Goal: Task Accomplishment & Management: Use online tool/utility

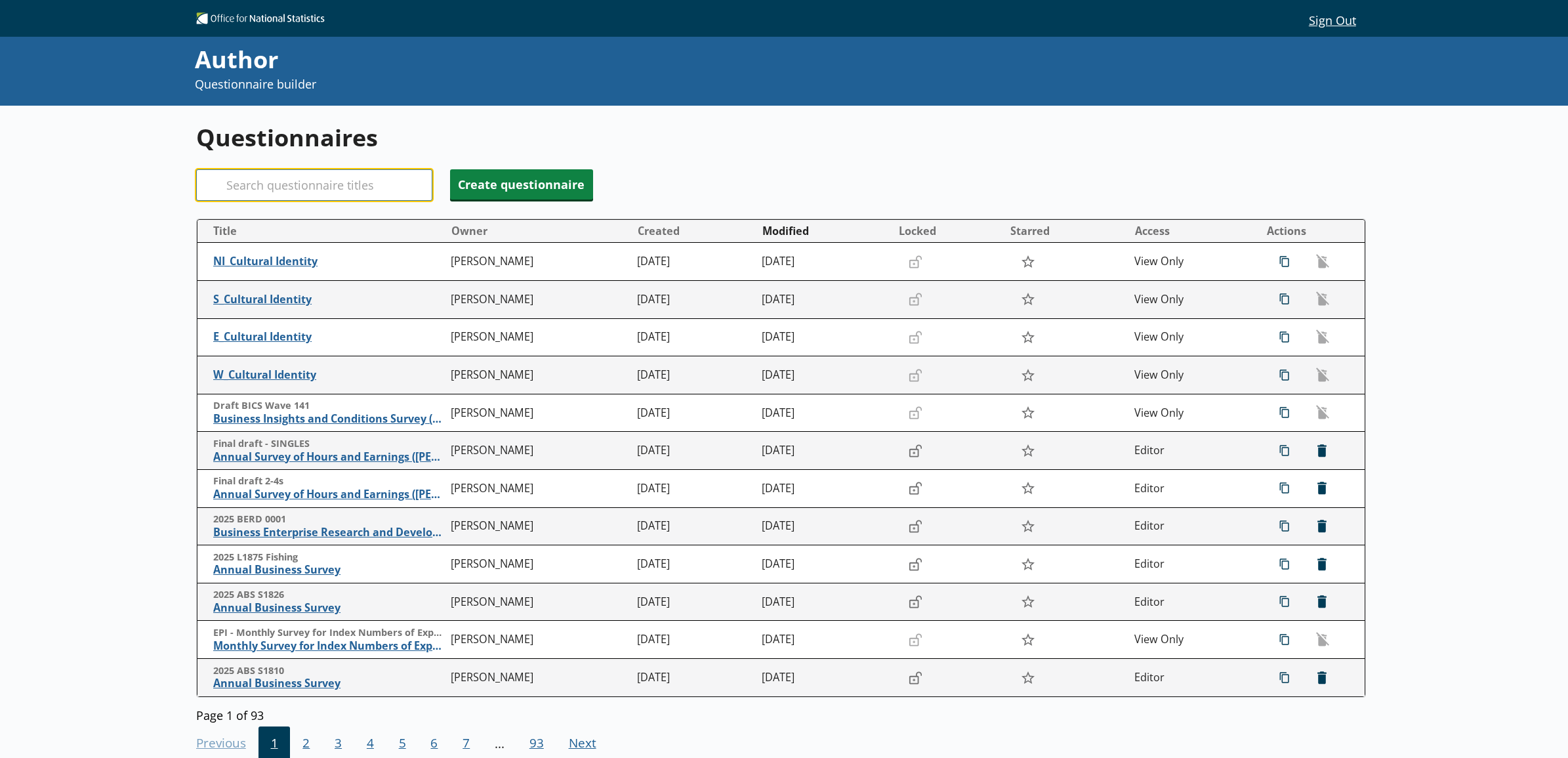
click at [339, 187] on input "Search" at bounding box center [314, 185] width 236 height 32
type input "i"
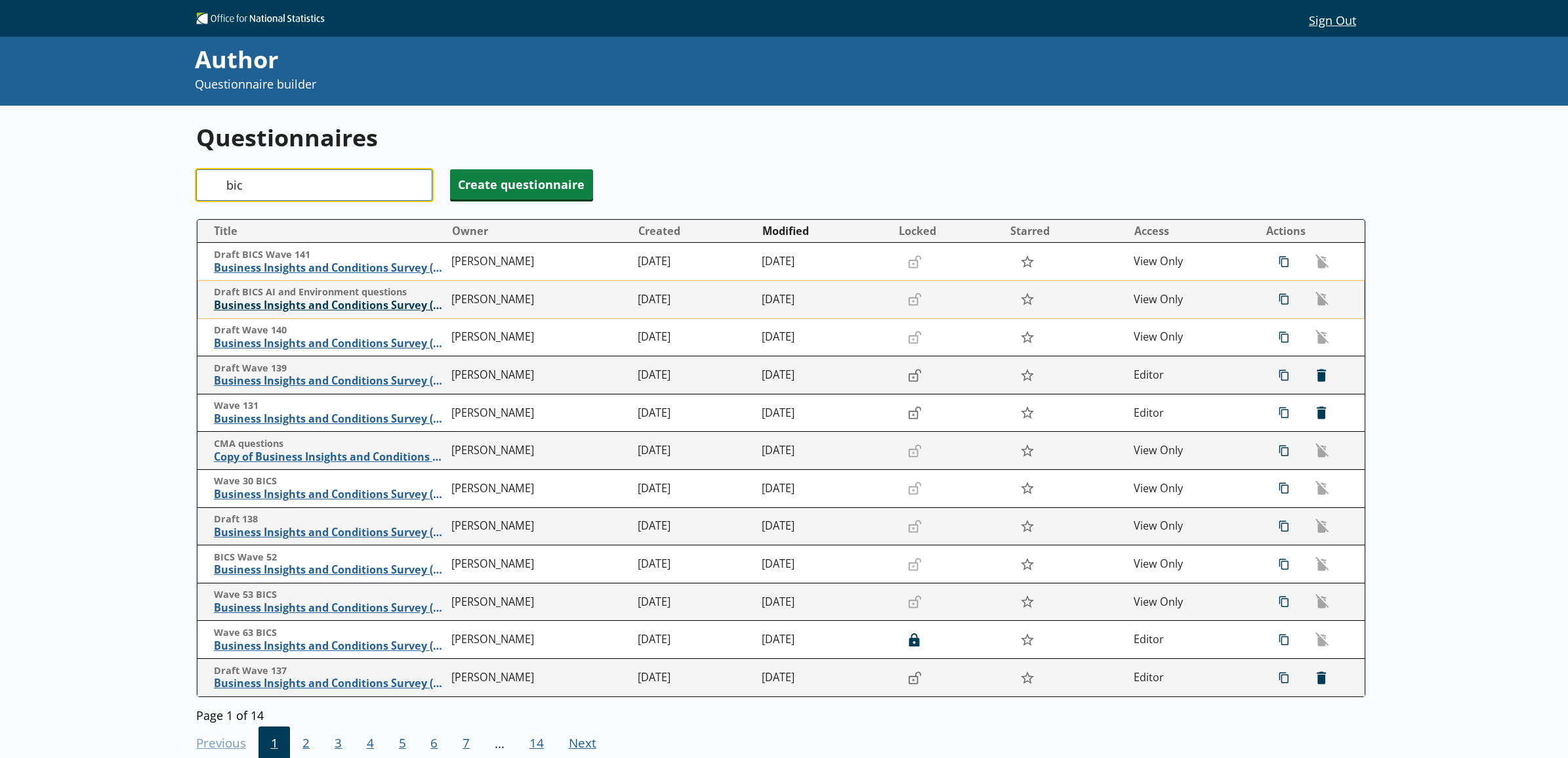
type input "bic"
click at [313, 312] on span "Business Insights and Conditions Survey (BICS)" at bounding box center [329, 306] width 231 height 14
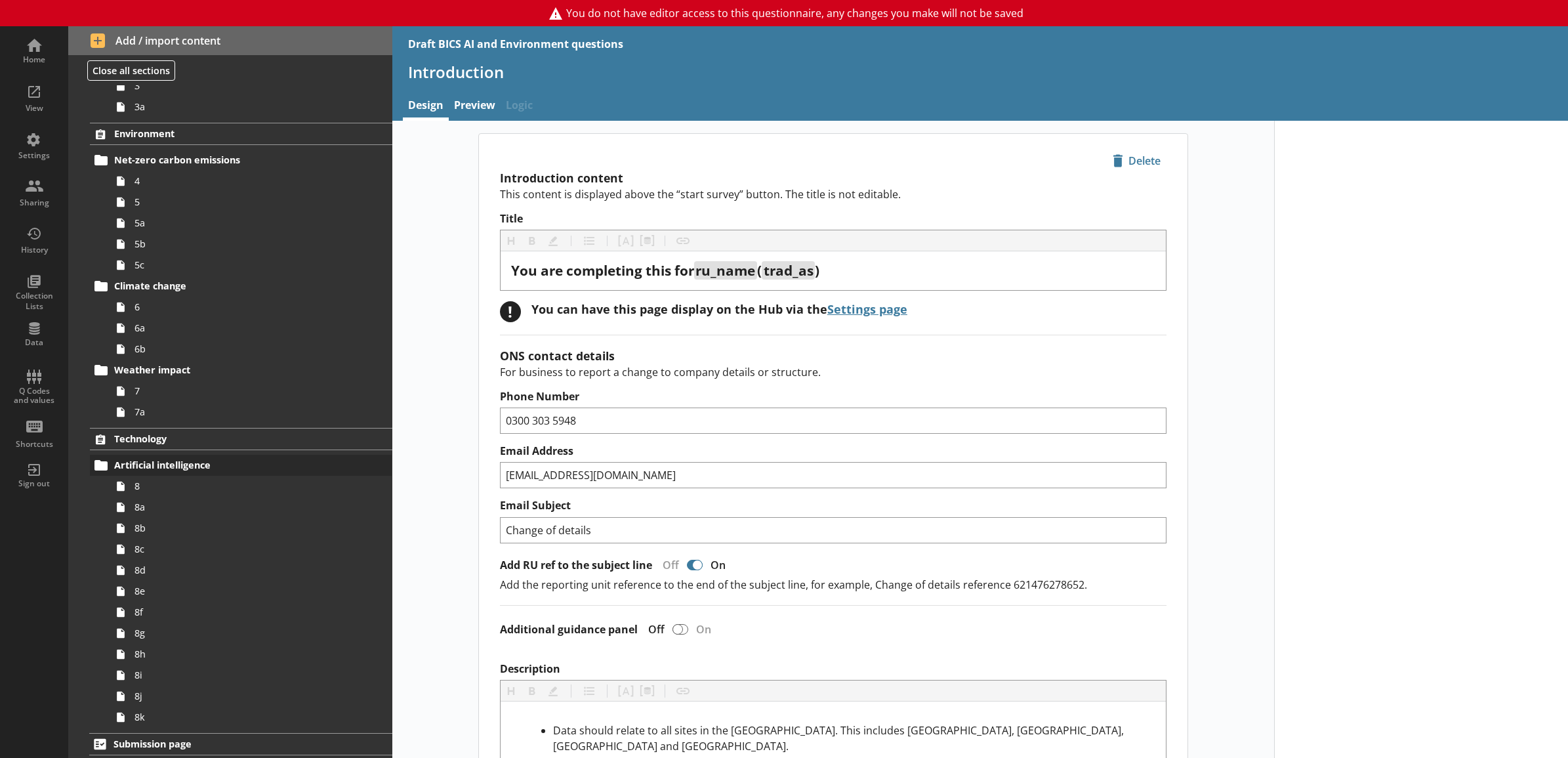
scroll to position [152, 0]
click at [213, 670] on span "8i" at bounding box center [236, 672] width 204 height 13
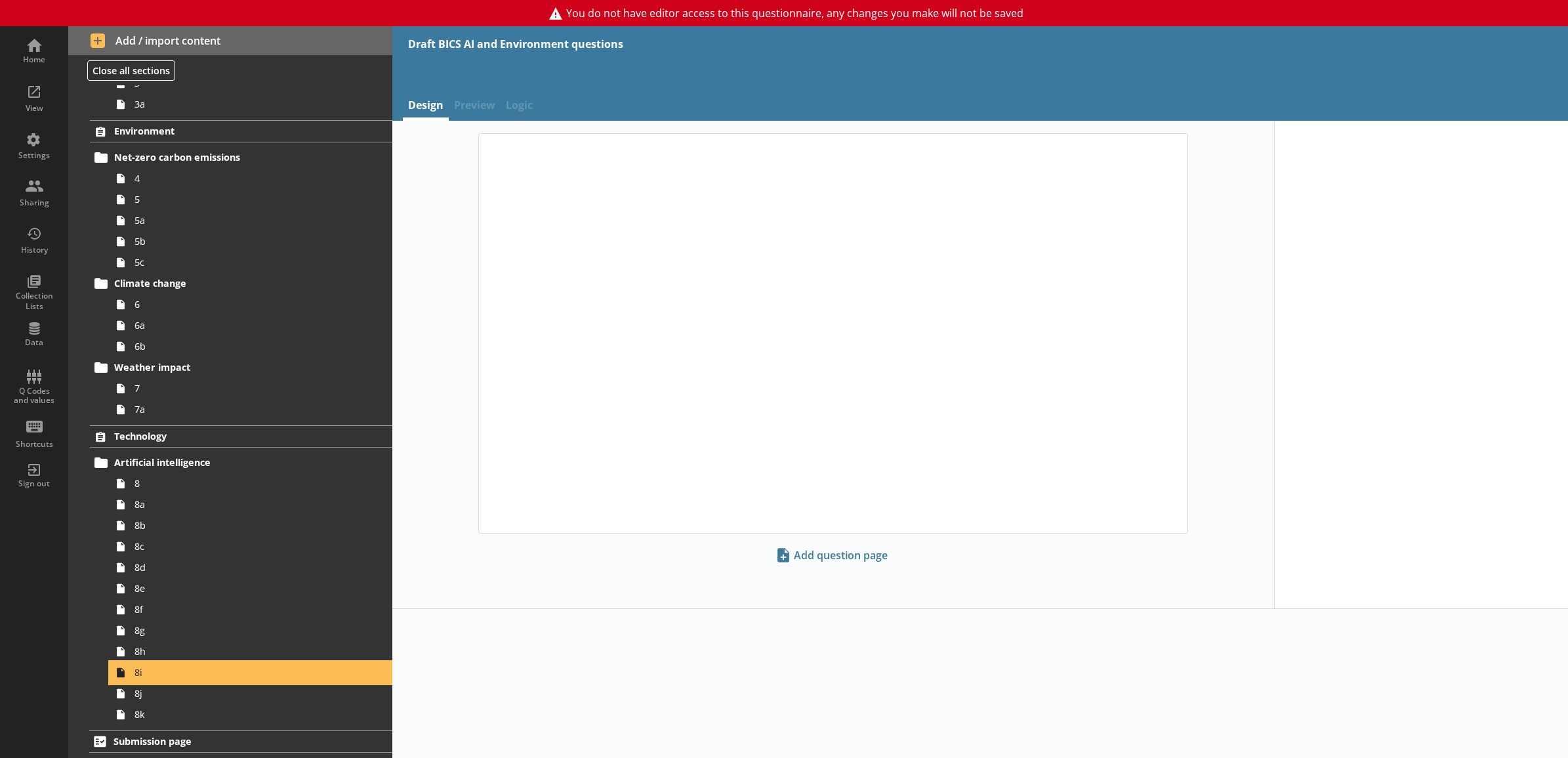
type textarea "x"
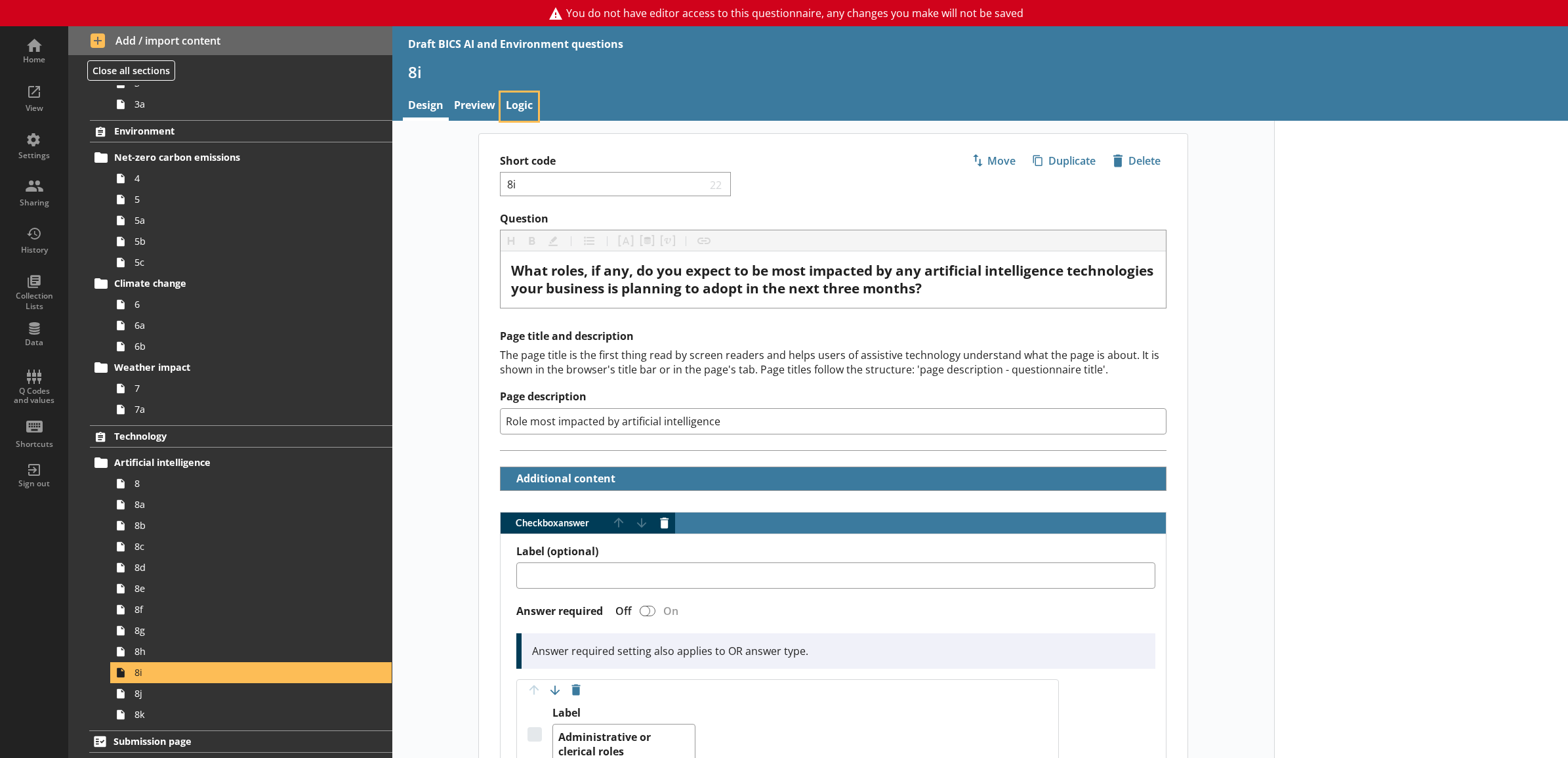
click at [521, 117] on link "Logic" at bounding box center [519, 107] width 37 height 28
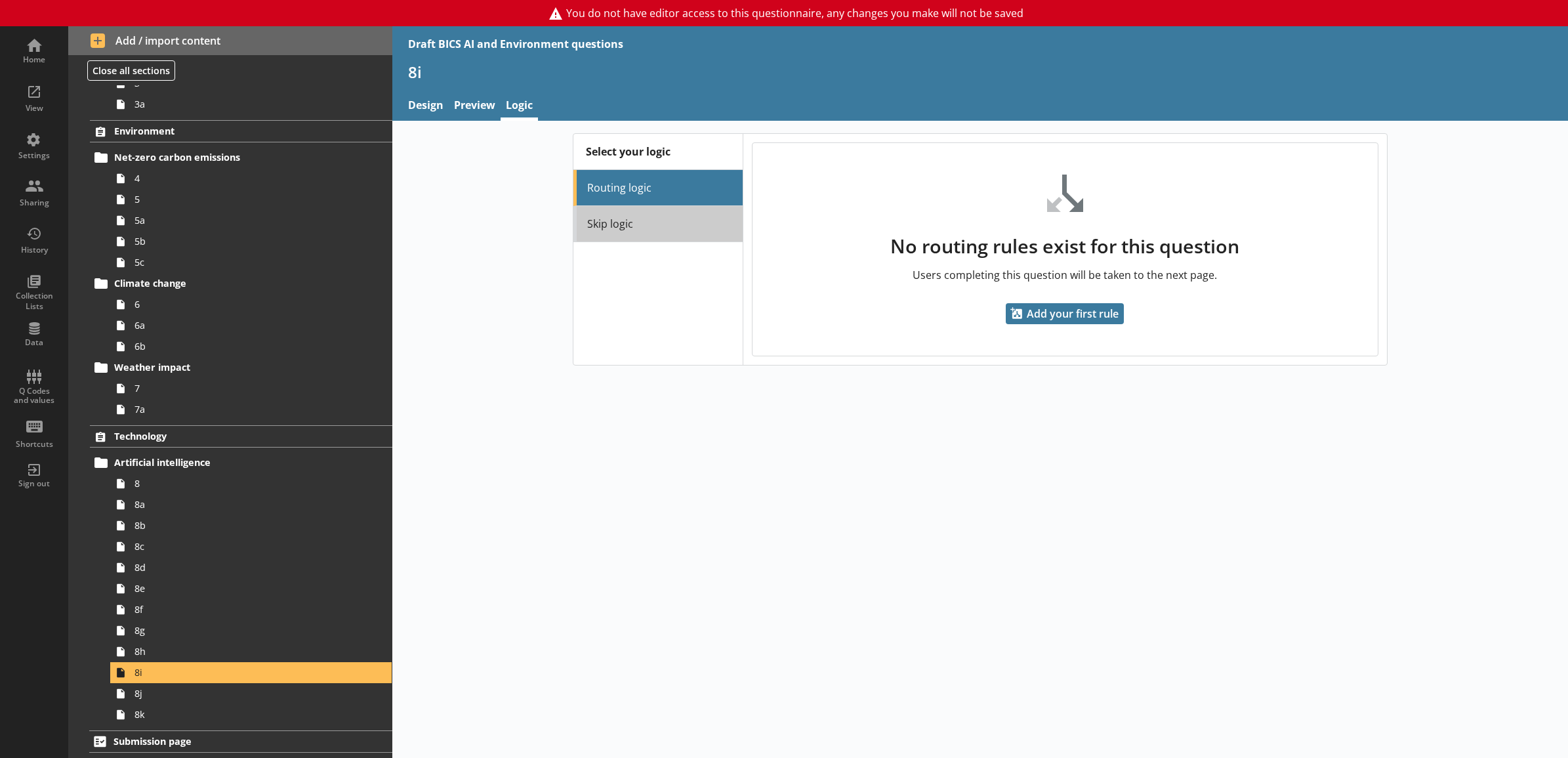
click at [686, 226] on link "Skip logic" at bounding box center [658, 224] width 170 height 36
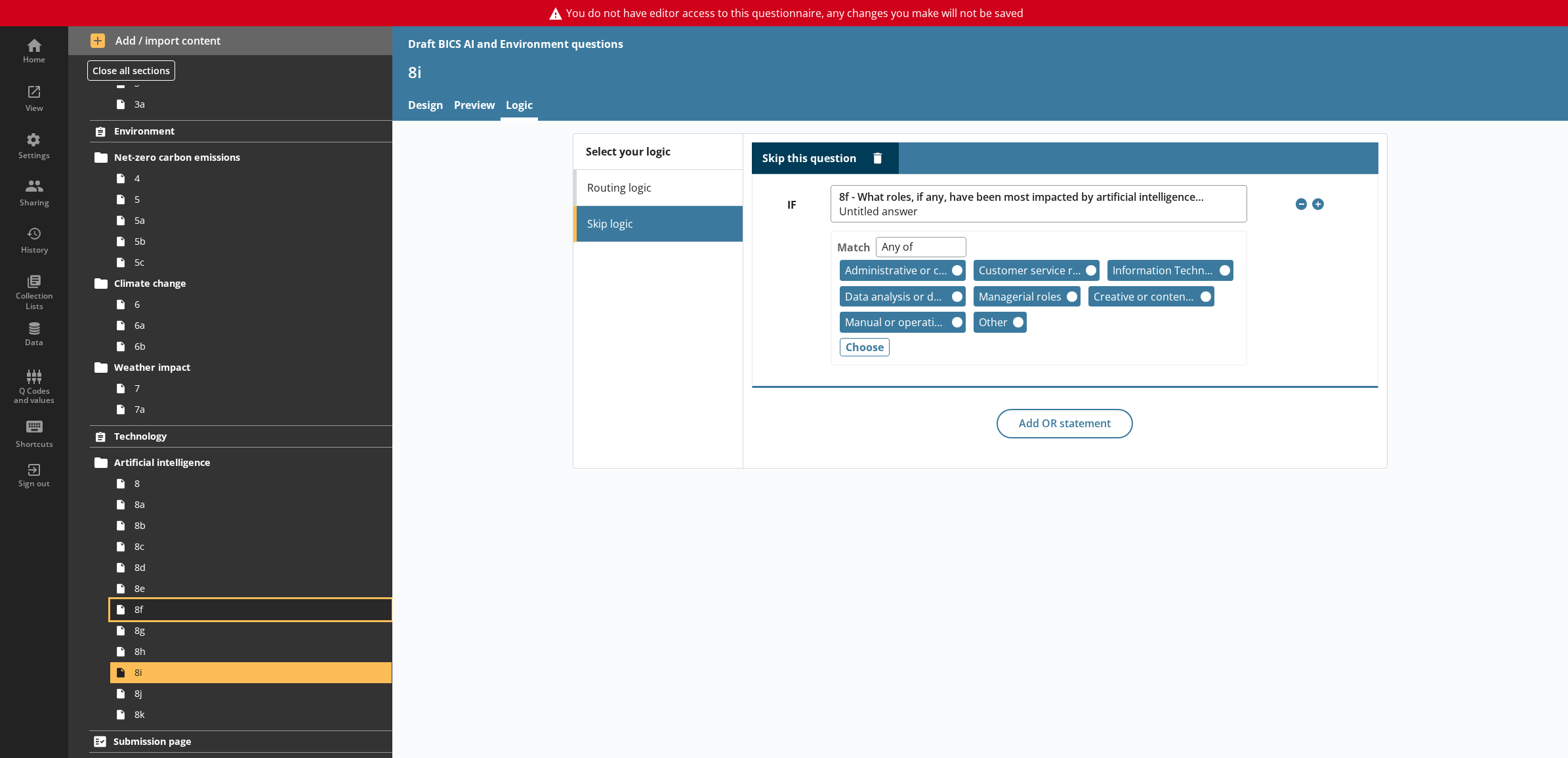
click at [224, 611] on span "8f" at bounding box center [236, 609] width 204 height 13
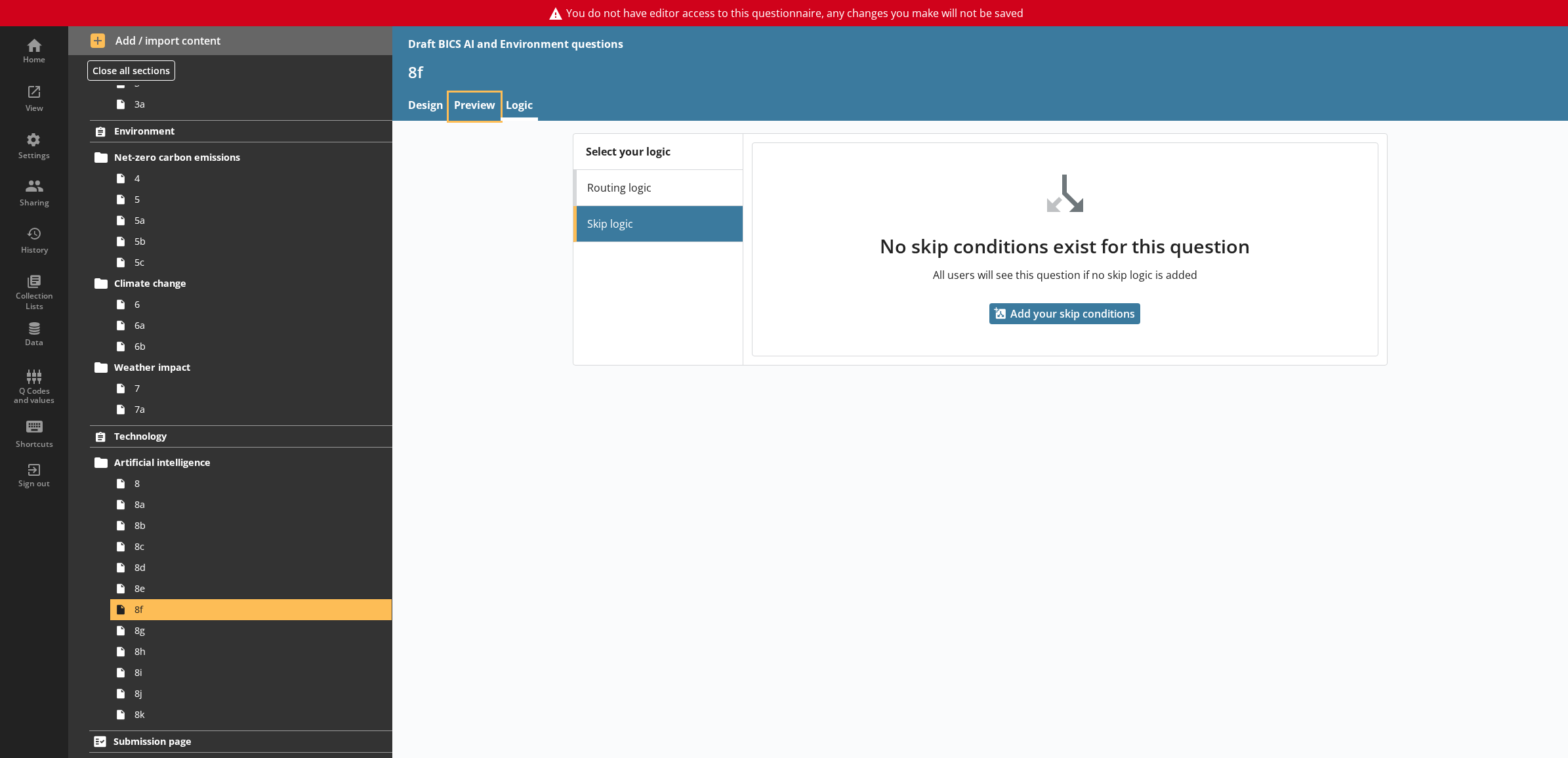
click at [483, 114] on link "Preview" at bounding box center [475, 107] width 52 height 28
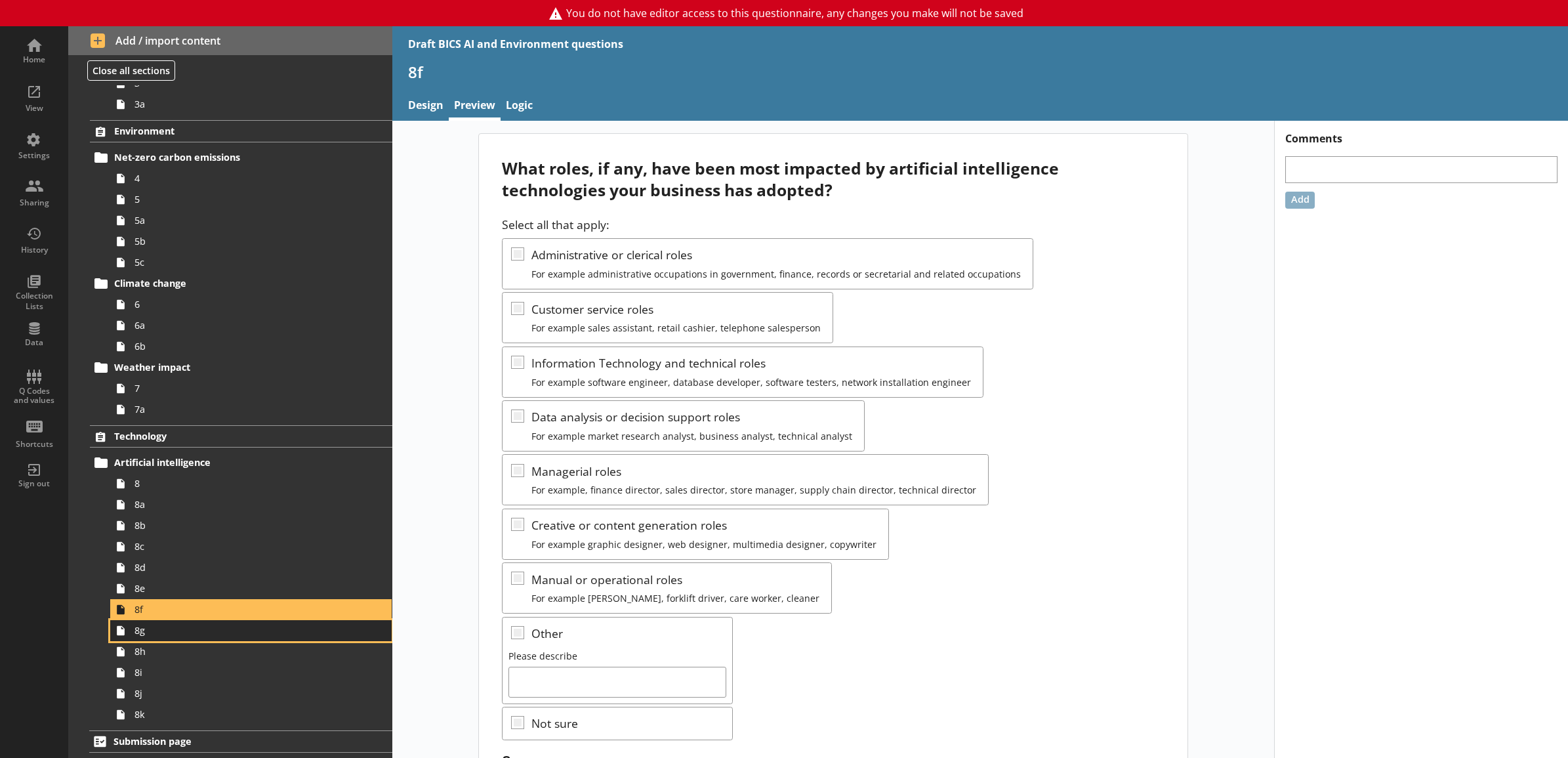
click at [287, 631] on span "8g" at bounding box center [236, 630] width 204 height 13
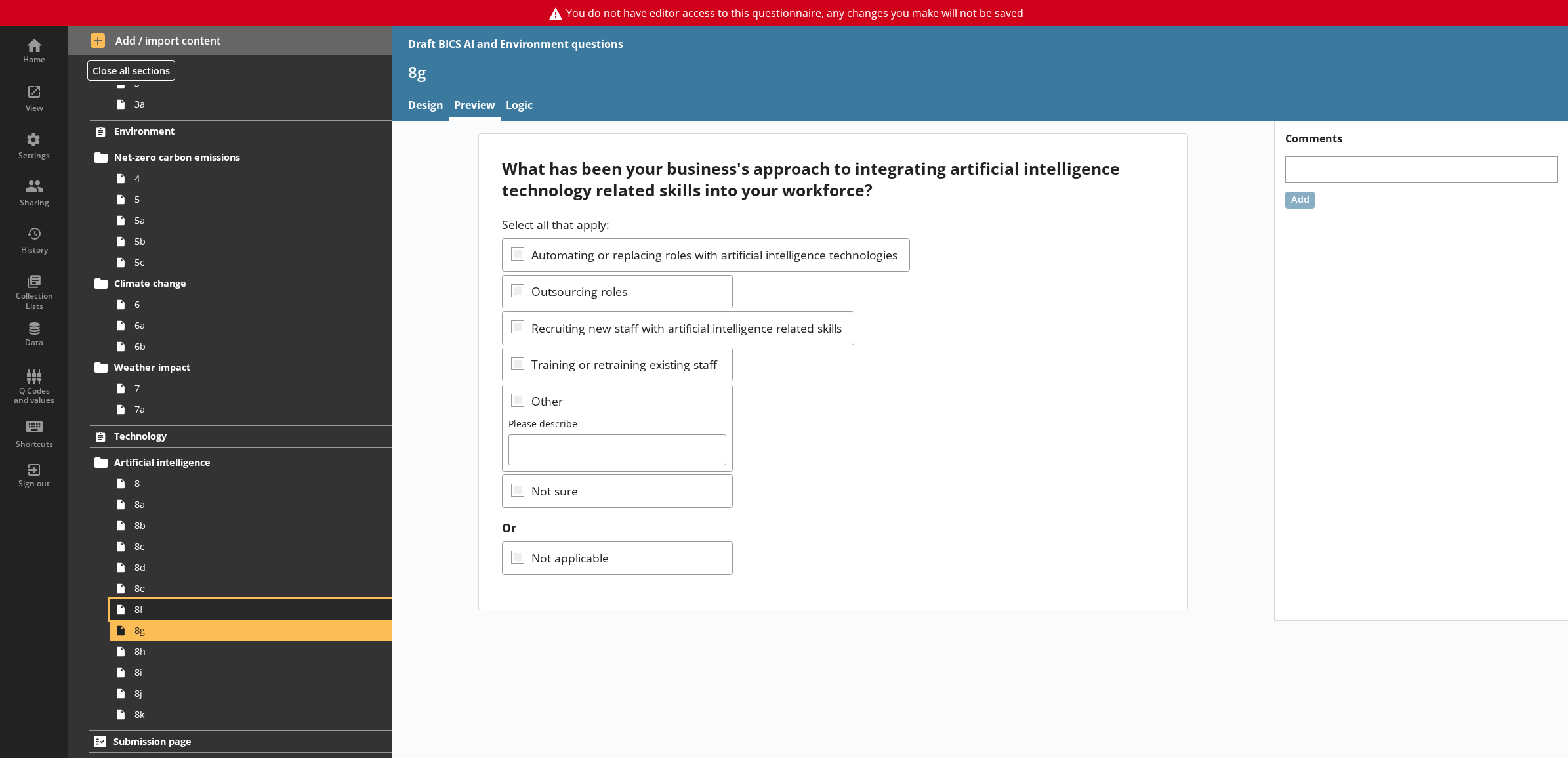
click at [284, 609] on span "8f" at bounding box center [236, 609] width 204 height 13
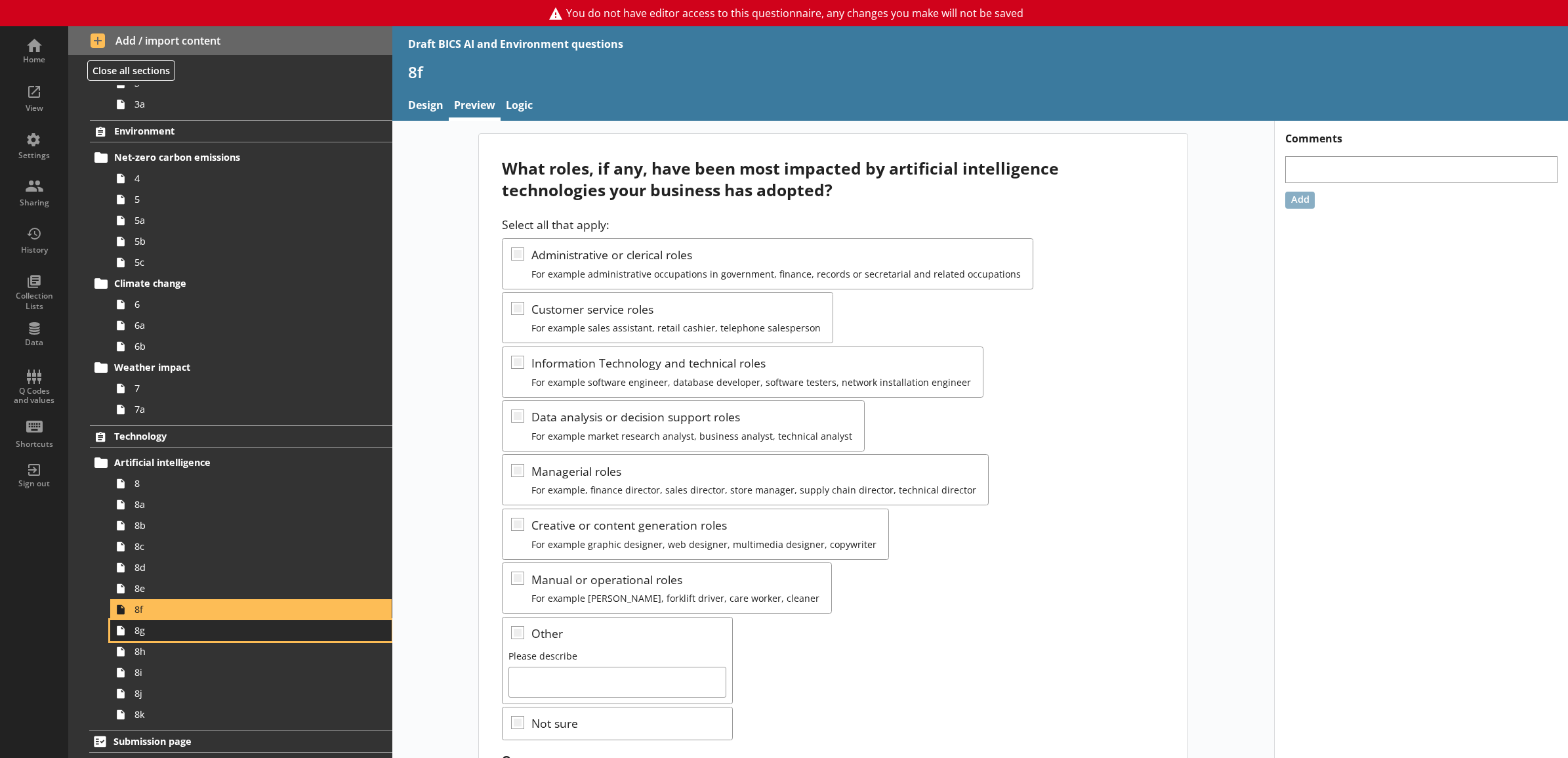
click at [287, 635] on span "8g" at bounding box center [236, 630] width 204 height 13
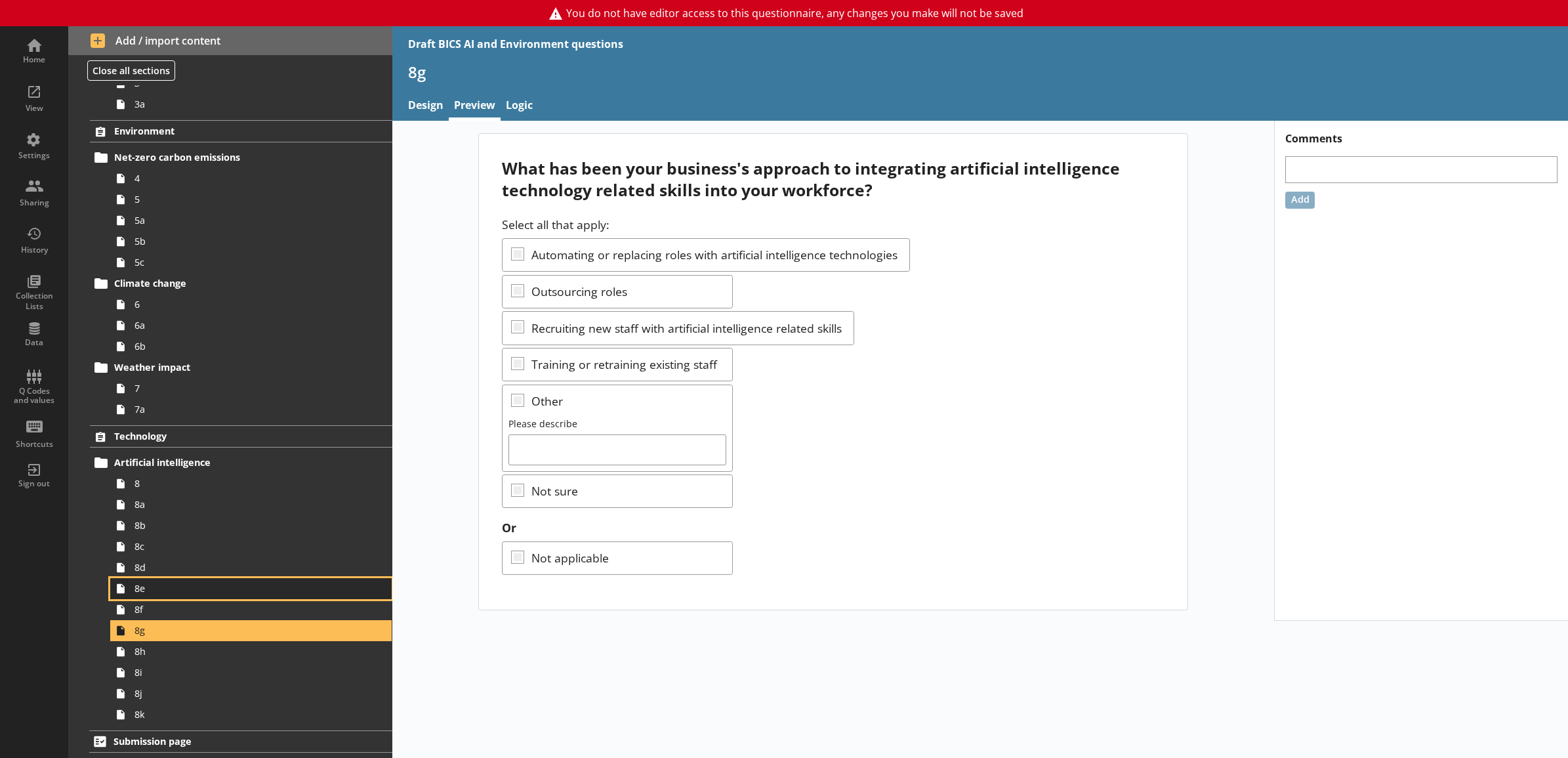
click at [272, 591] on span "8e" at bounding box center [236, 588] width 204 height 13
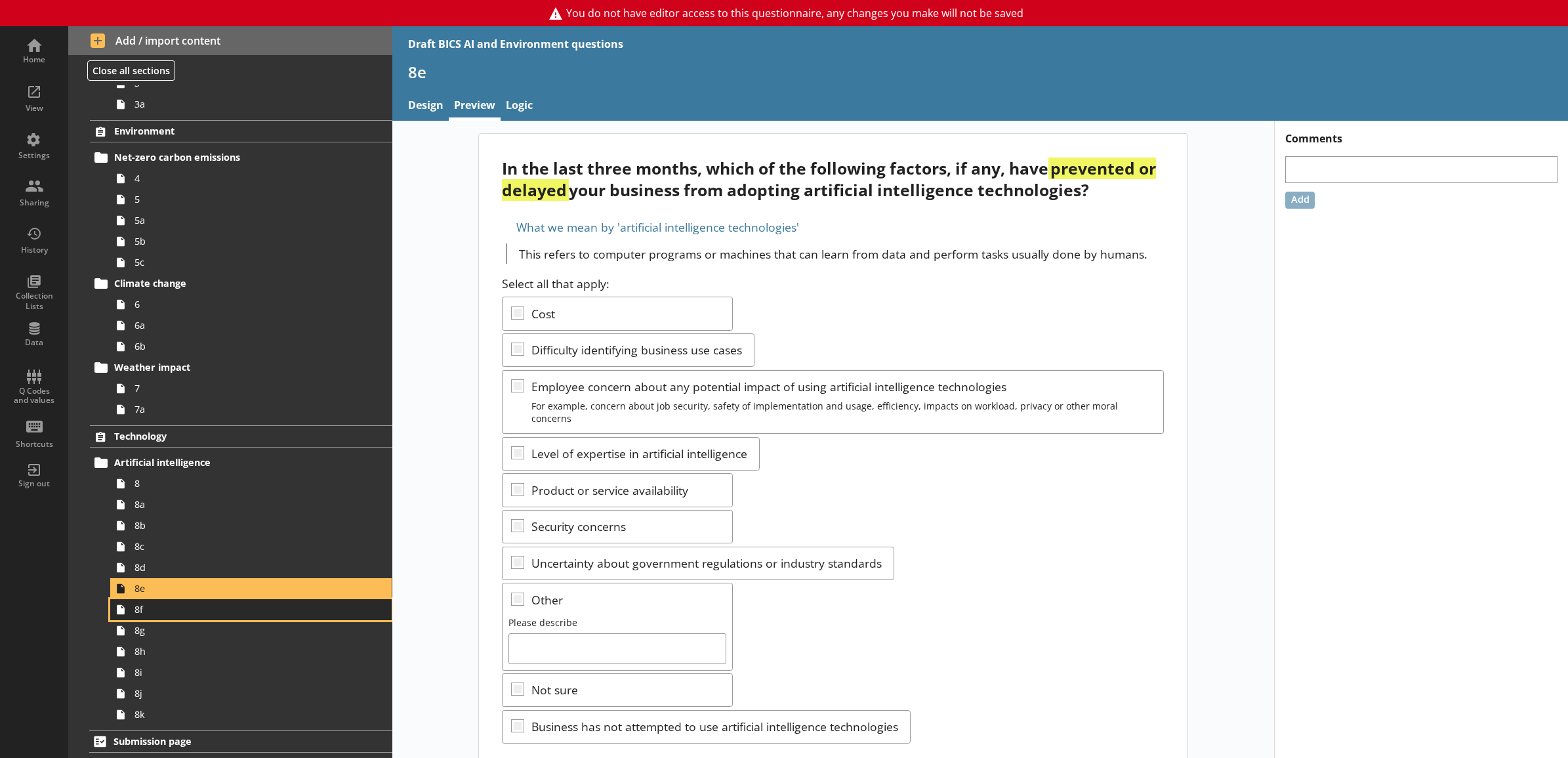
click at [270, 612] on span "8f" at bounding box center [236, 609] width 204 height 13
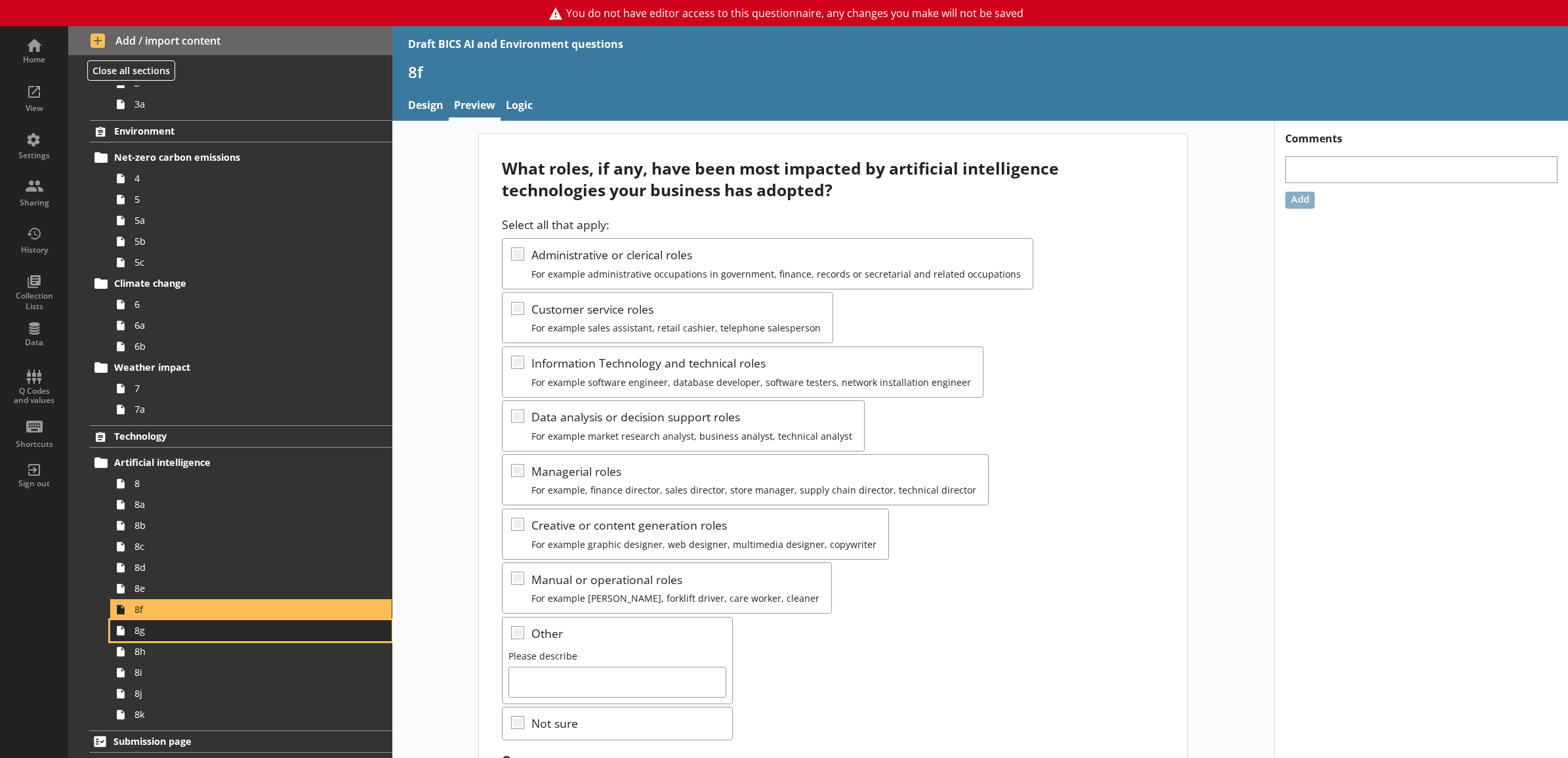
click at [271, 639] on link "8g" at bounding box center [251, 631] width 282 height 21
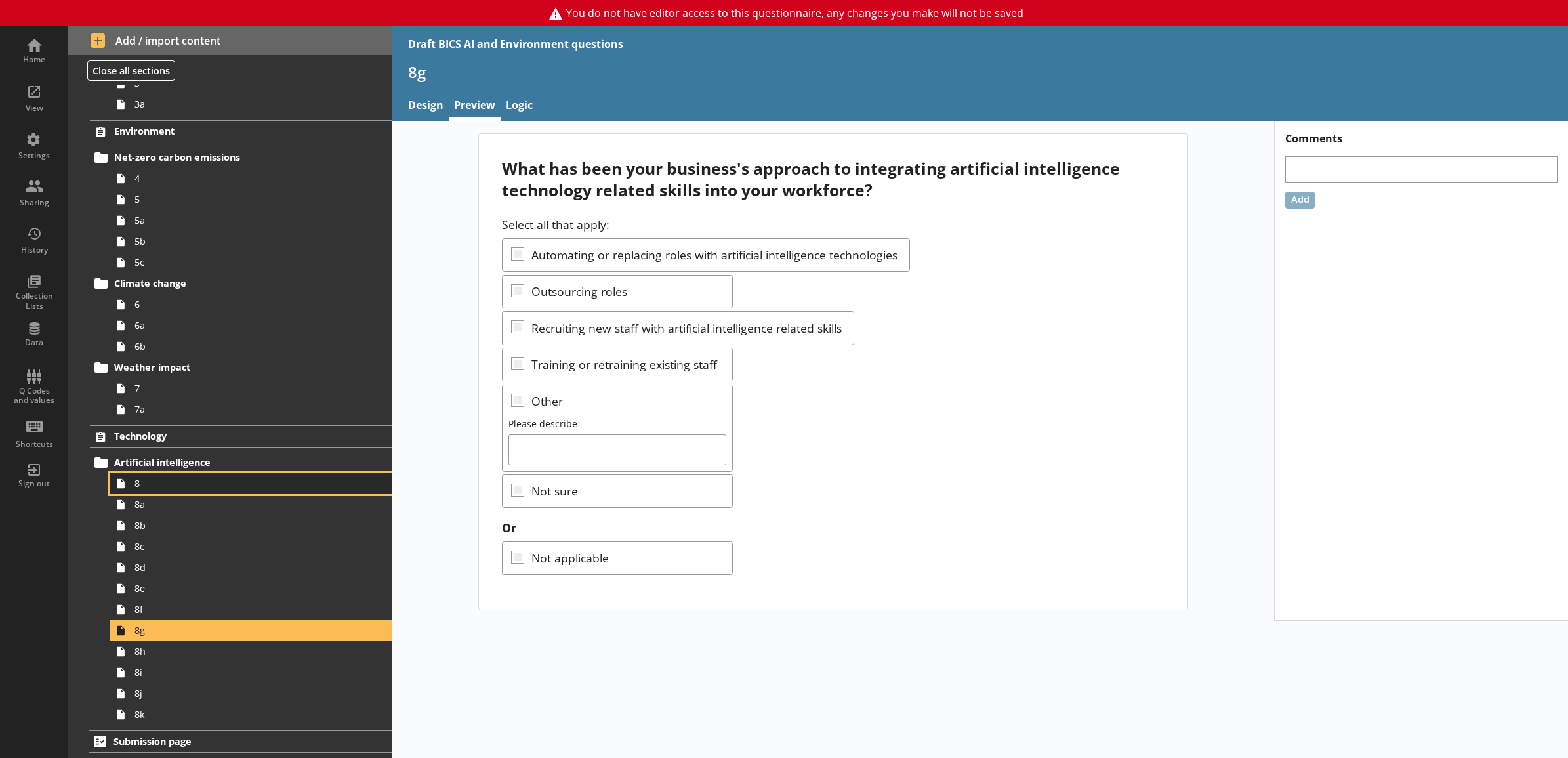
click at [225, 486] on span "8" at bounding box center [236, 484] width 204 height 13
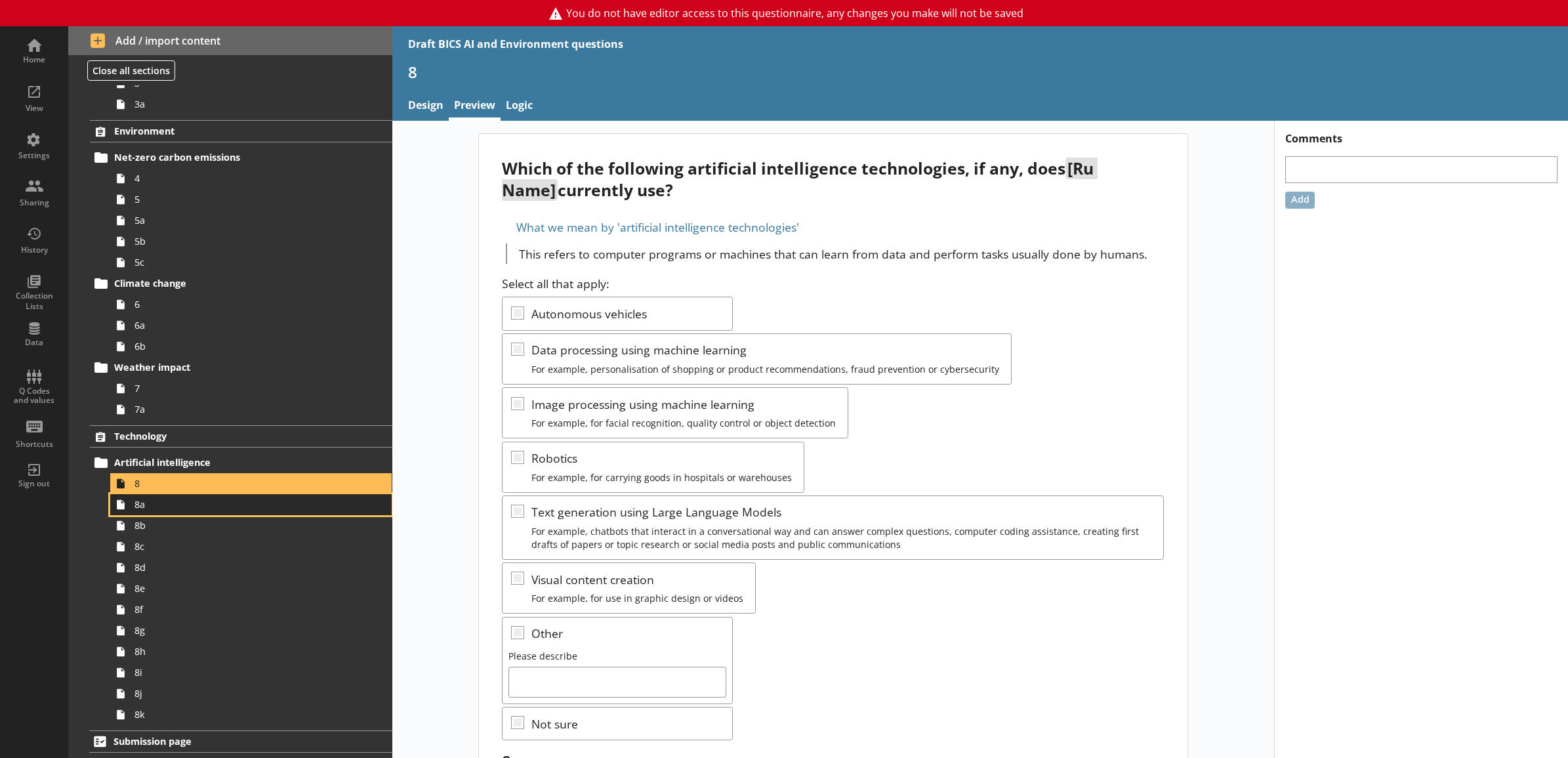
click at [221, 499] on span "8a" at bounding box center [236, 505] width 204 height 13
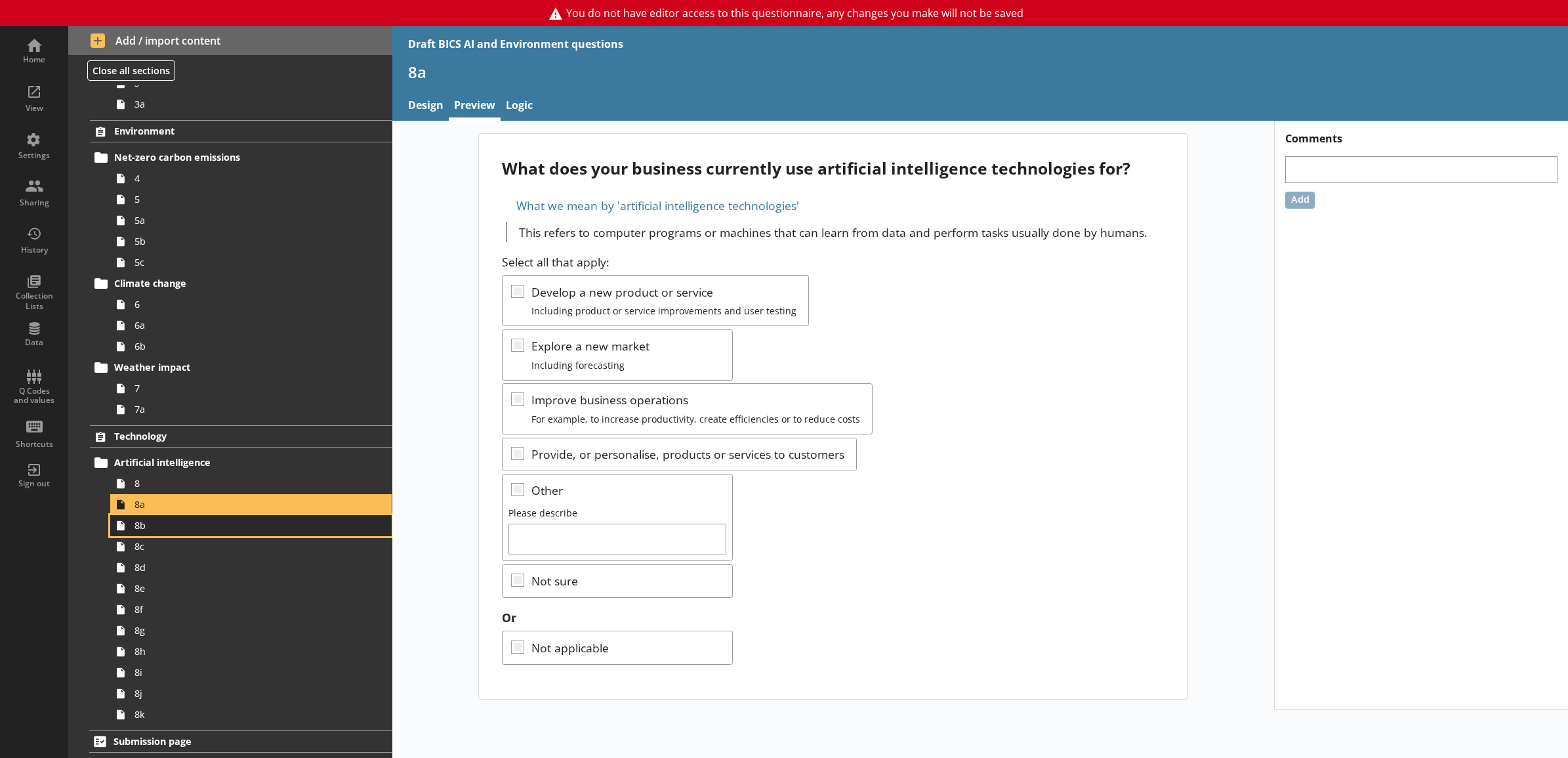
click at [225, 529] on span "8b" at bounding box center [236, 525] width 204 height 13
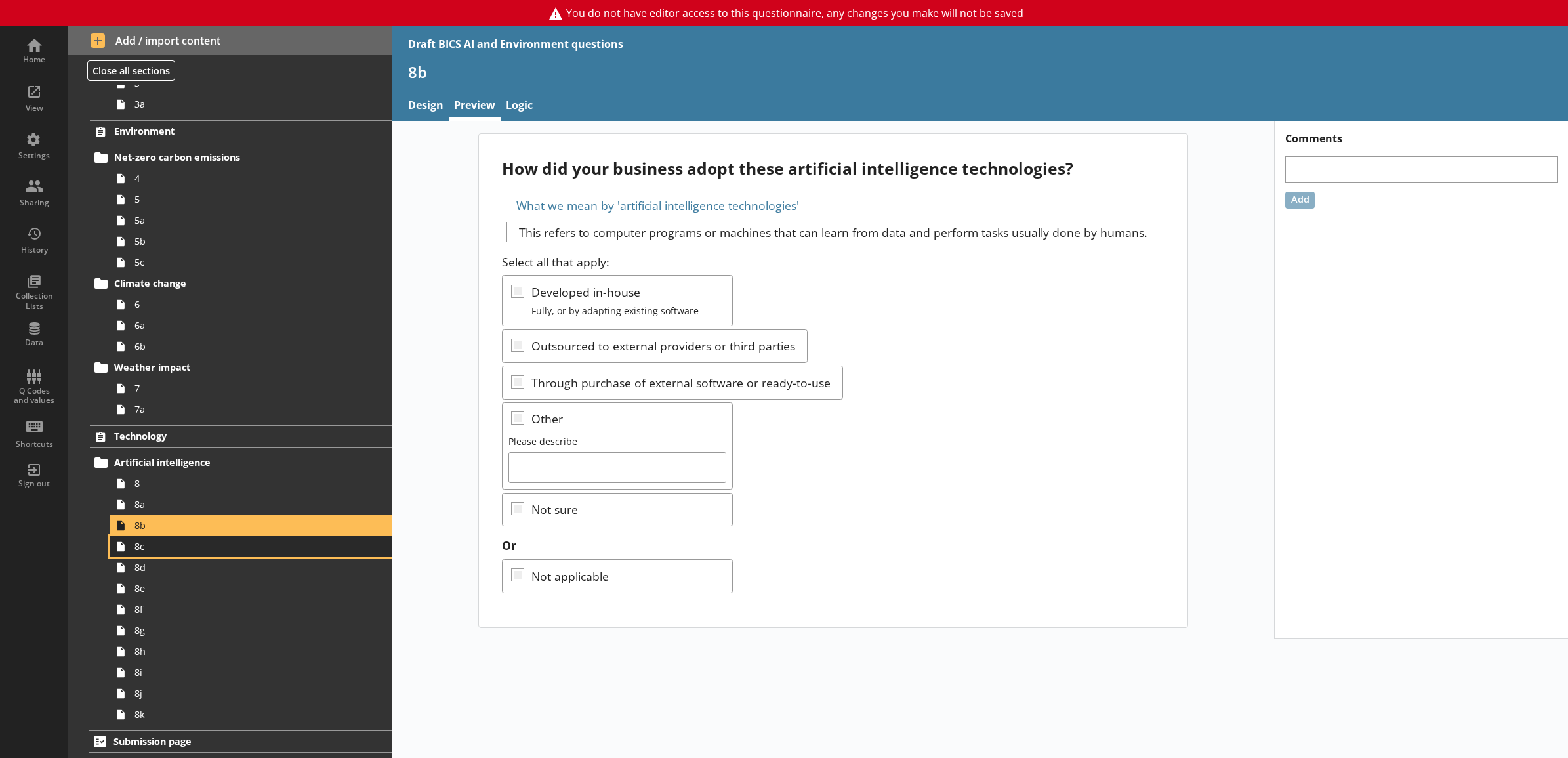
click at [223, 553] on link "8c" at bounding box center [251, 547] width 282 height 21
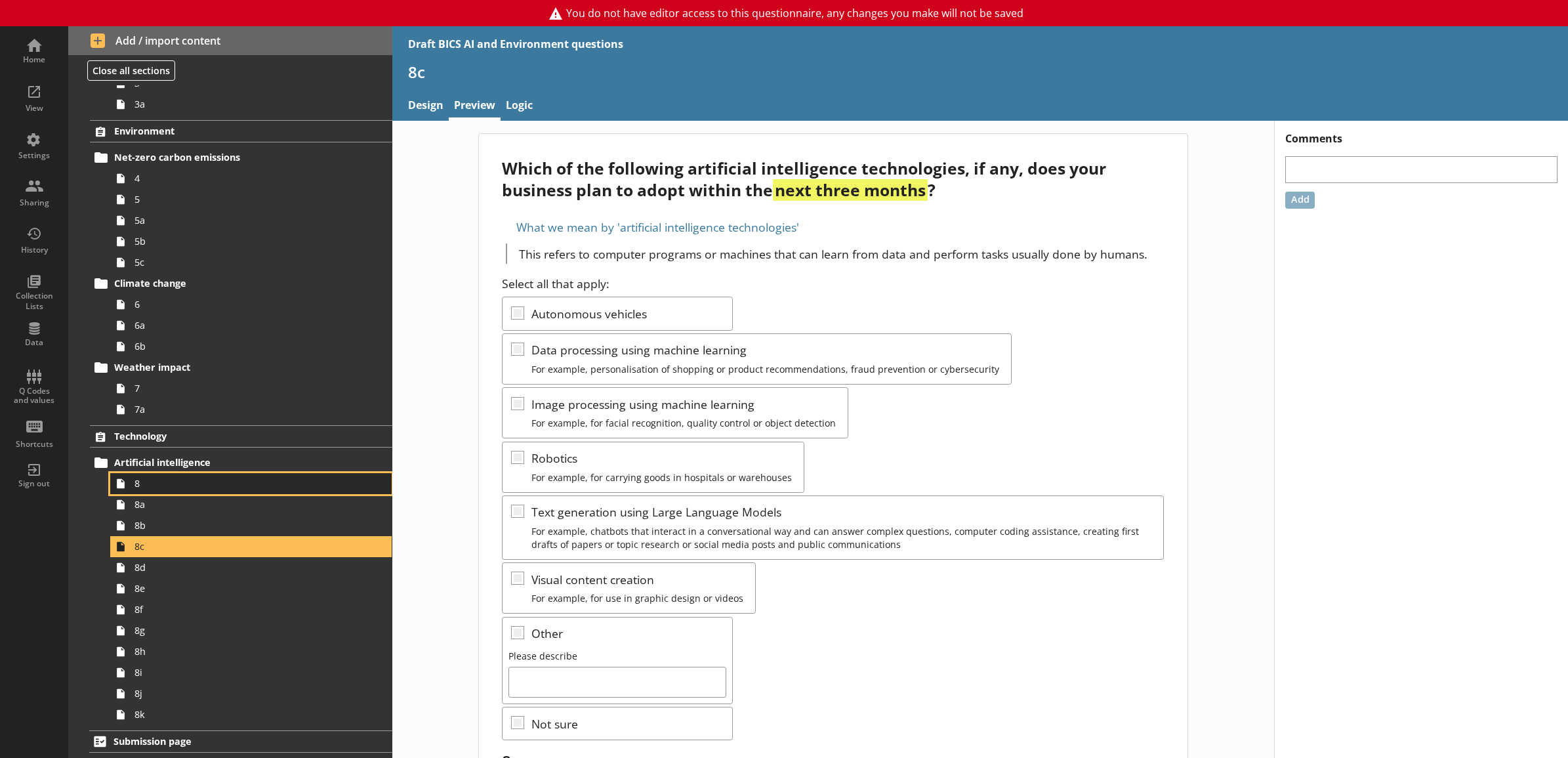
click at [214, 483] on span "8" at bounding box center [236, 484] width 204 height 13
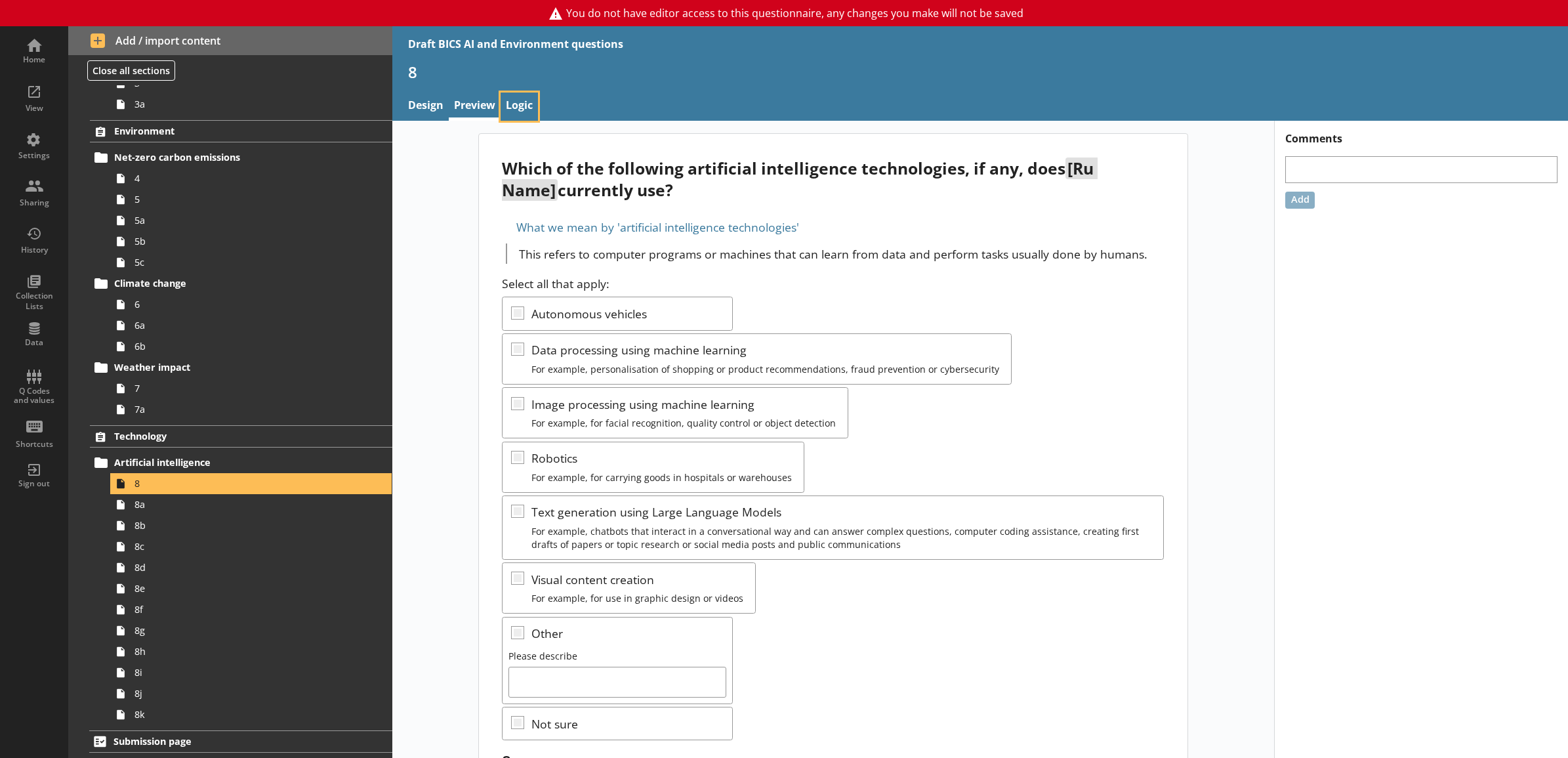
click at [526, 102] on link "Logic" at bounding box center [519, 107] width 37 height 28
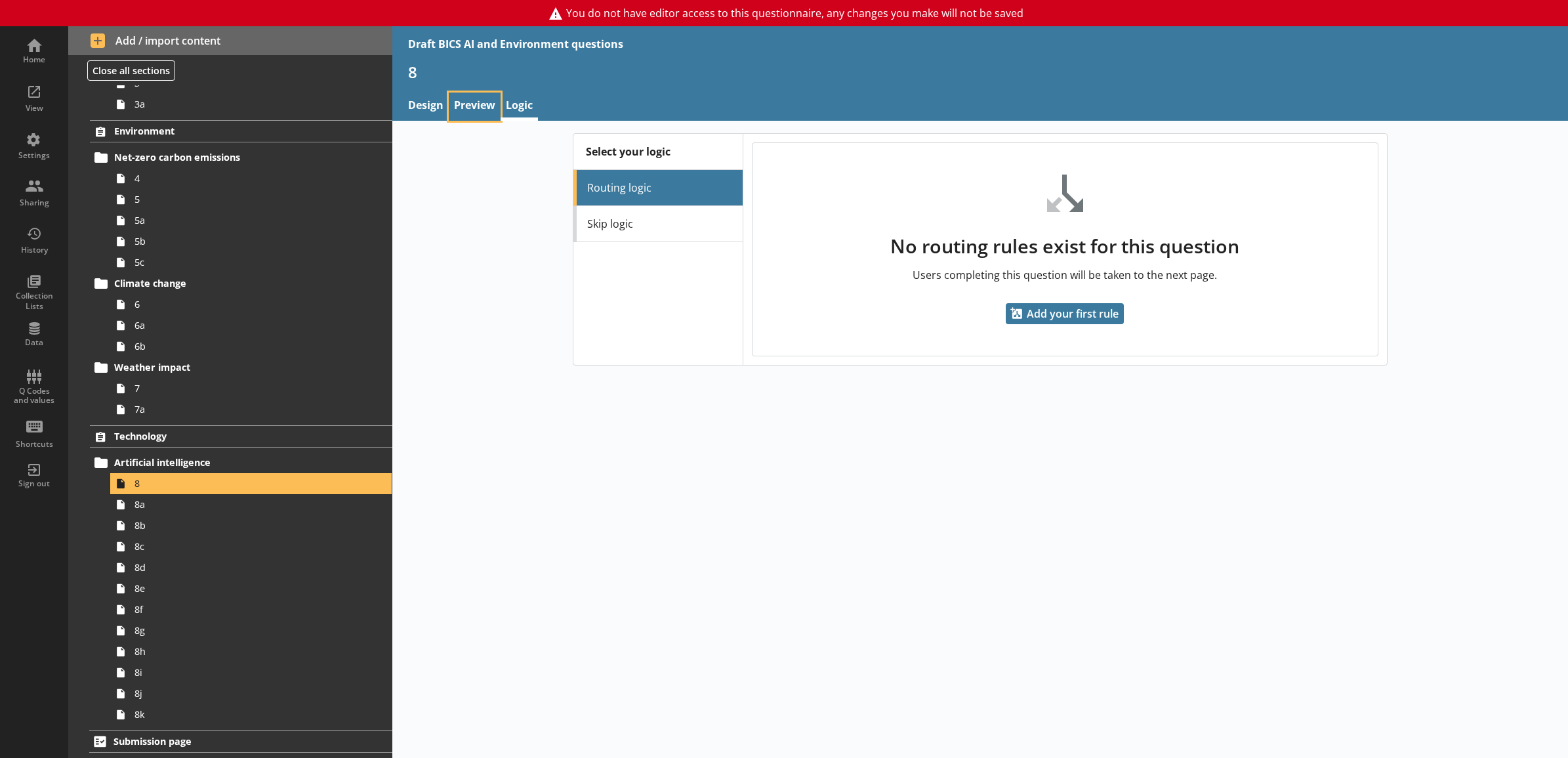
click at [483, 99] on link "Preview" at bounding box center [475, 107] width 52 height 28
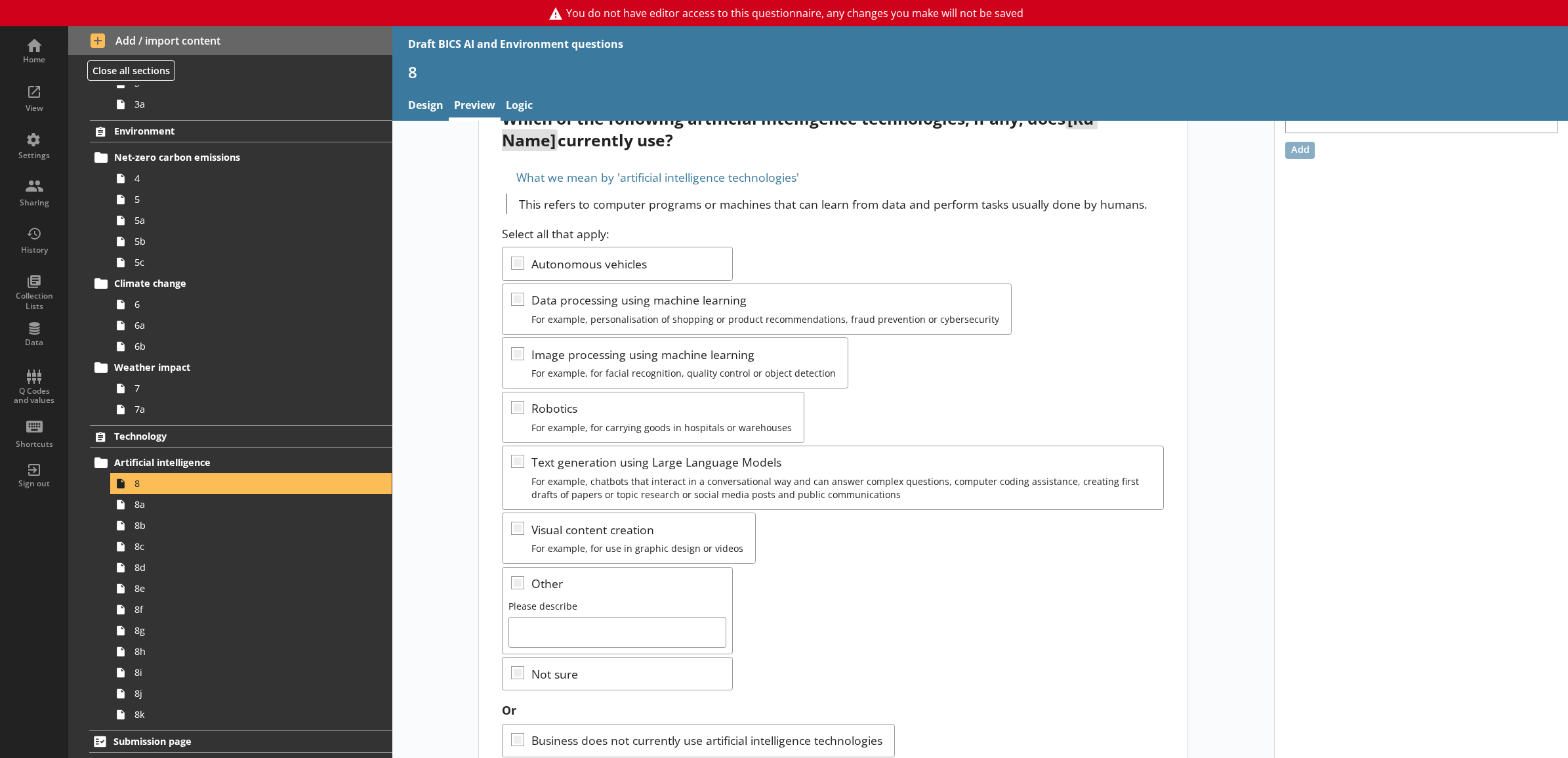
scroll to position [99, 0]
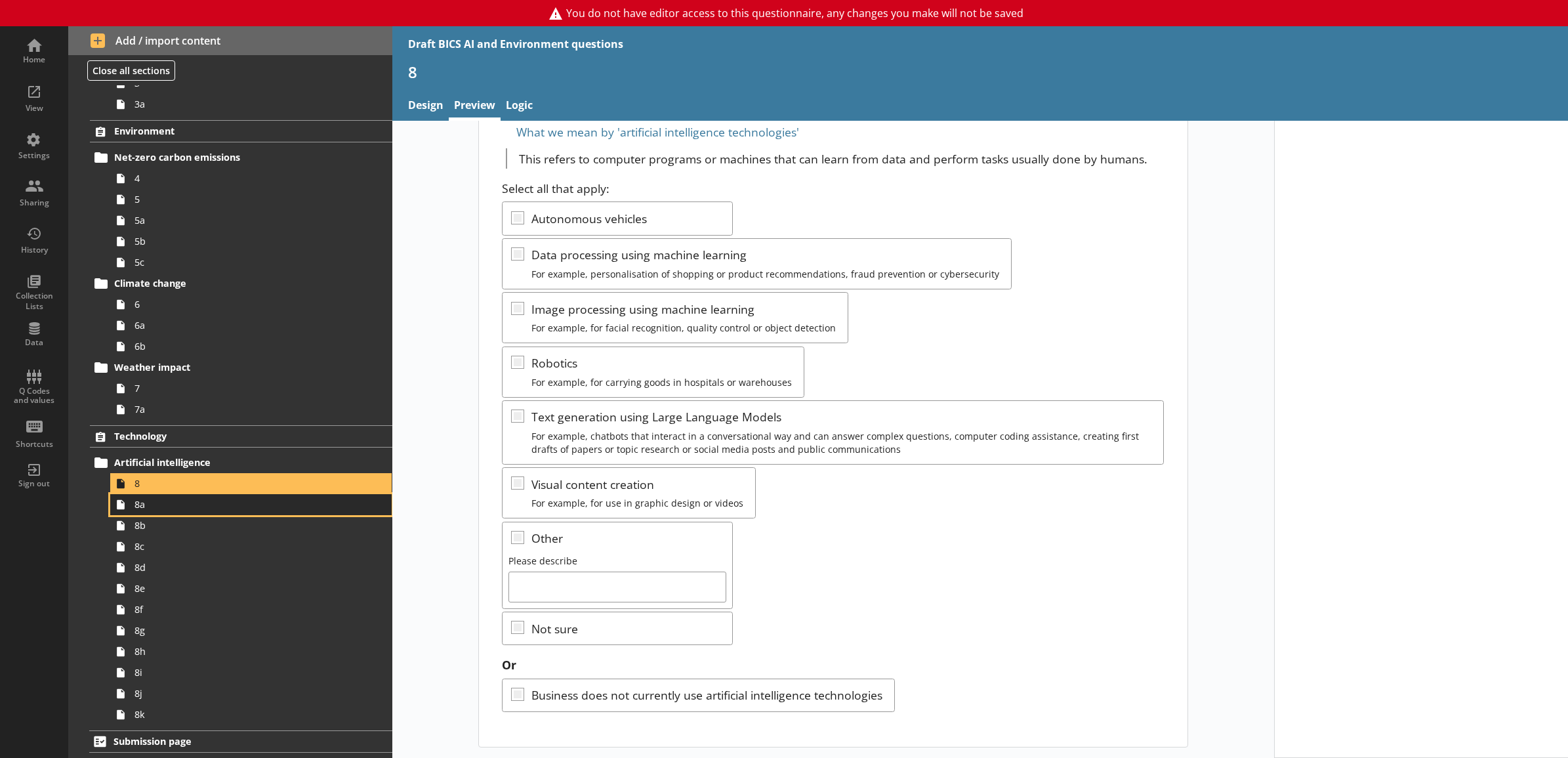
click at [229, 510] on link "8a" at bounding box center [251, 505] width 282 height 21
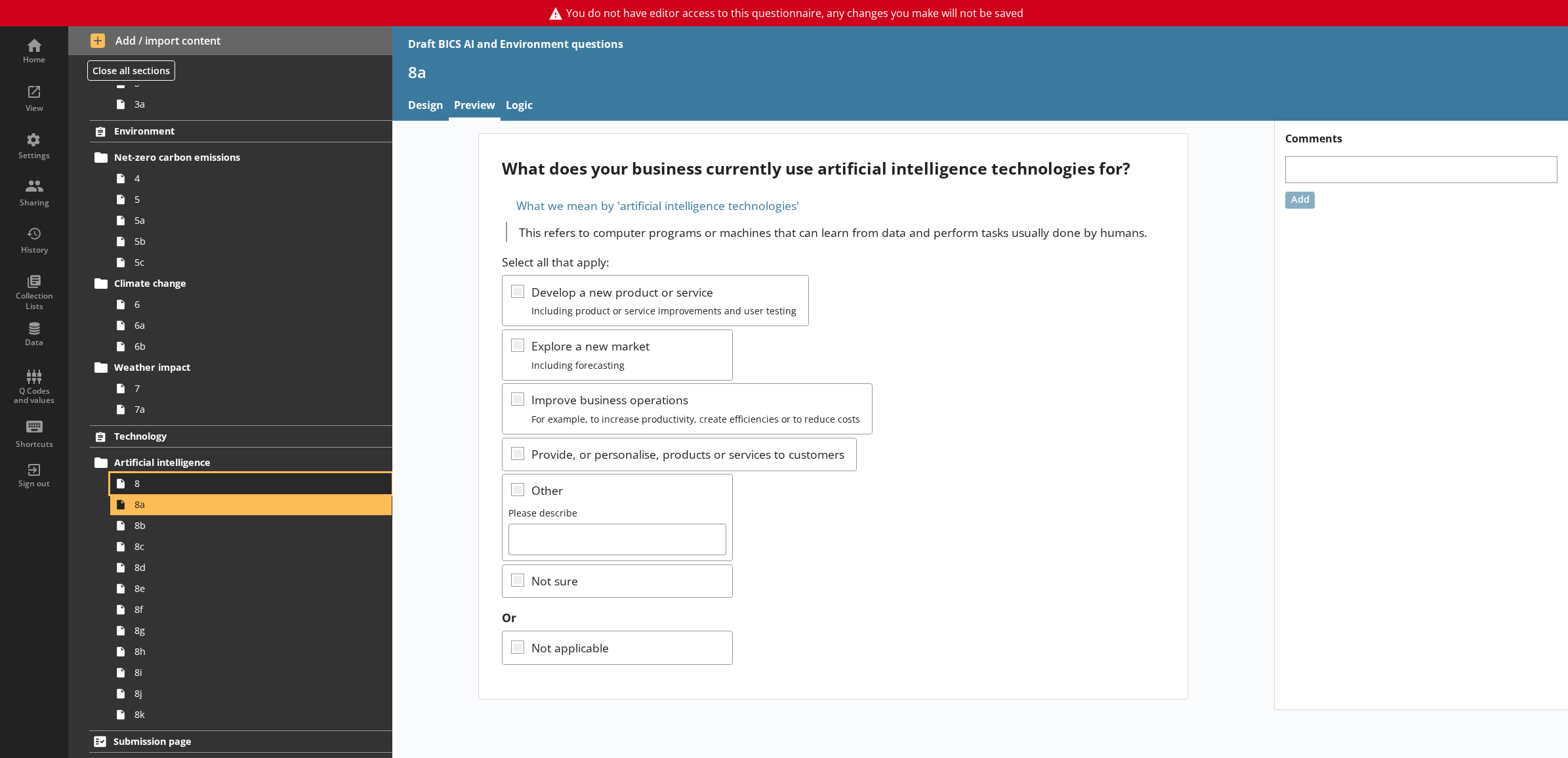
click at [228, 488] on span "8" at bounding box center [236, 484] width 204 height 13
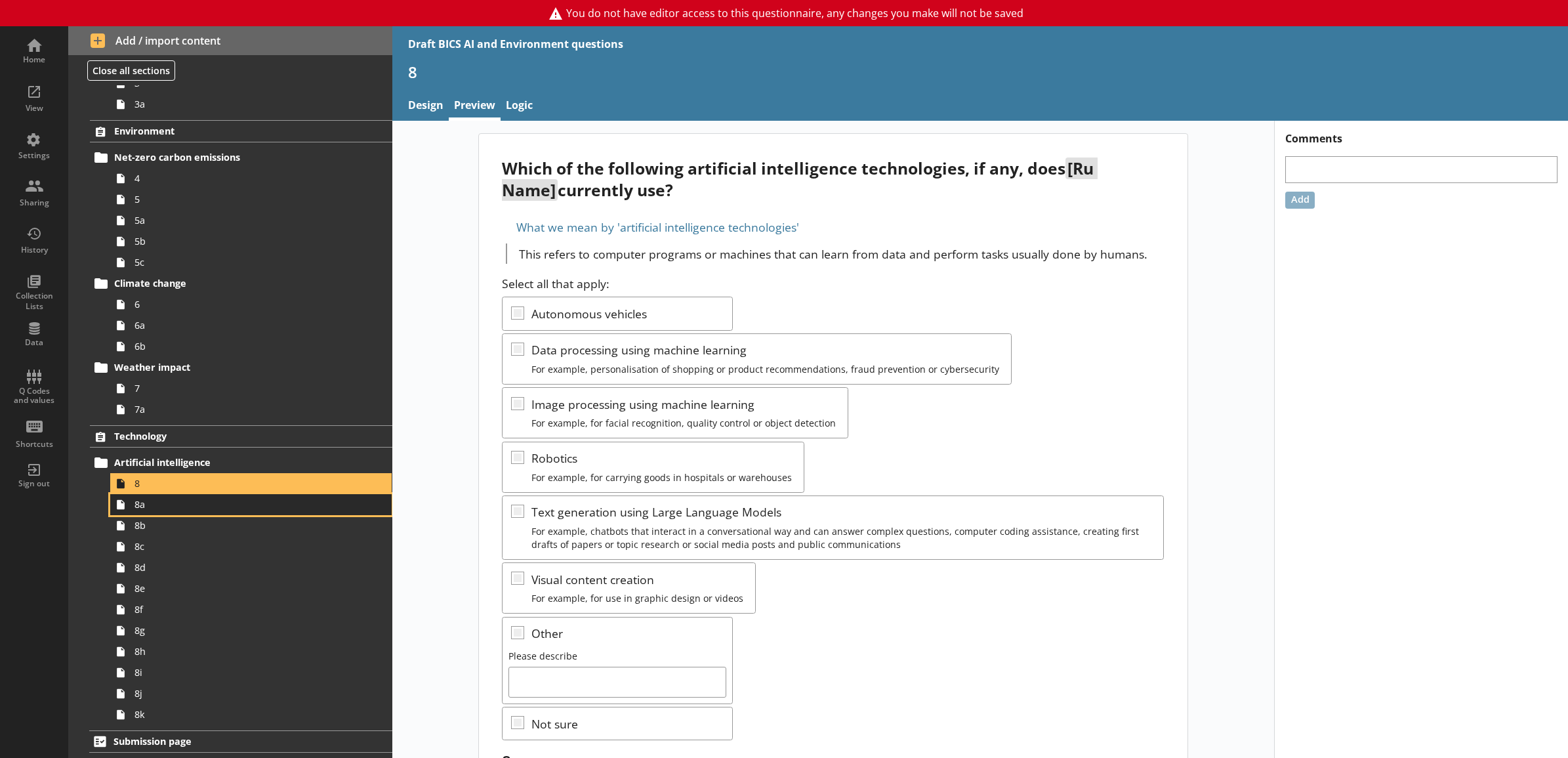
click at [228, 502] on span "8a" at bounding box center [236, 505] width 204 height 13
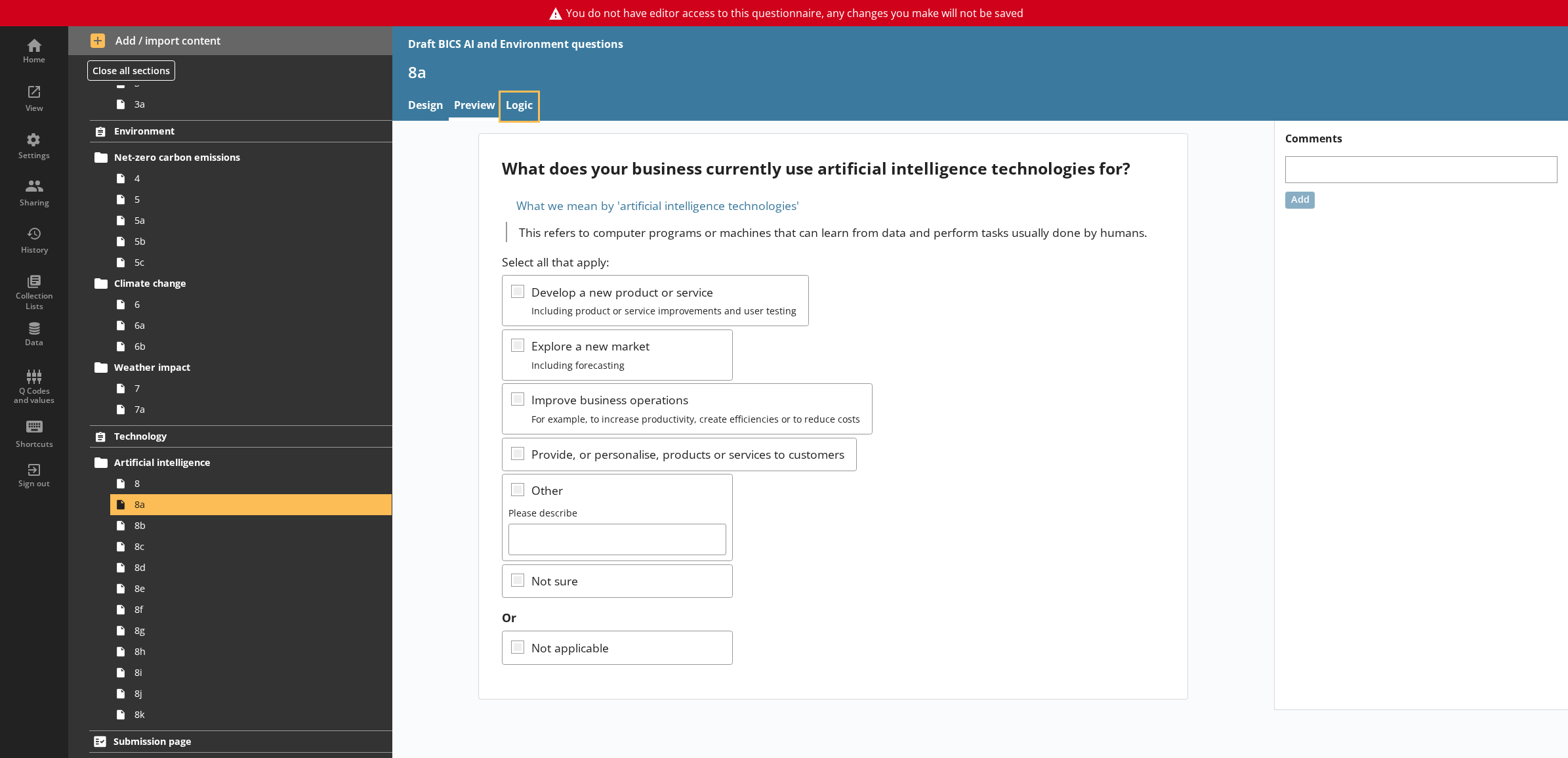
click at [521, 109] on link "Logic" at bounding box center [519, 107] width 37 height 28
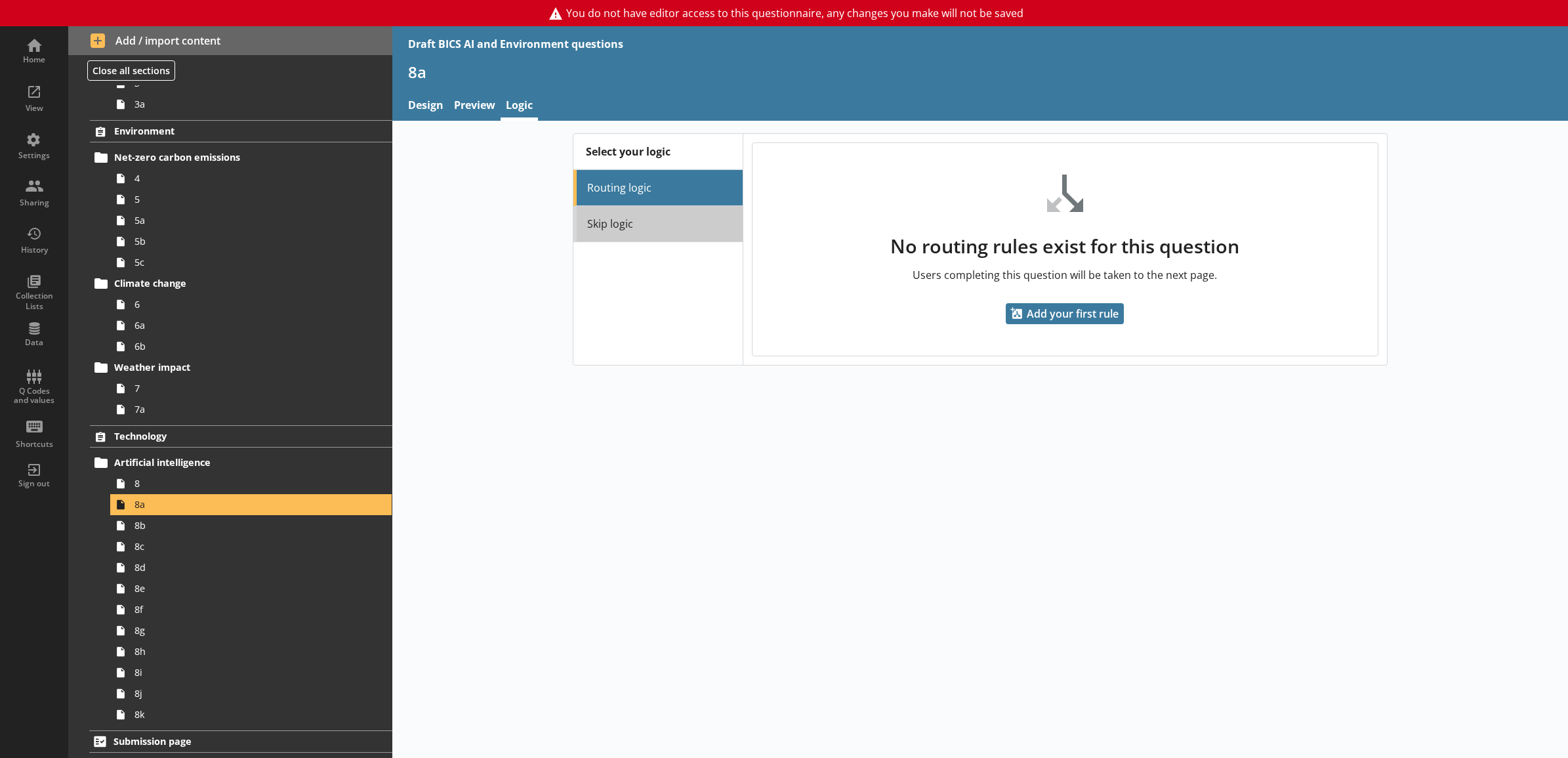
click at [676, 230] on link "Skip logic" at bounding box center [658, 224] width 170 height 36
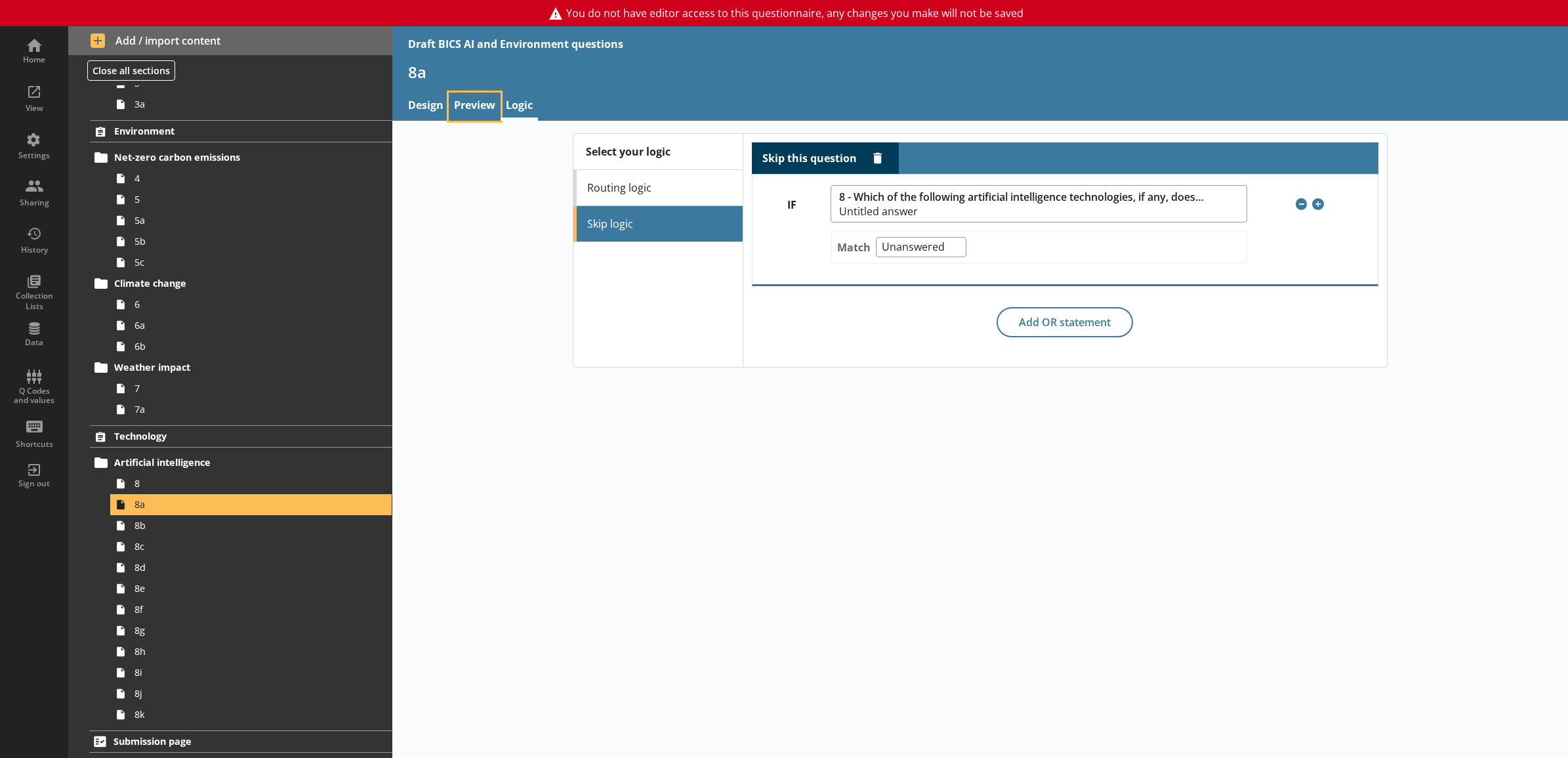
click at [474, 117] on link "Preview" at bounding box center [475, 107] width 52 height 28
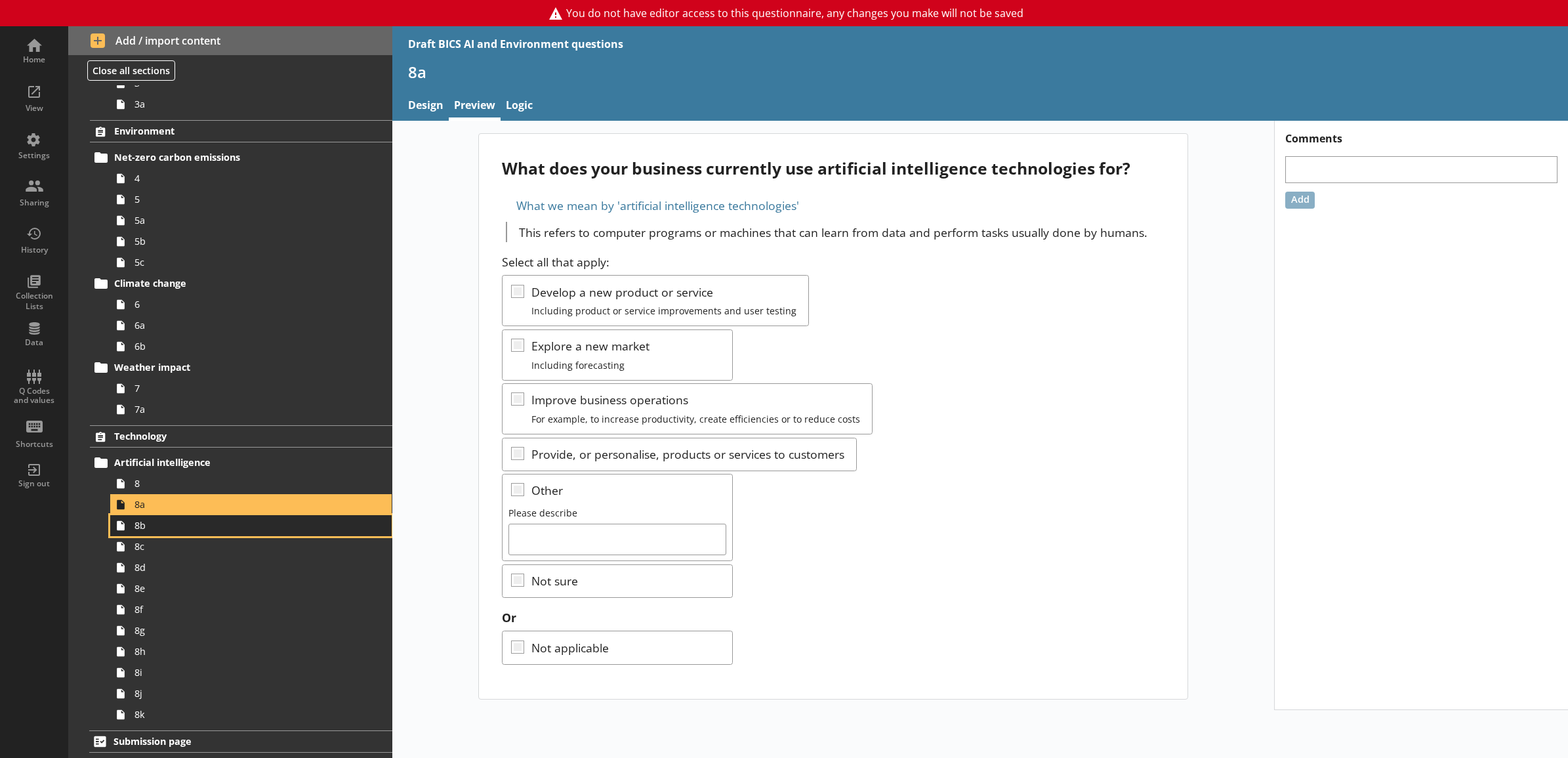
click at [269, 522] on span "8b" at bounding box center [236, 525] width 204 height 13
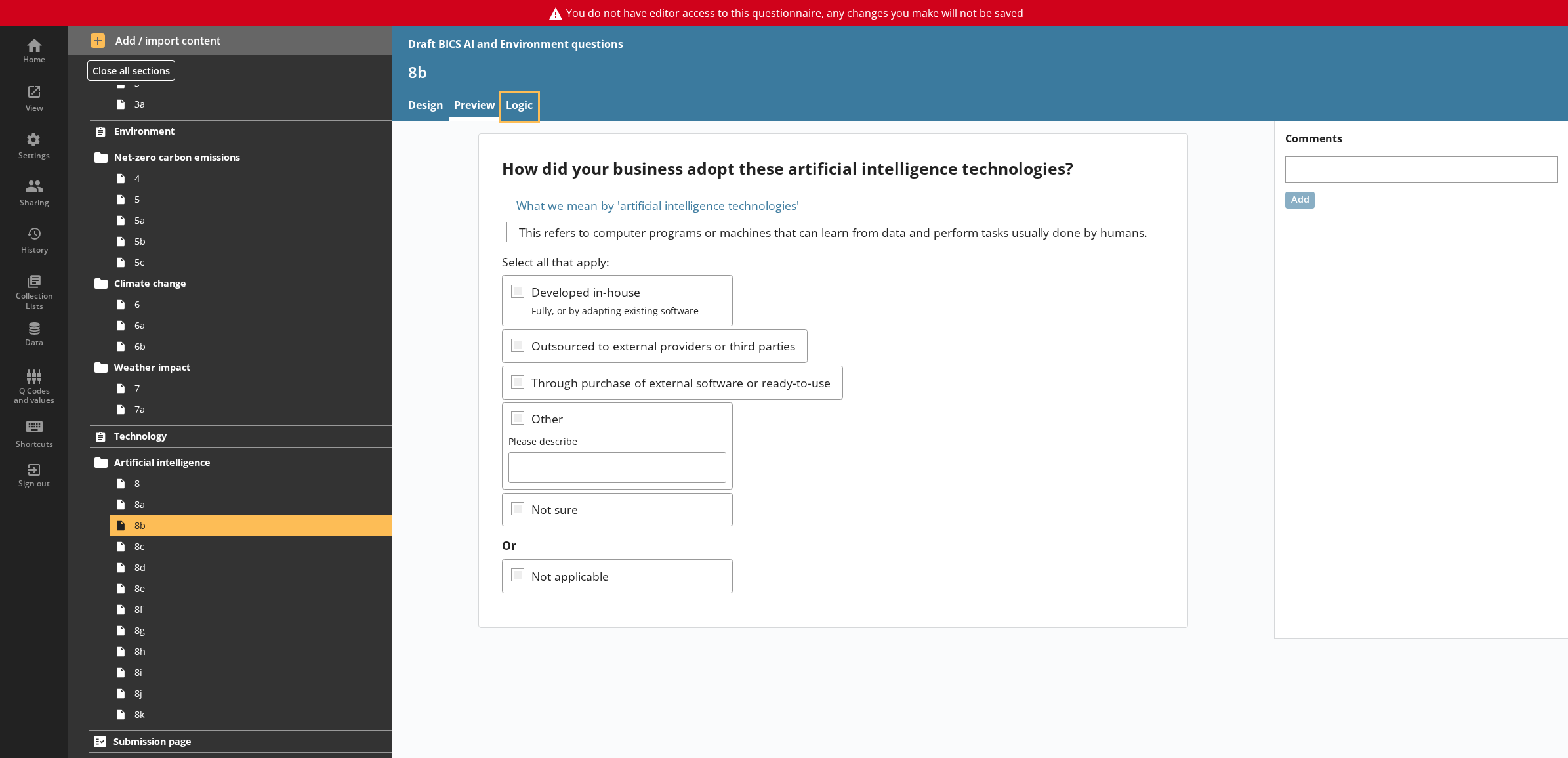
click at [527, 100] on link "Logic" at bounding box center [519, 107] width 37 height 28
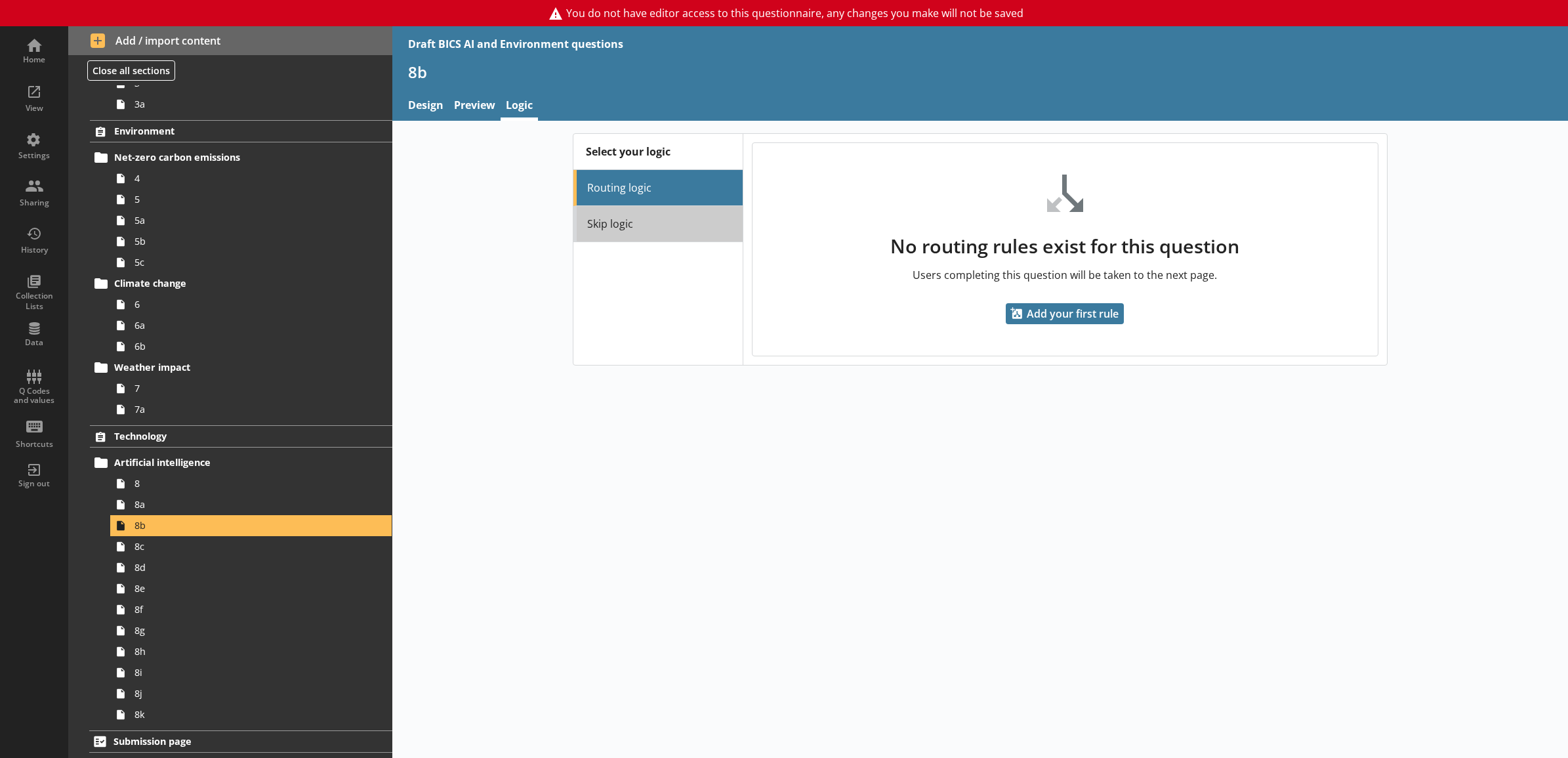
click at [594, 229] on link "Skip logic" at bounding box center [658, 224] width 170 height 36
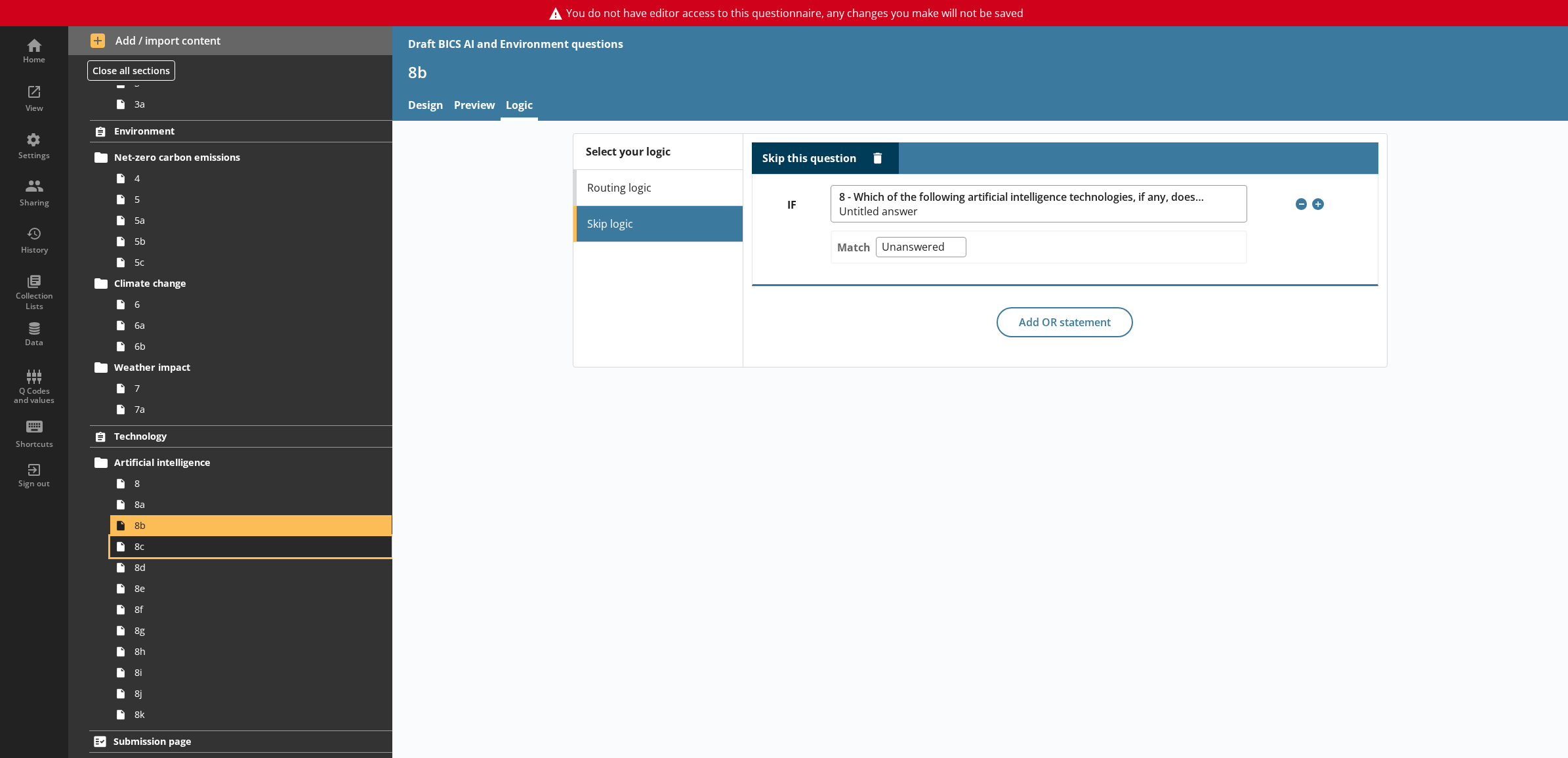
click at [271, 556] on link "8c" at bounding box center [251, 547] width 282 height 21
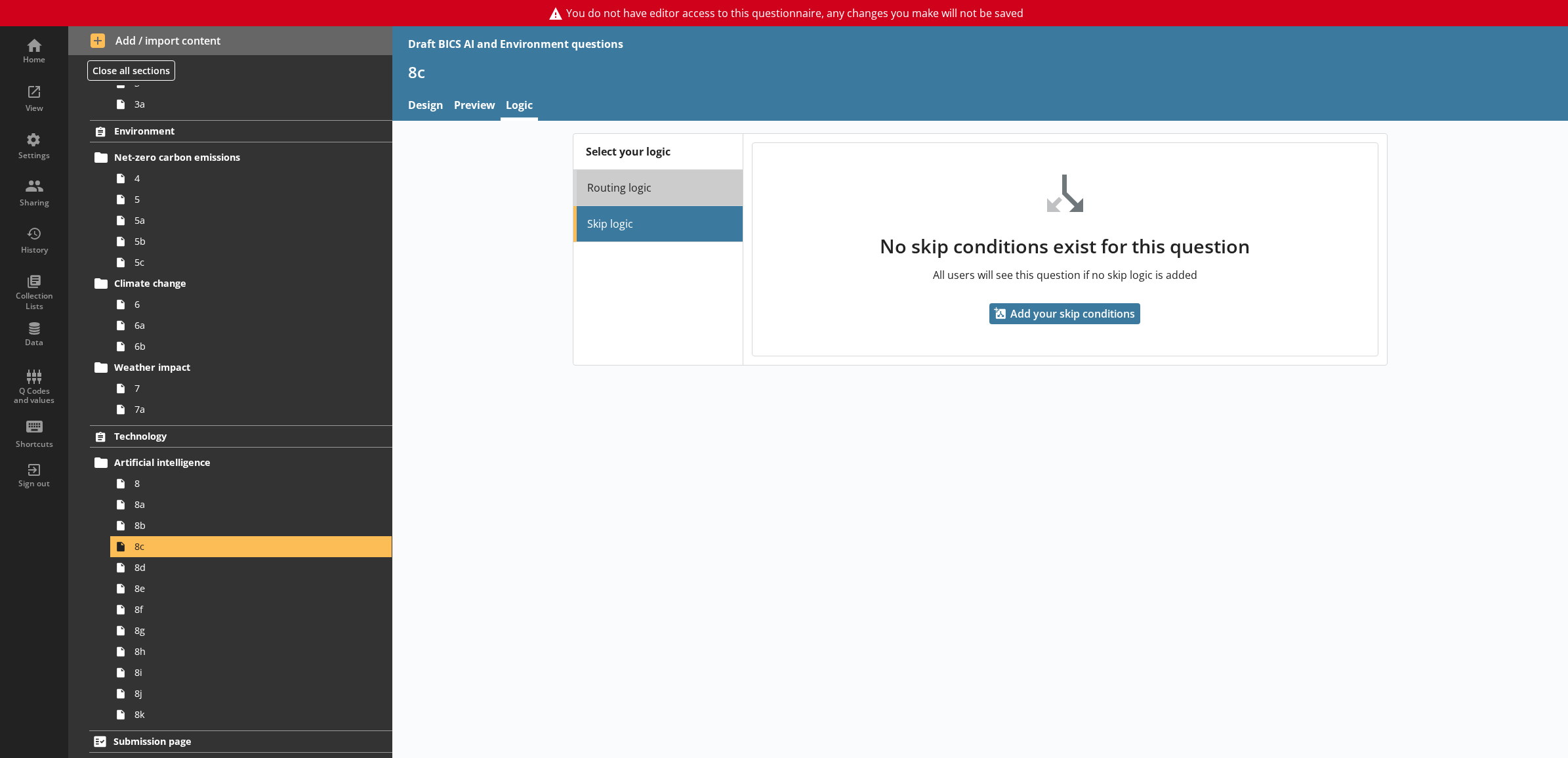
click at [615, 188] on link "Routing logic" at bounding box center [658, 187] width 170 height 36
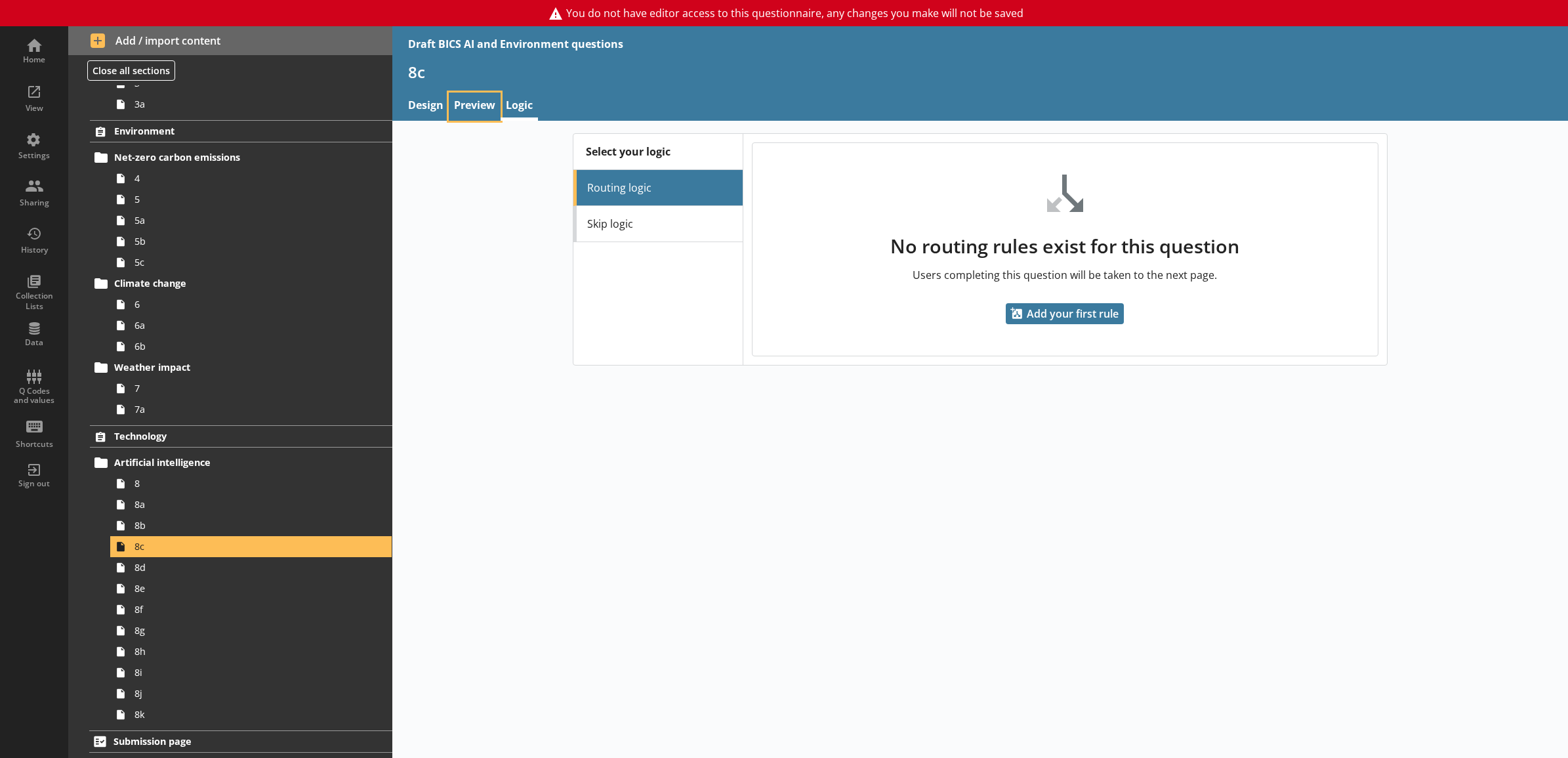
click at [480, 105] on link "Preview" at bounding box center [475, 107] width 52 height 28
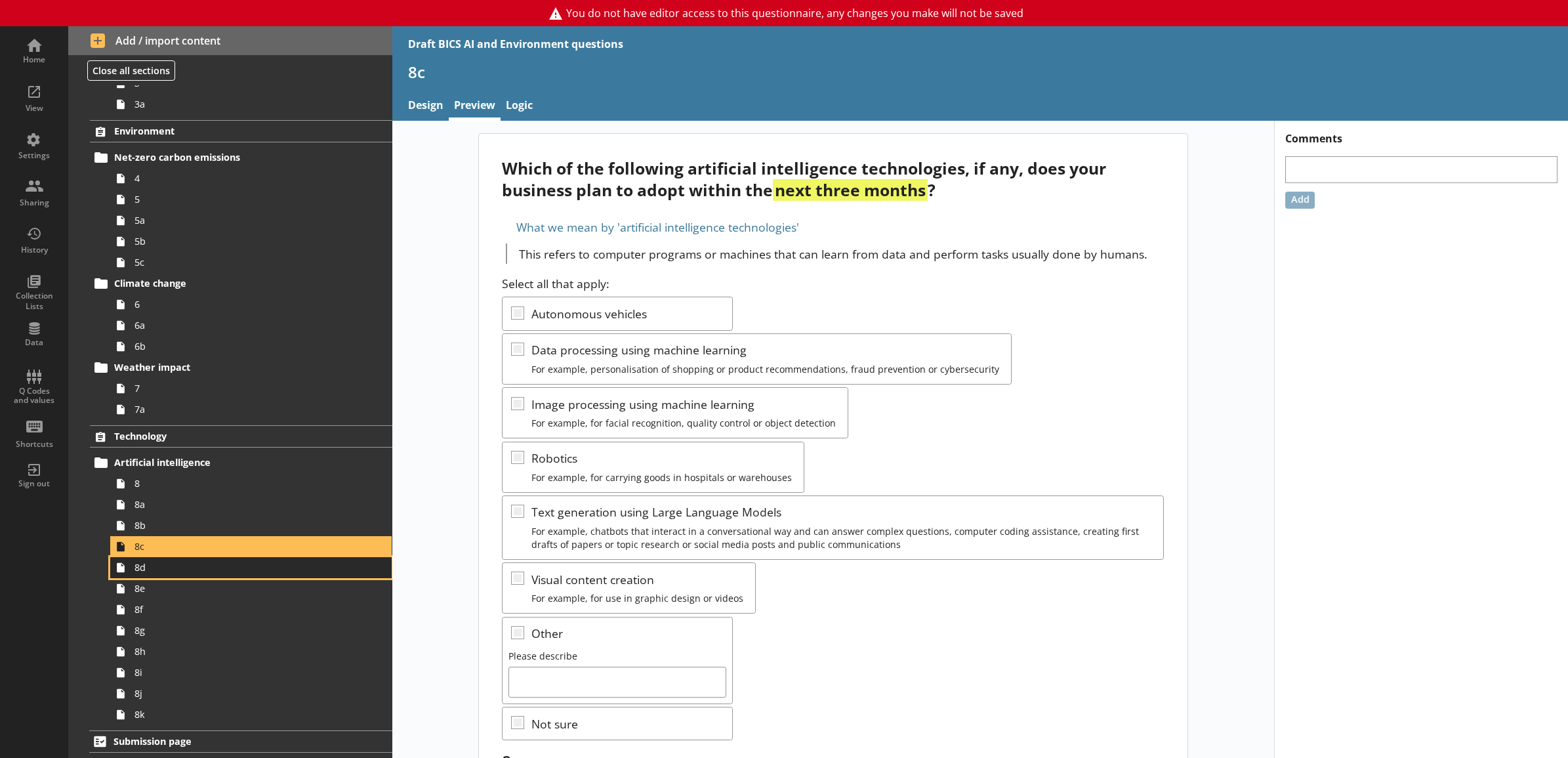
click at [300, 569] on span "8d" at bounding box center [236, 567] width 204 height 13
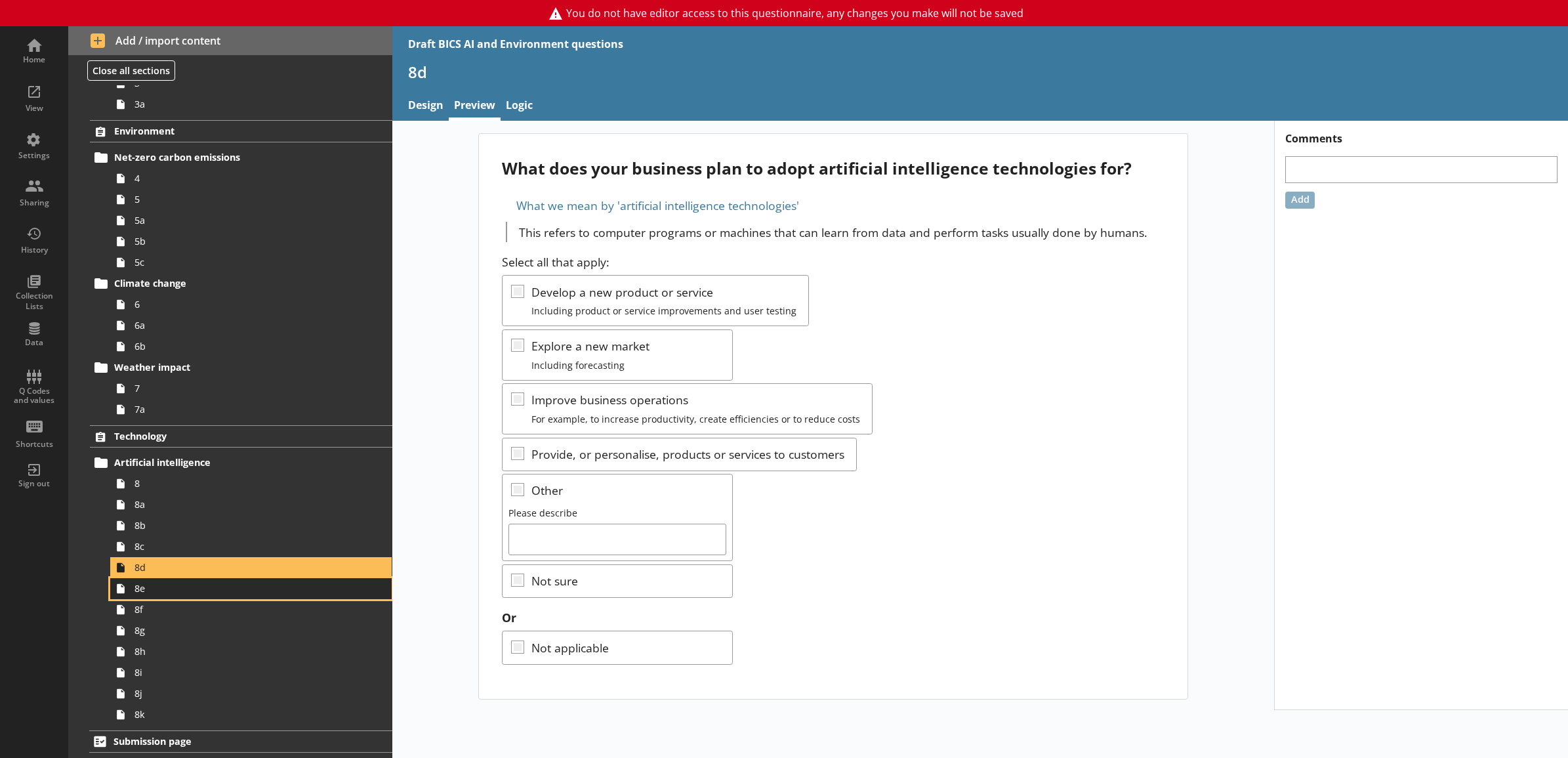
click at [292, 586] on span "8e" at bounding box center [236, 588] width 204 height 13
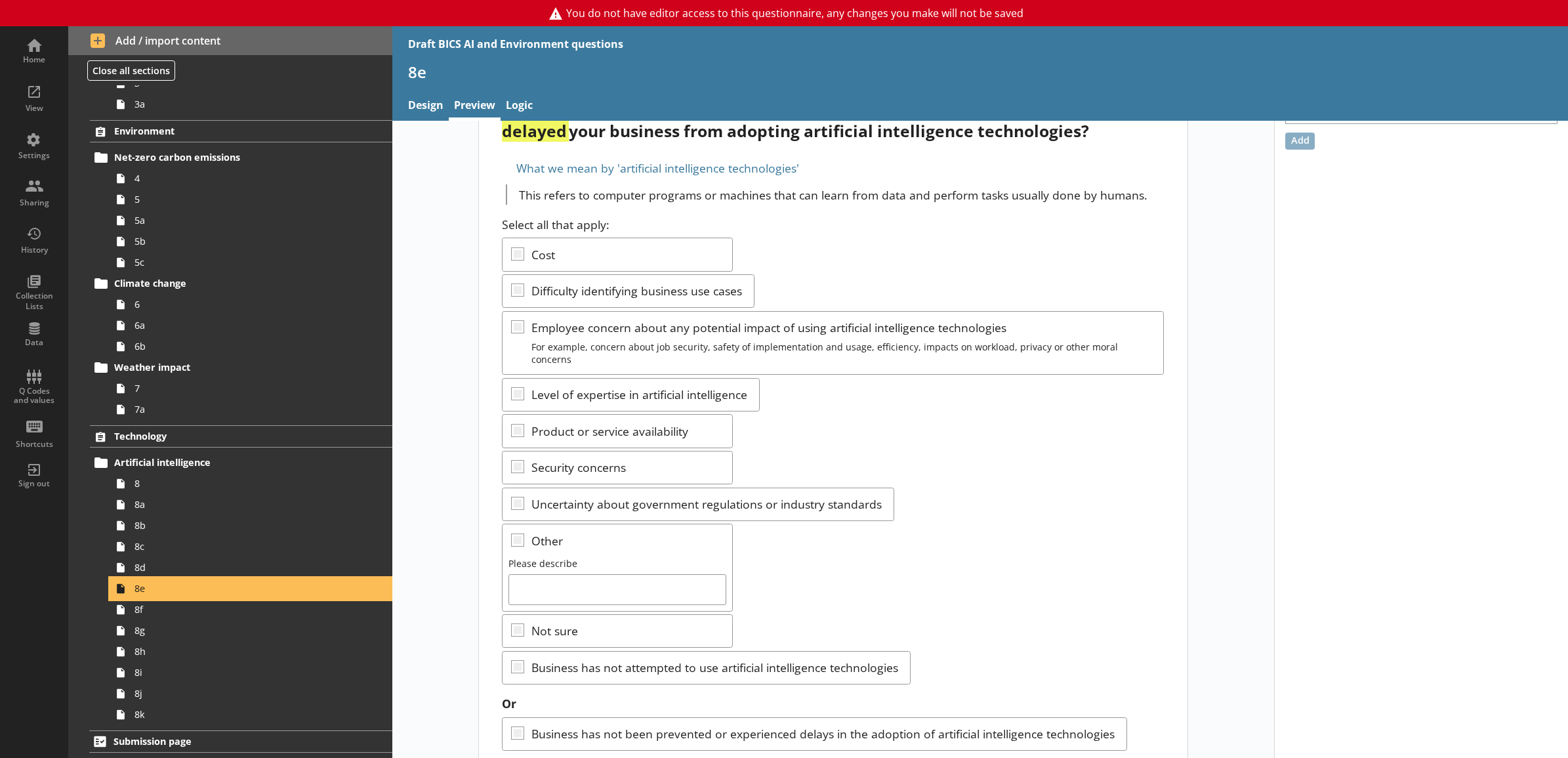
scroll to position [90, 0]
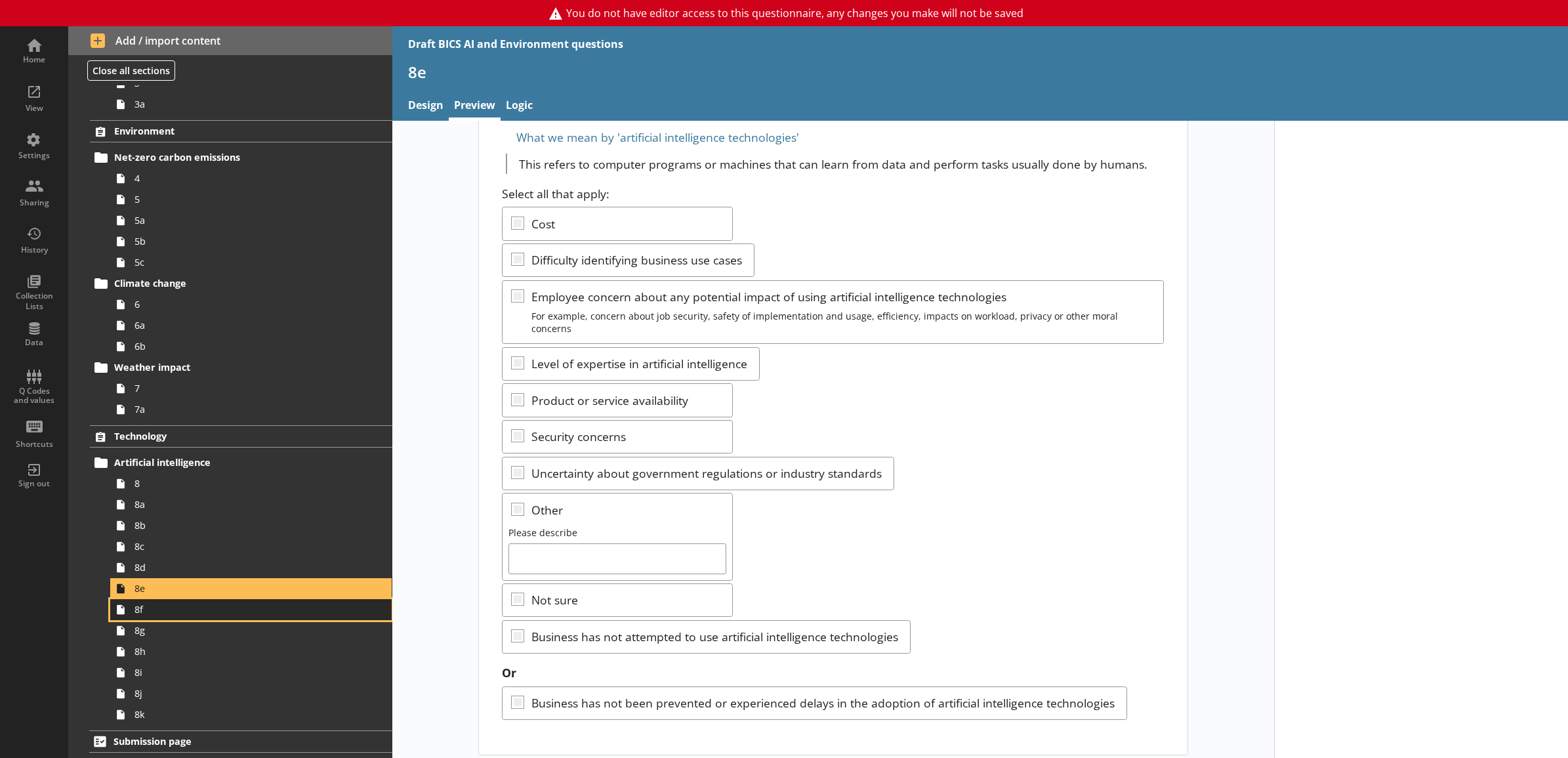
click at [289, 618] on link "8f" at bounding box center [251, 610] width 282 height 21
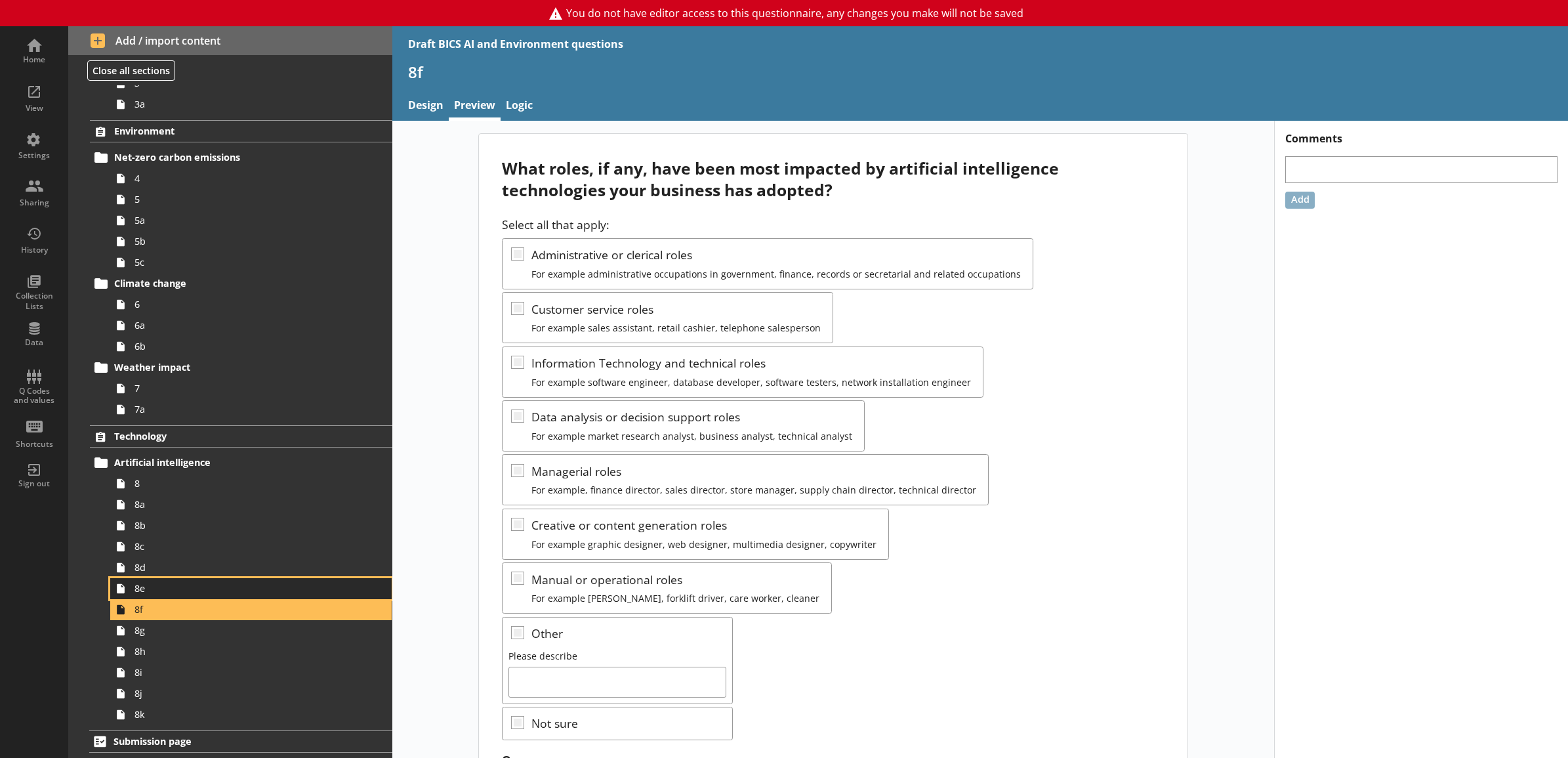
click at [291, 592] on span "8e" at bounding box center [236, 588] width 204 height 13
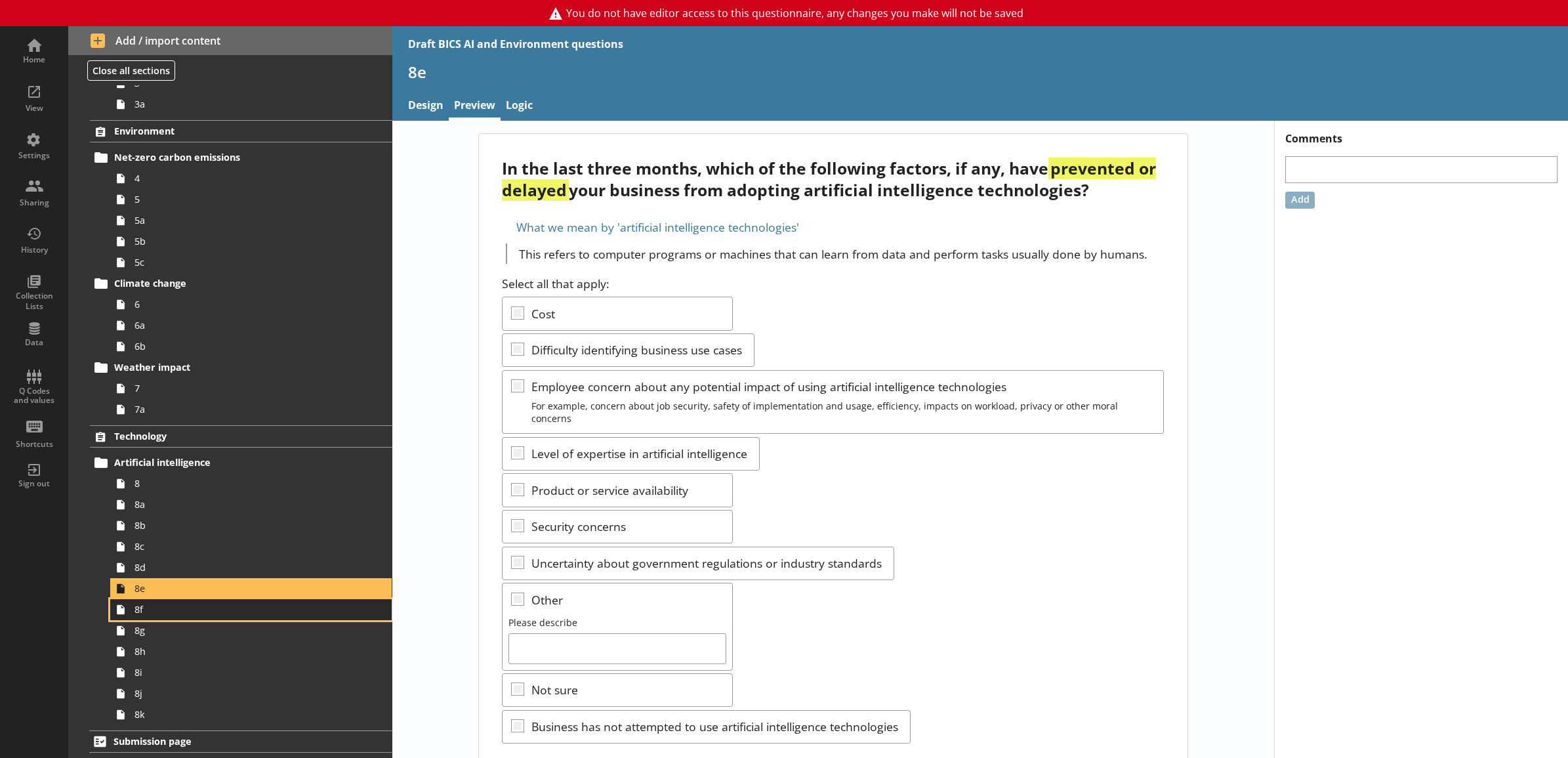
click at [293, 615] on span "8f" at bounding box center [236, 609] width 204 height 13
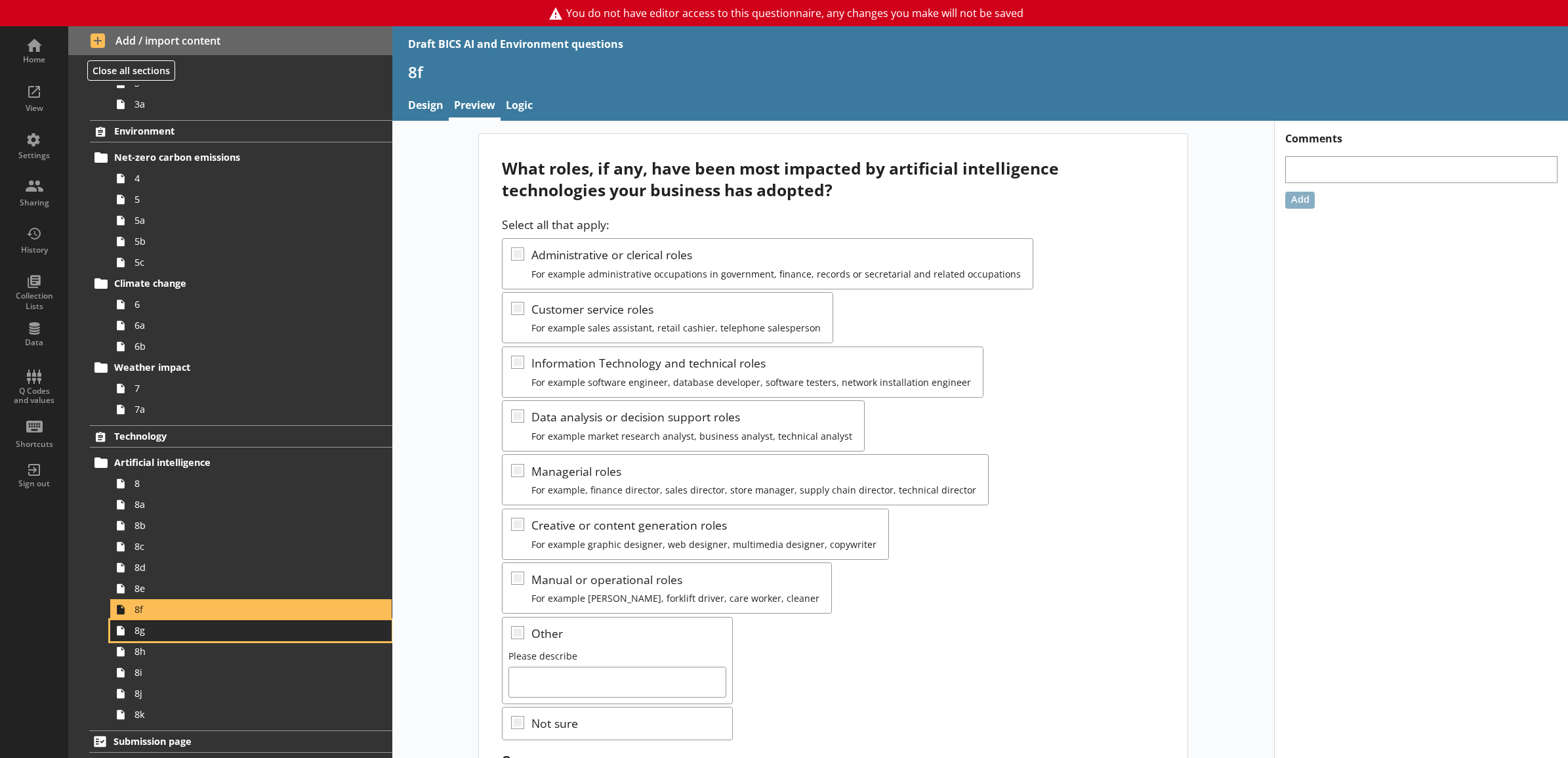
click at [292, 628] on span "8g" at bounding box center [236, 630] width 204 height 13
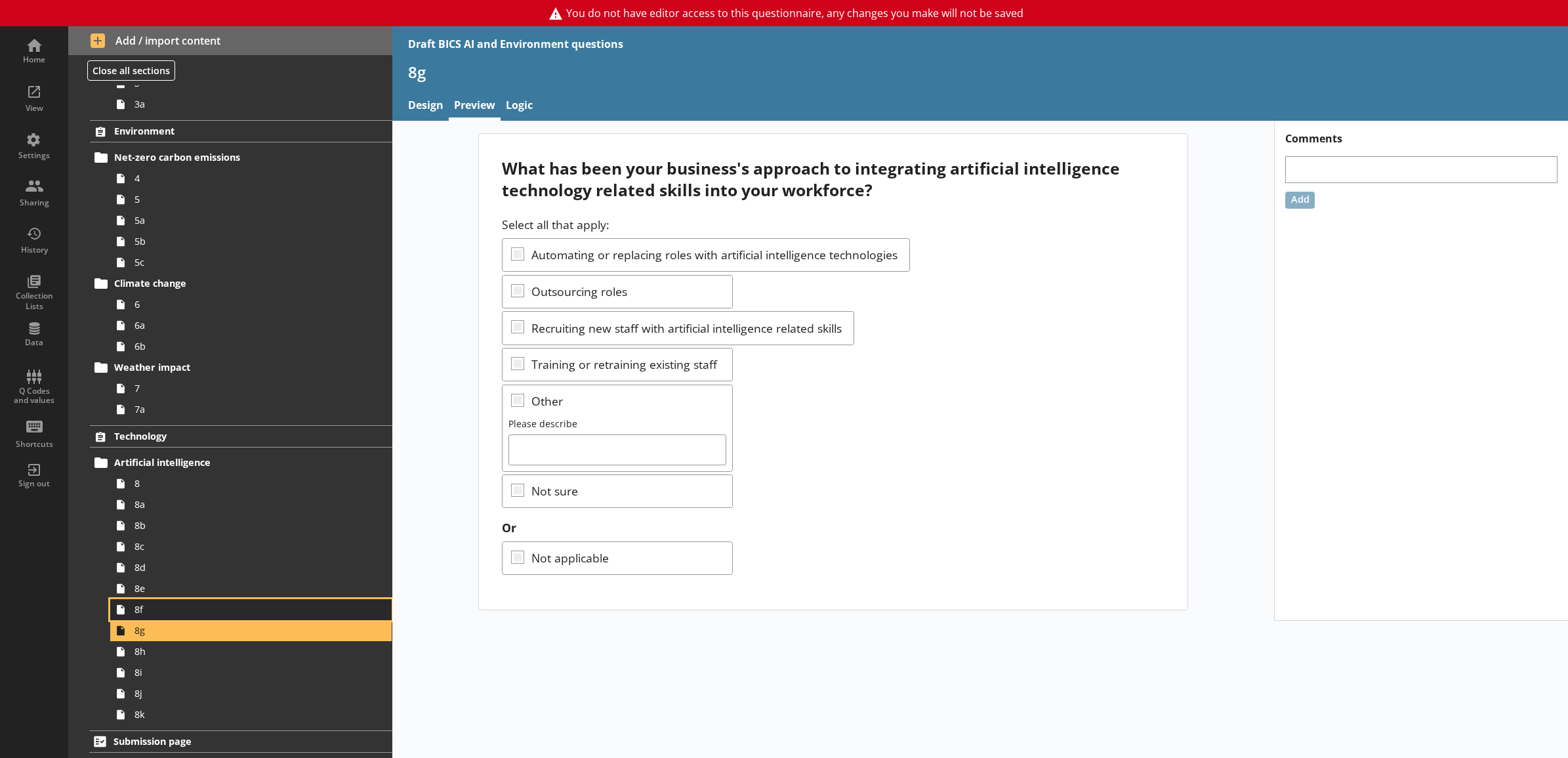
click at [256, 606] on span "8f" at bounding box center [236, 609] width 204 height 13
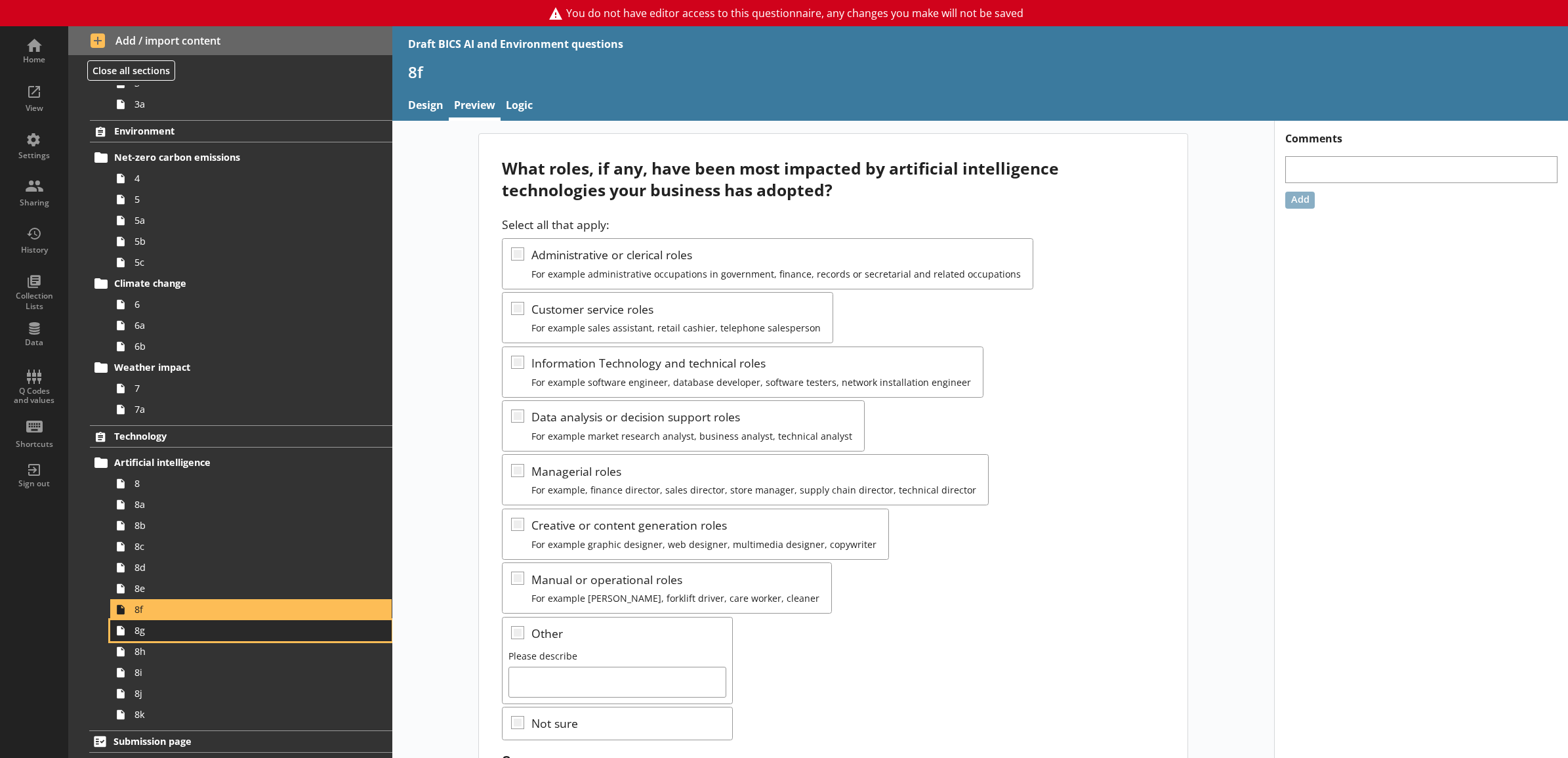
click at [266, 633] on span "8g" at bounding box center [236, 630] width 204 height 13
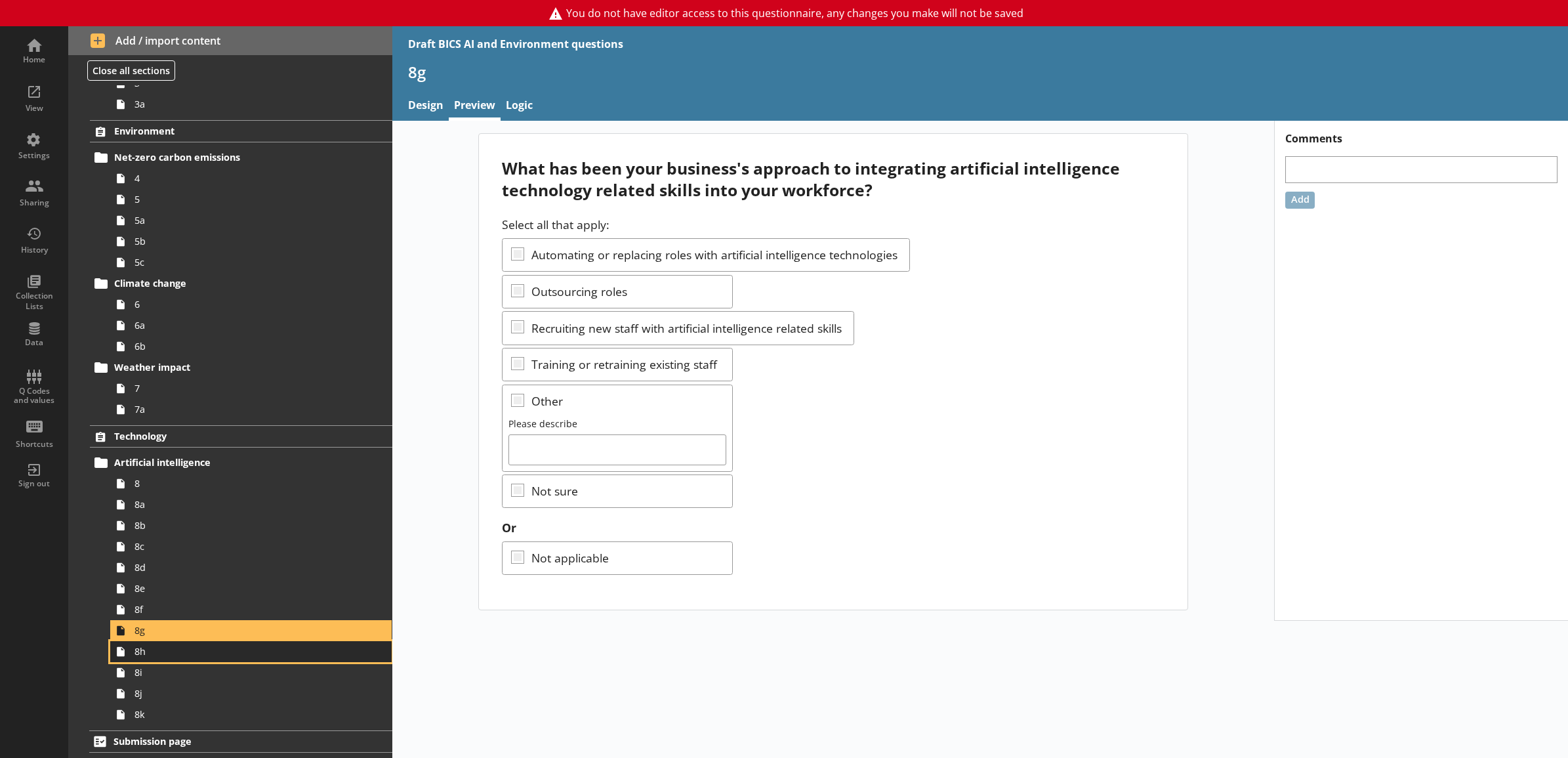
click at [261, 651] on span "8h" at bounding box center [236, 651] width 204 height 13
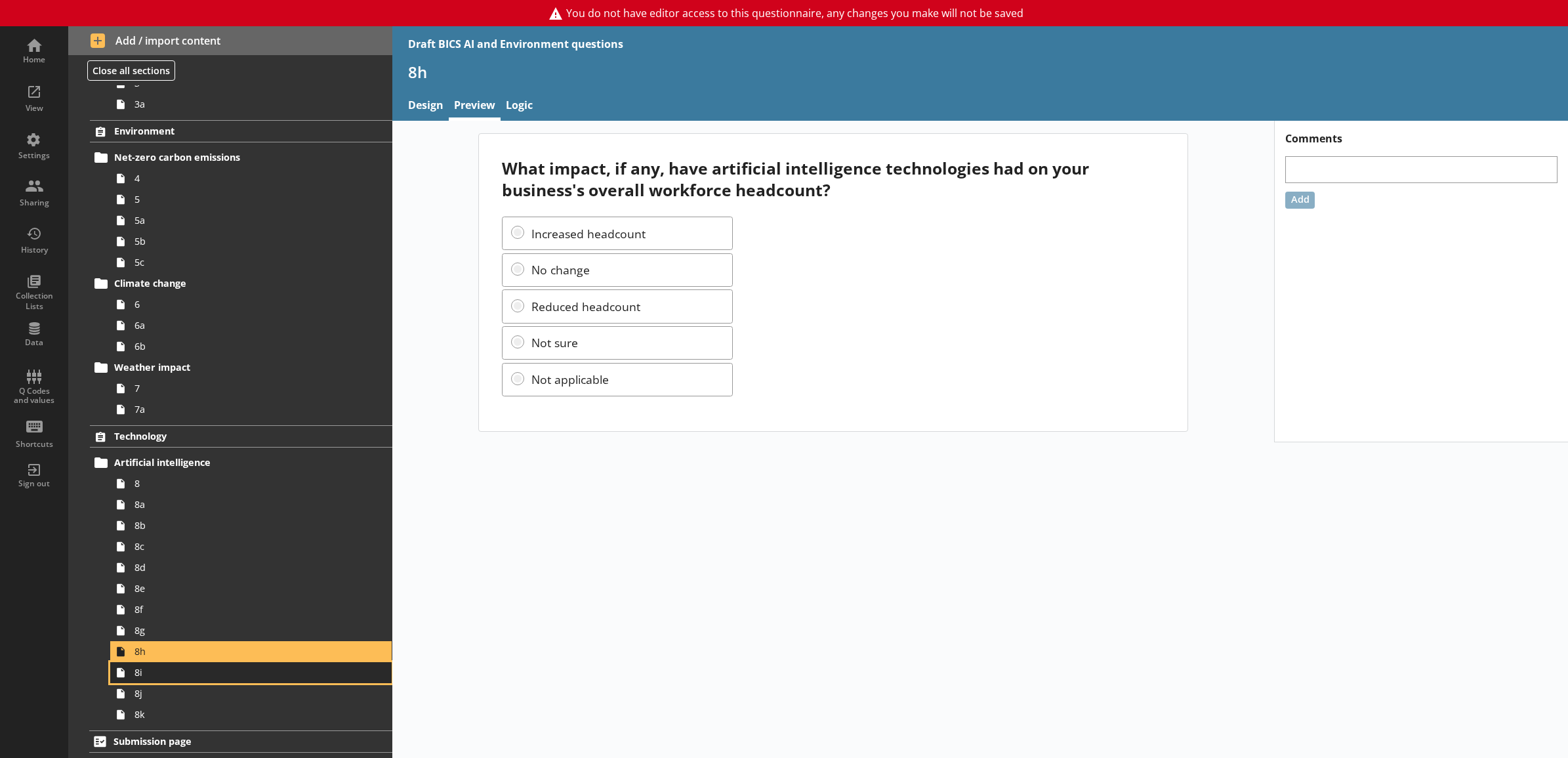
click at [259, 666] on span "8i" at bounding box center [236, 672] width 204 height 13
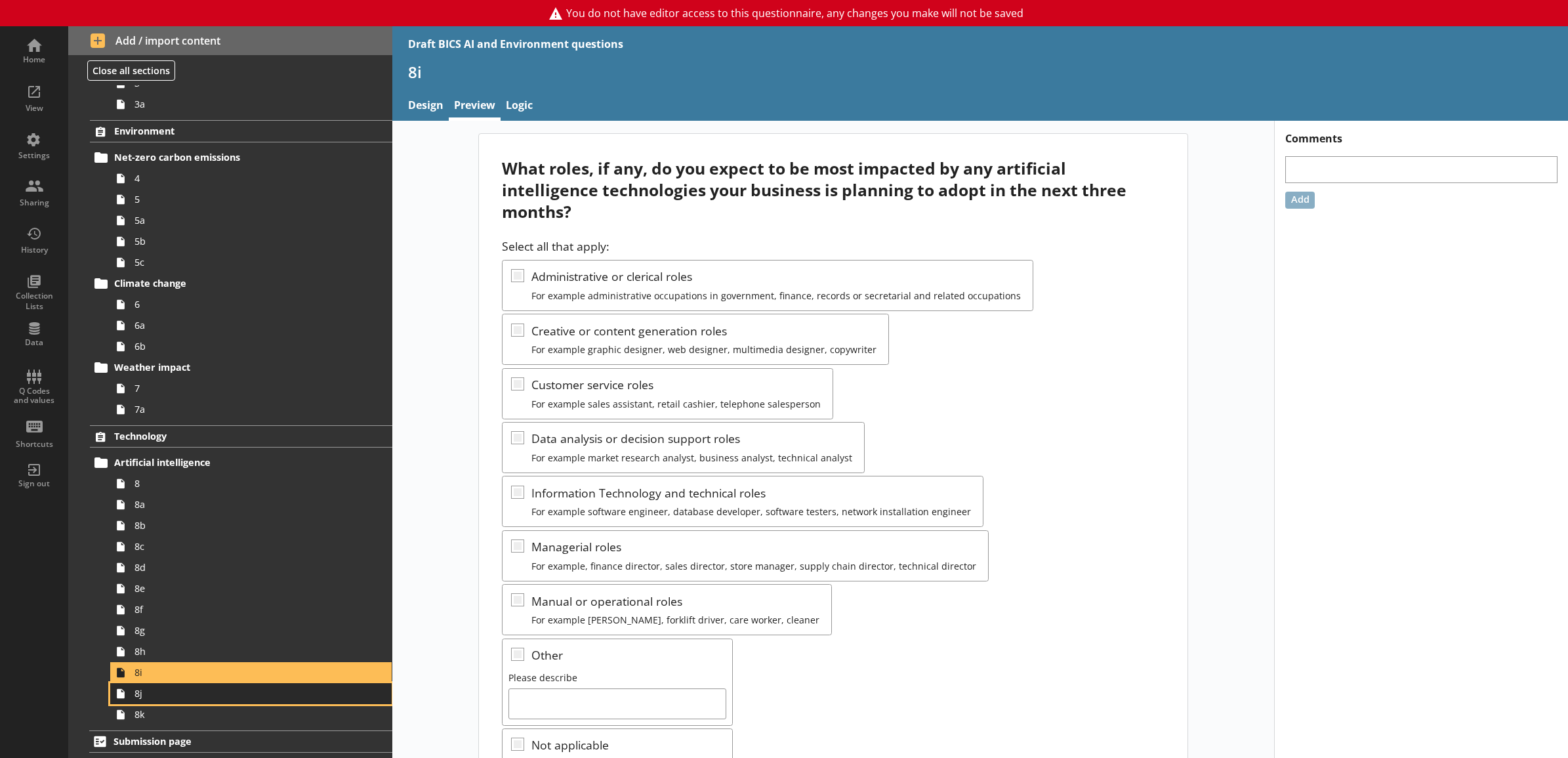
click at [247, 693] on span "8j" at bounding box center [236, 693] width 204 height 13
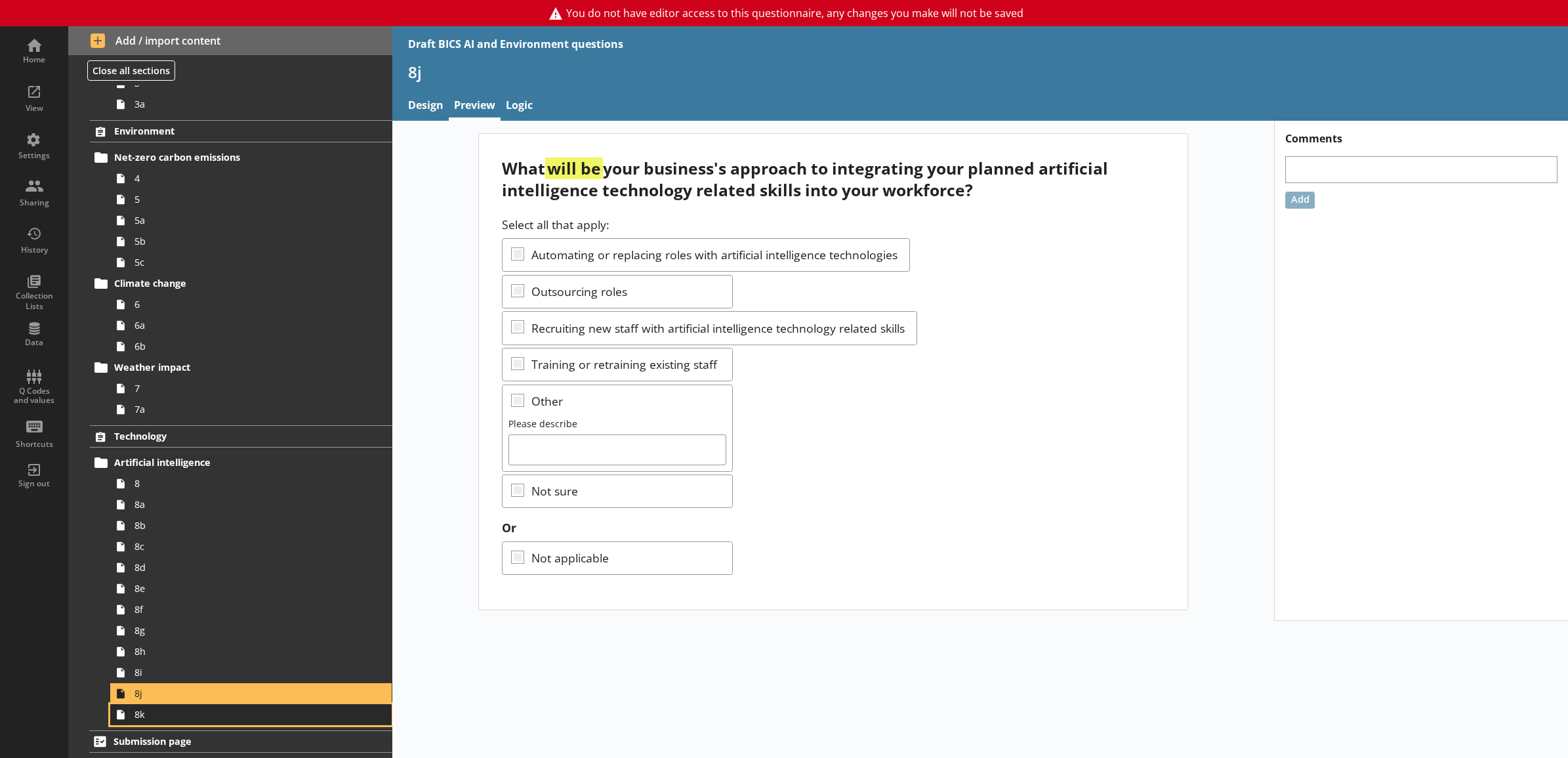
click at [247, 710] on span "8k" at bounding box center [236, 715] width 204 height 13
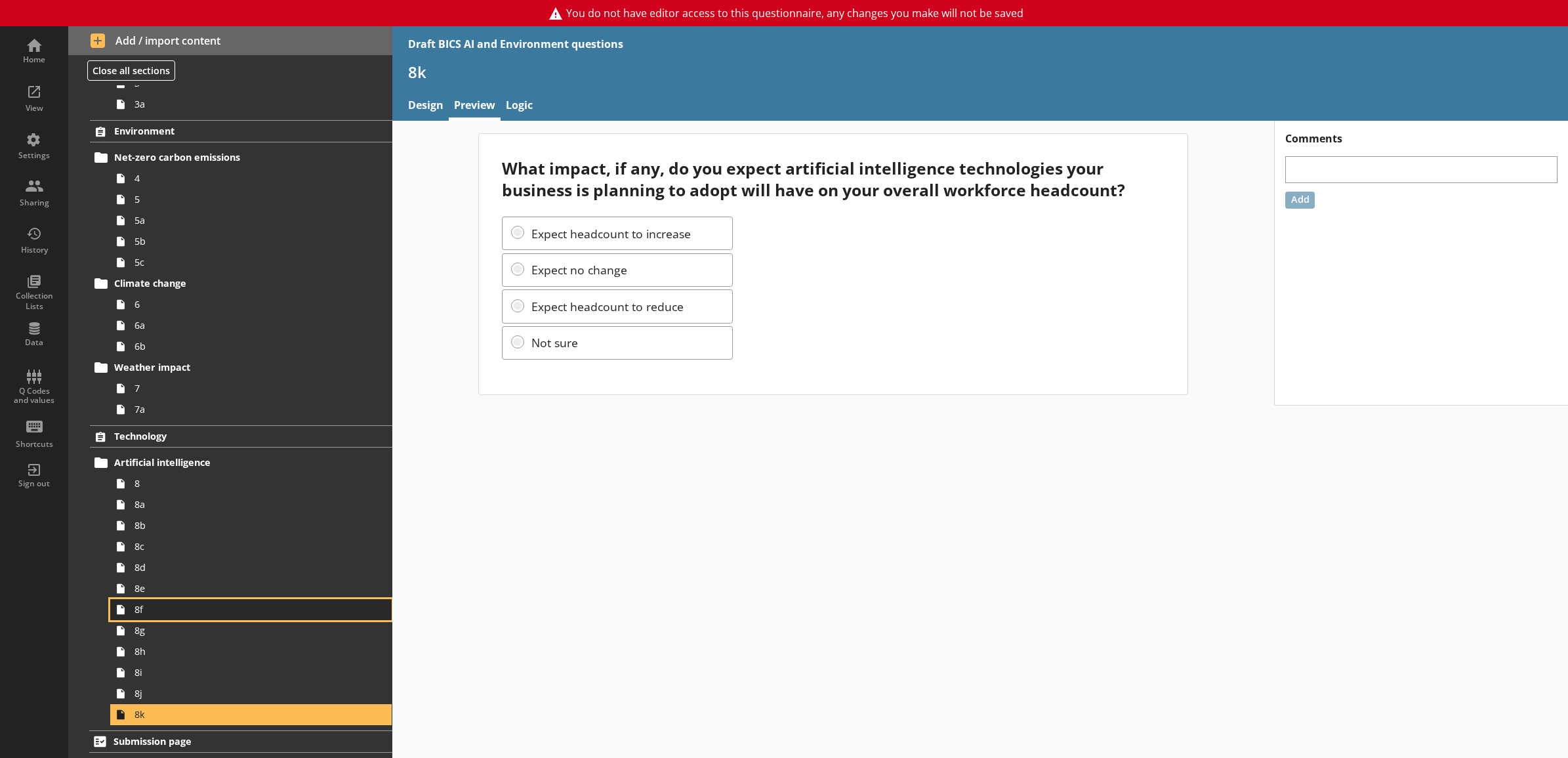
click at [172, 618] on link "8f" at bounding box center [251, 610] width 282 height 21
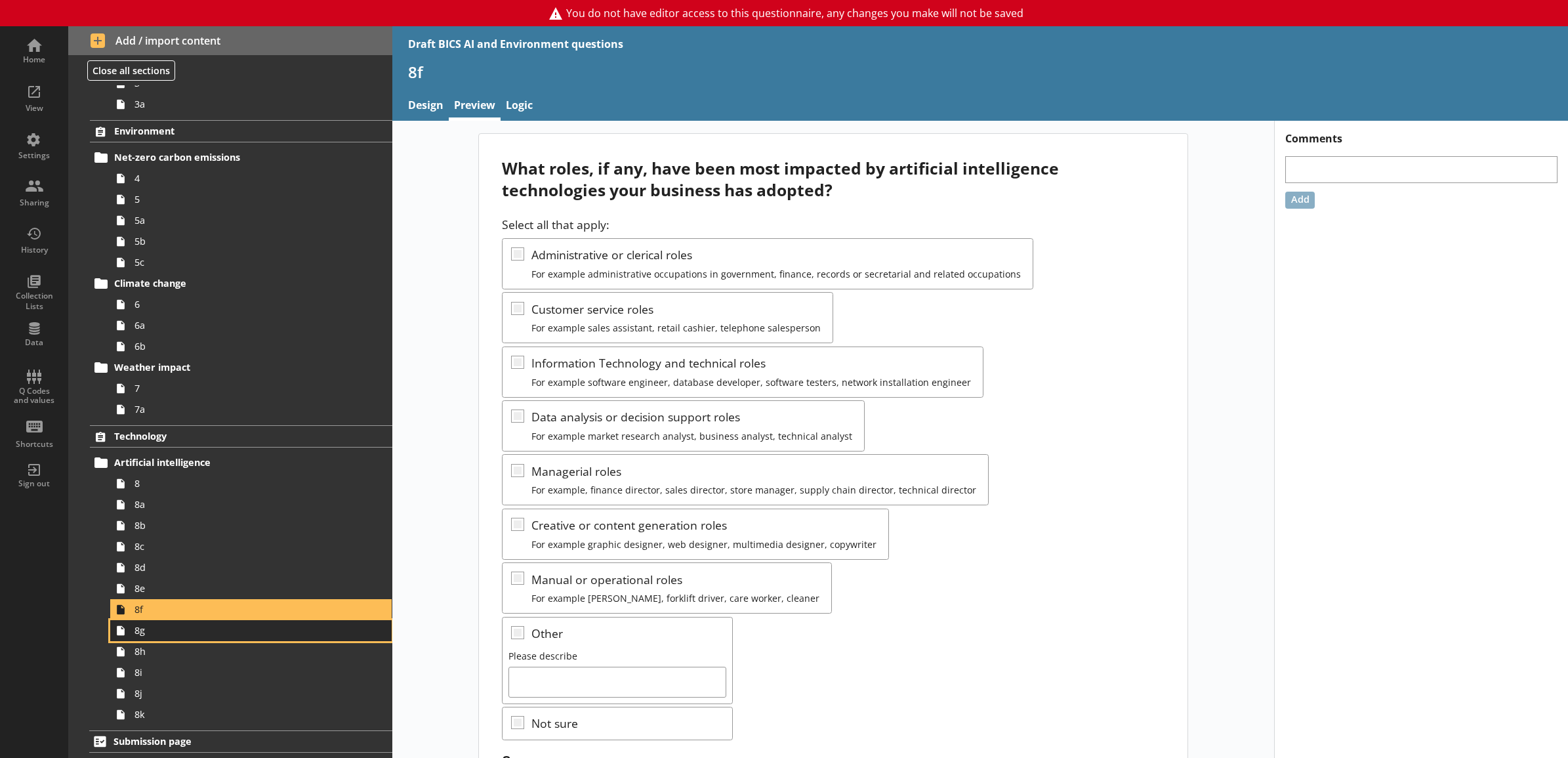
click at [170, 635] on span "8g" at bounding box center [236, 630] width 204 height 13
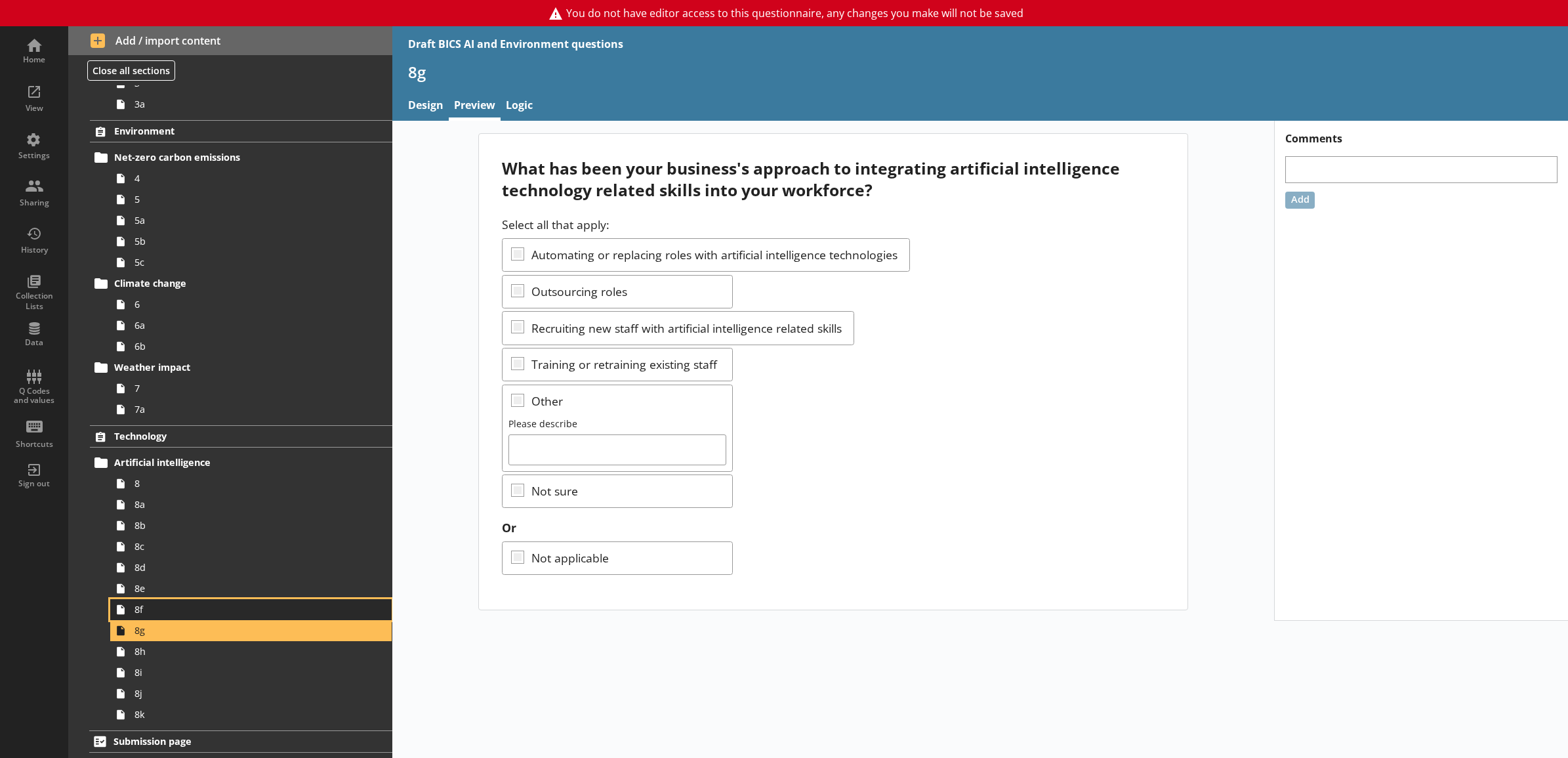
click at [162, 615] on span "8f" at bounding box center [236, 609] width 204 height 13
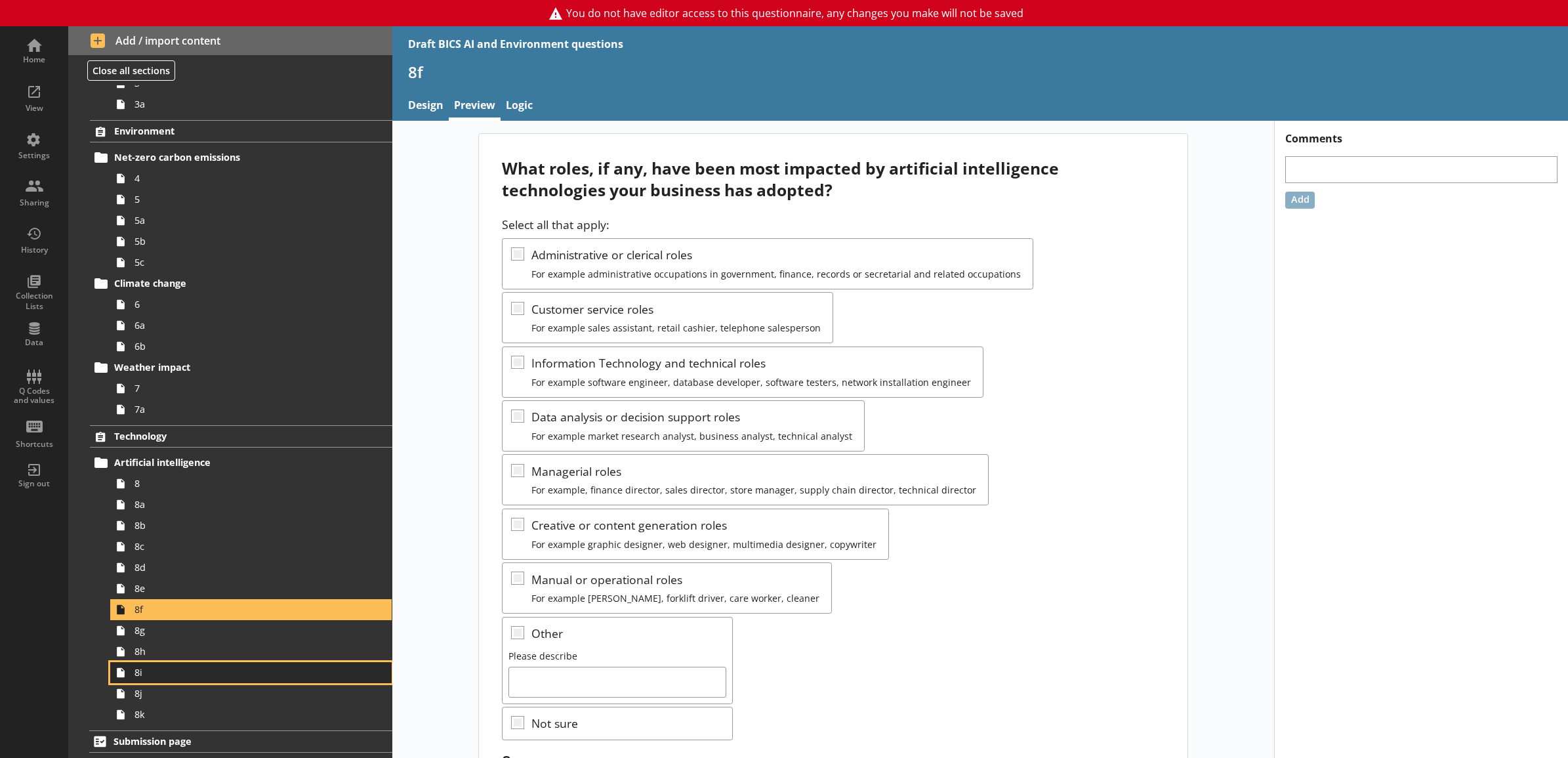
click at [234, 674] on span "8i" at bounding box center [236, 672] width 204 height 13
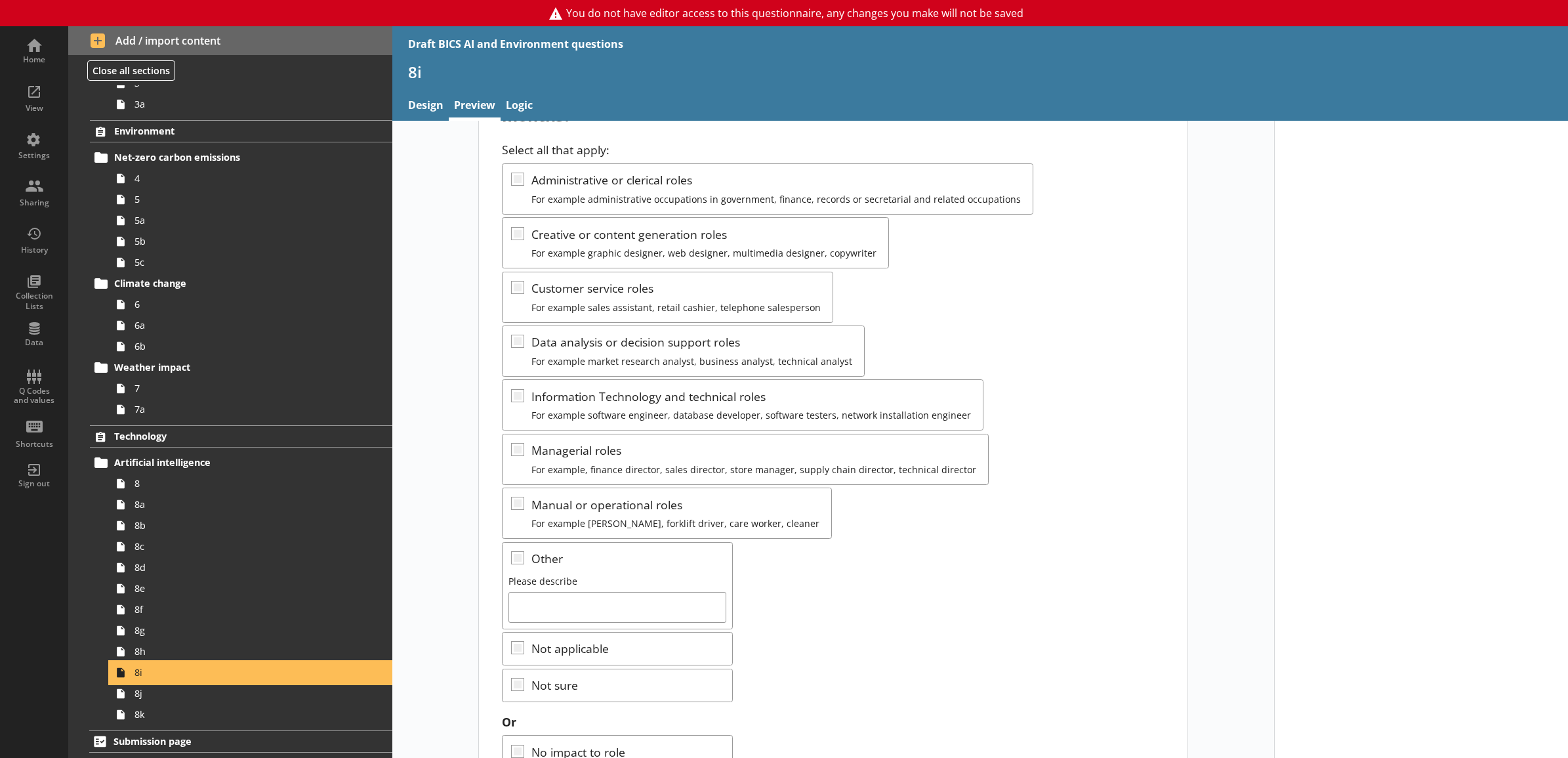
scroll to position [137, 0]
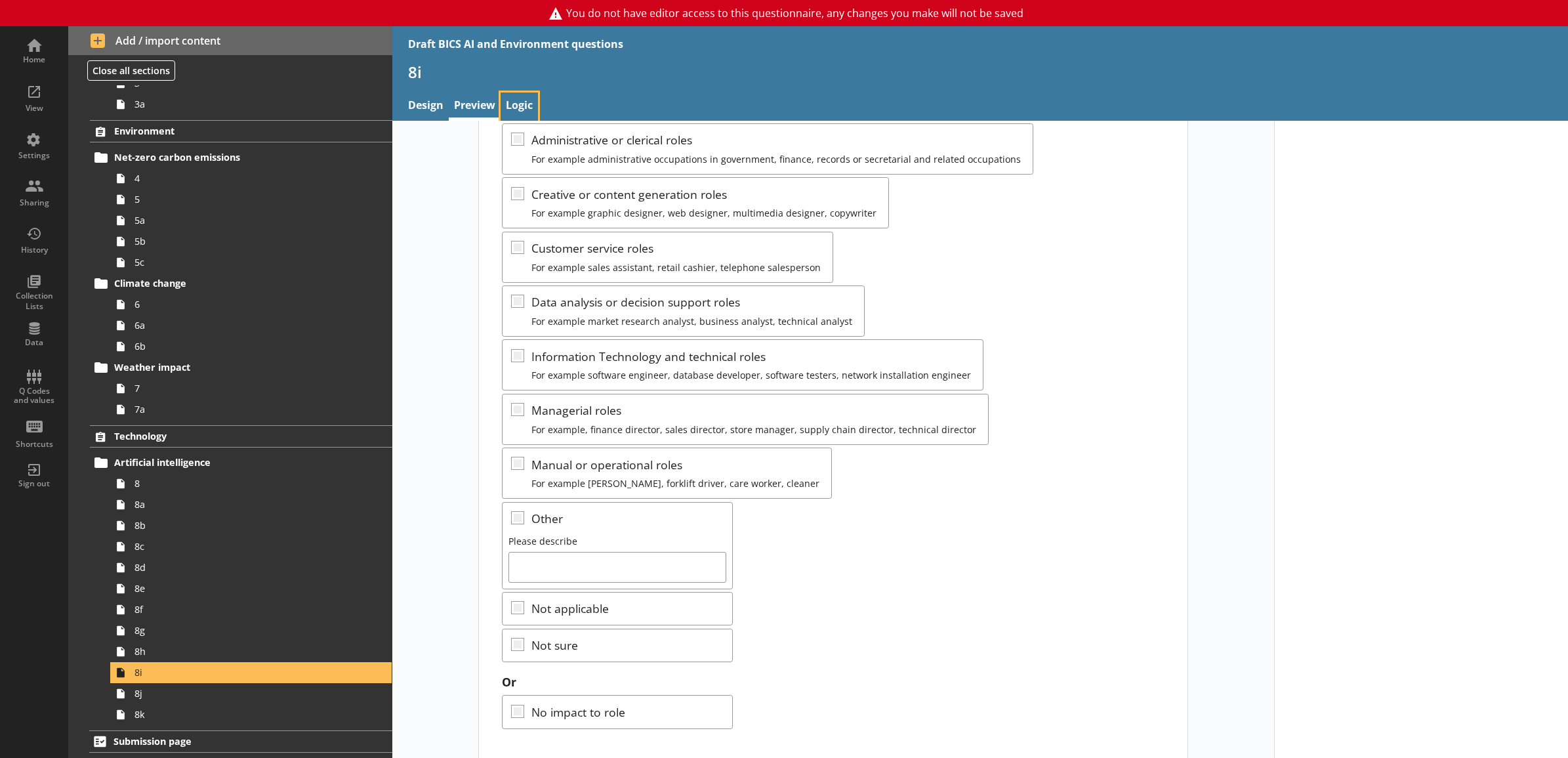
click at [517, 108] on link "Logic" at bounding box center [519, 107] width 37 height 28
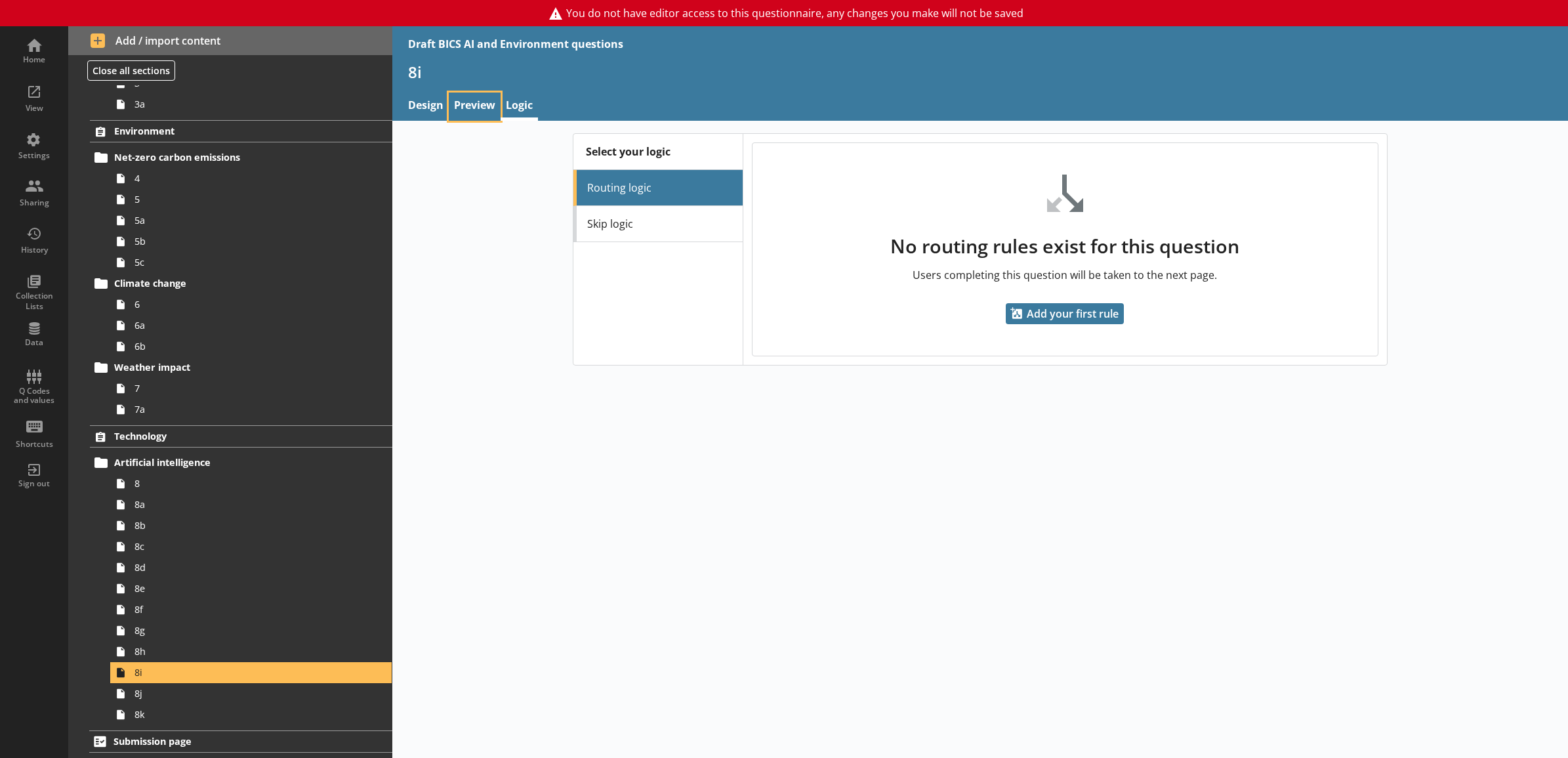
click at [484, 102] on link "Preview" at bounding box center [475, 107] width 52 height 28
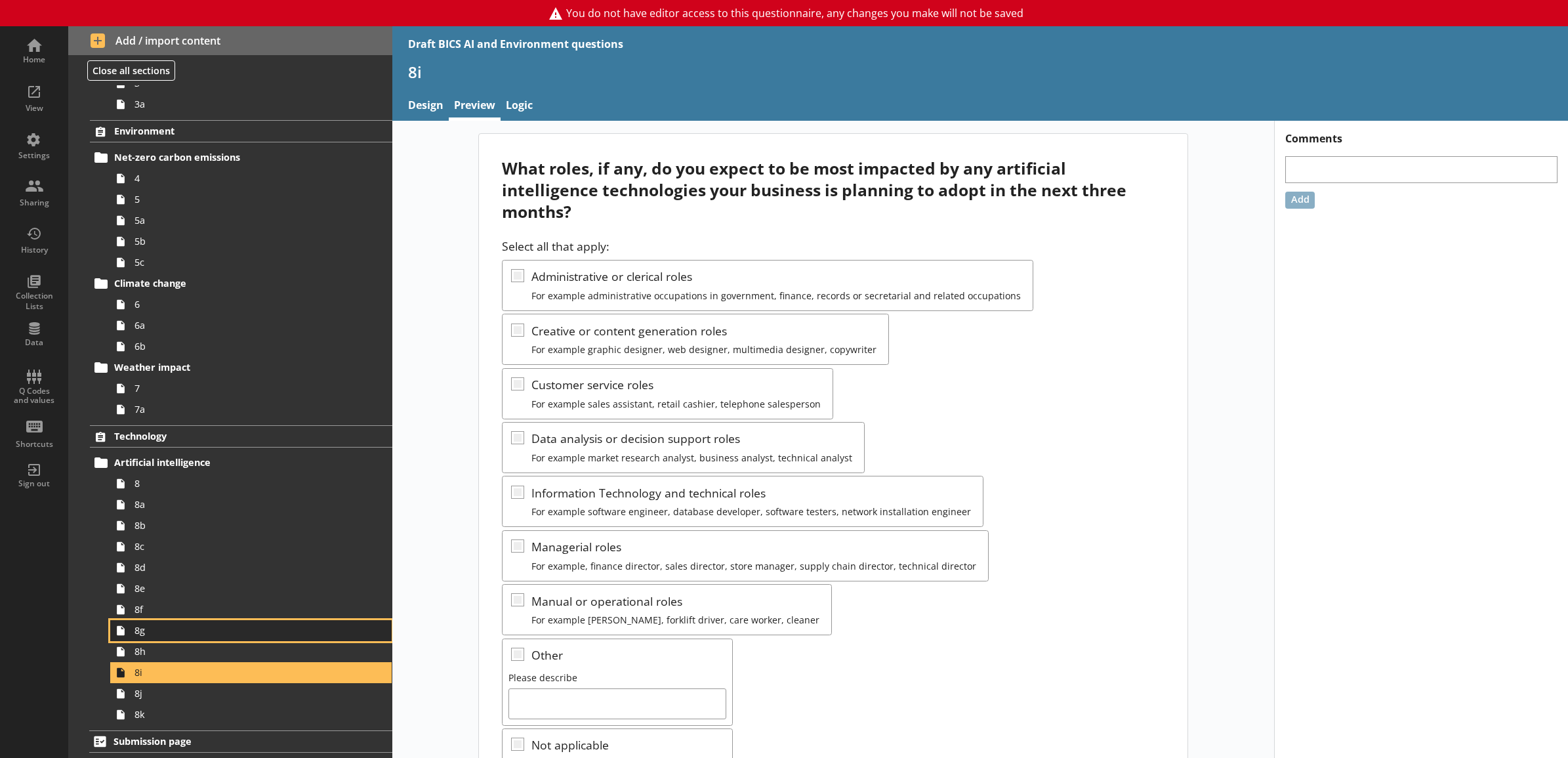
click at [200, 635] on span "8g" at bounding box center [236, 630] width 204 height 13
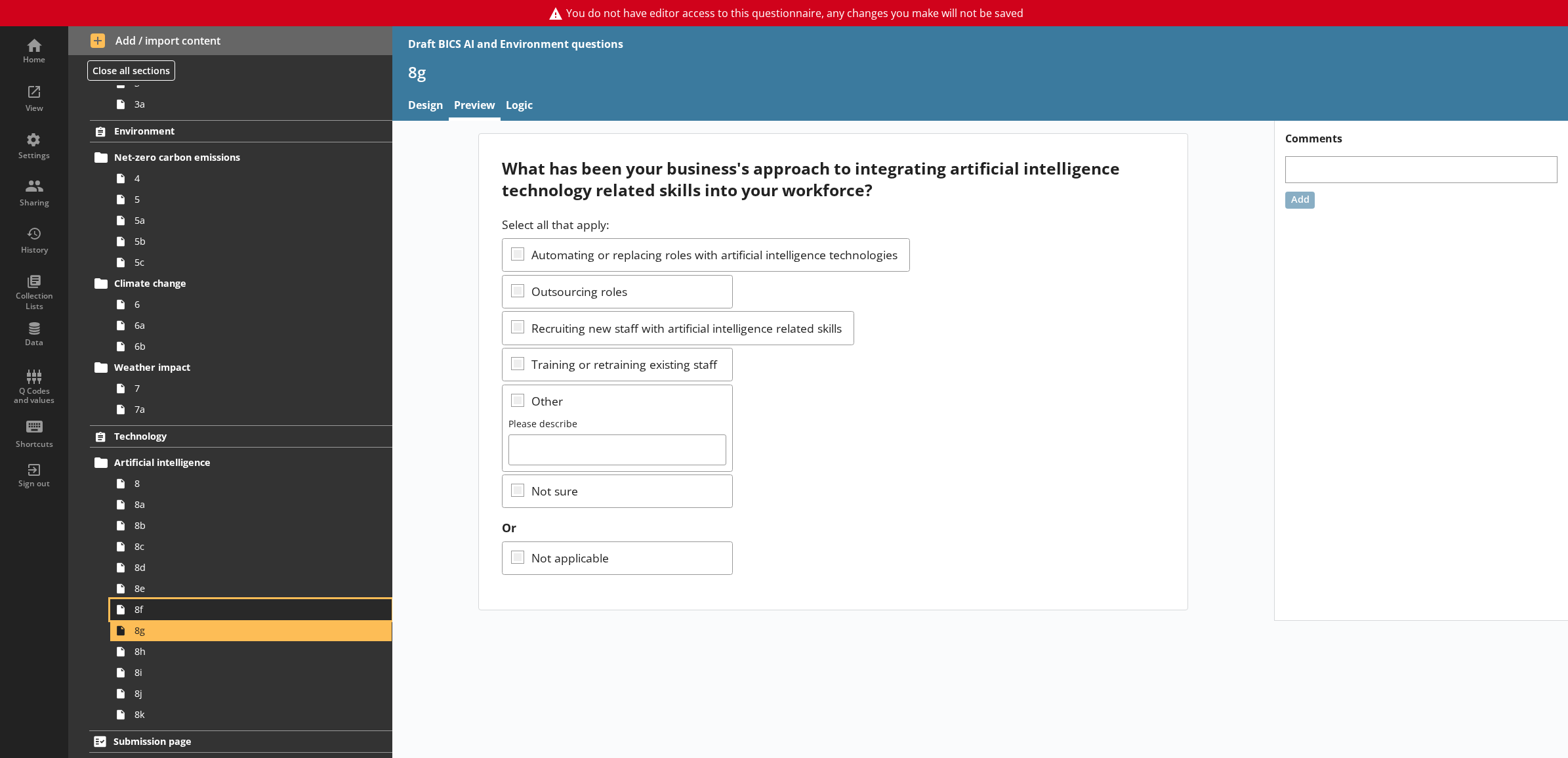
click at [203, 615] on span "8f" at bounding box center [236, 609] width 204 height 13
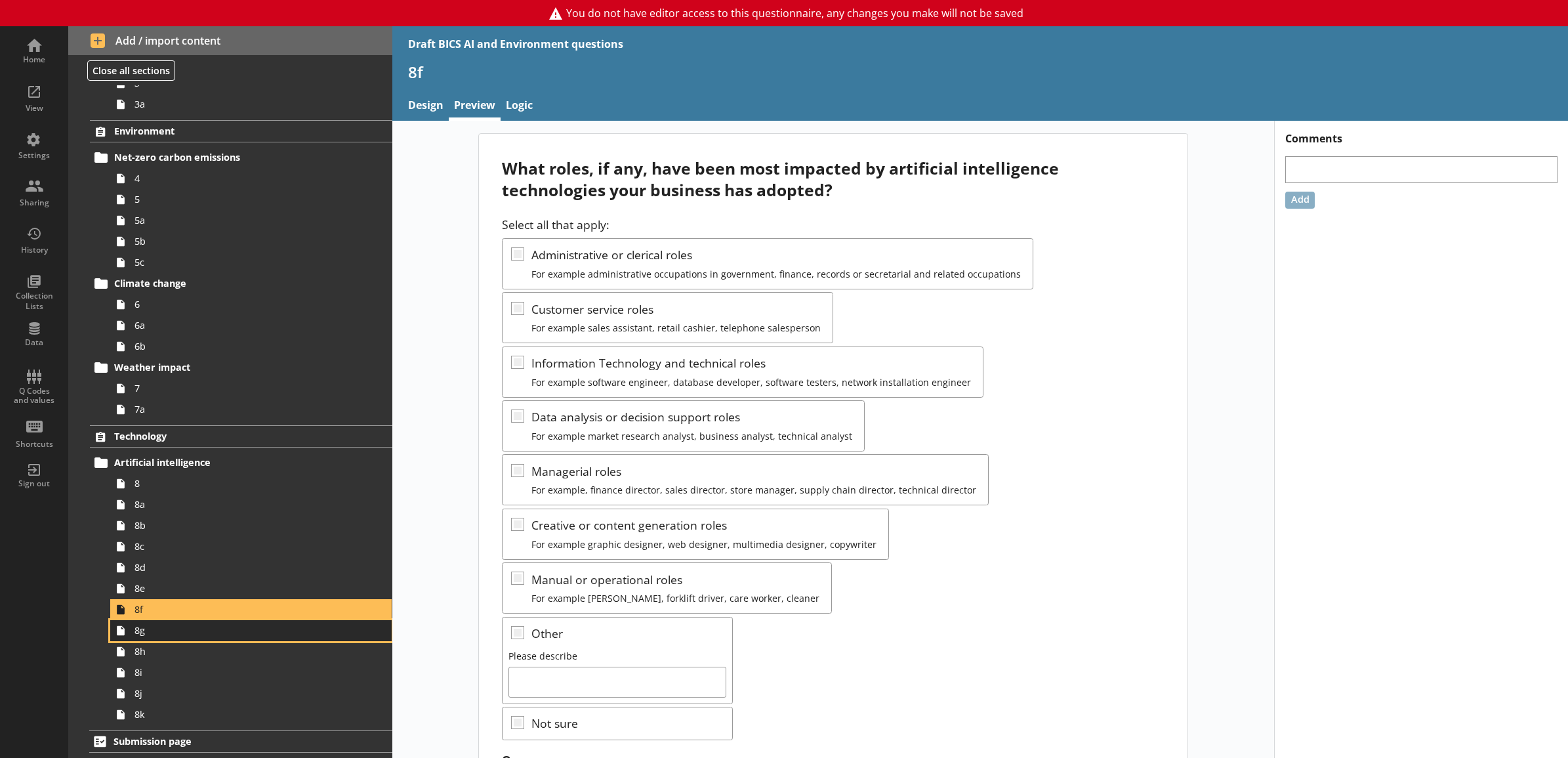
click at [205, 633] on span "8g" at bounding box center [236, 630] width 204 height 13
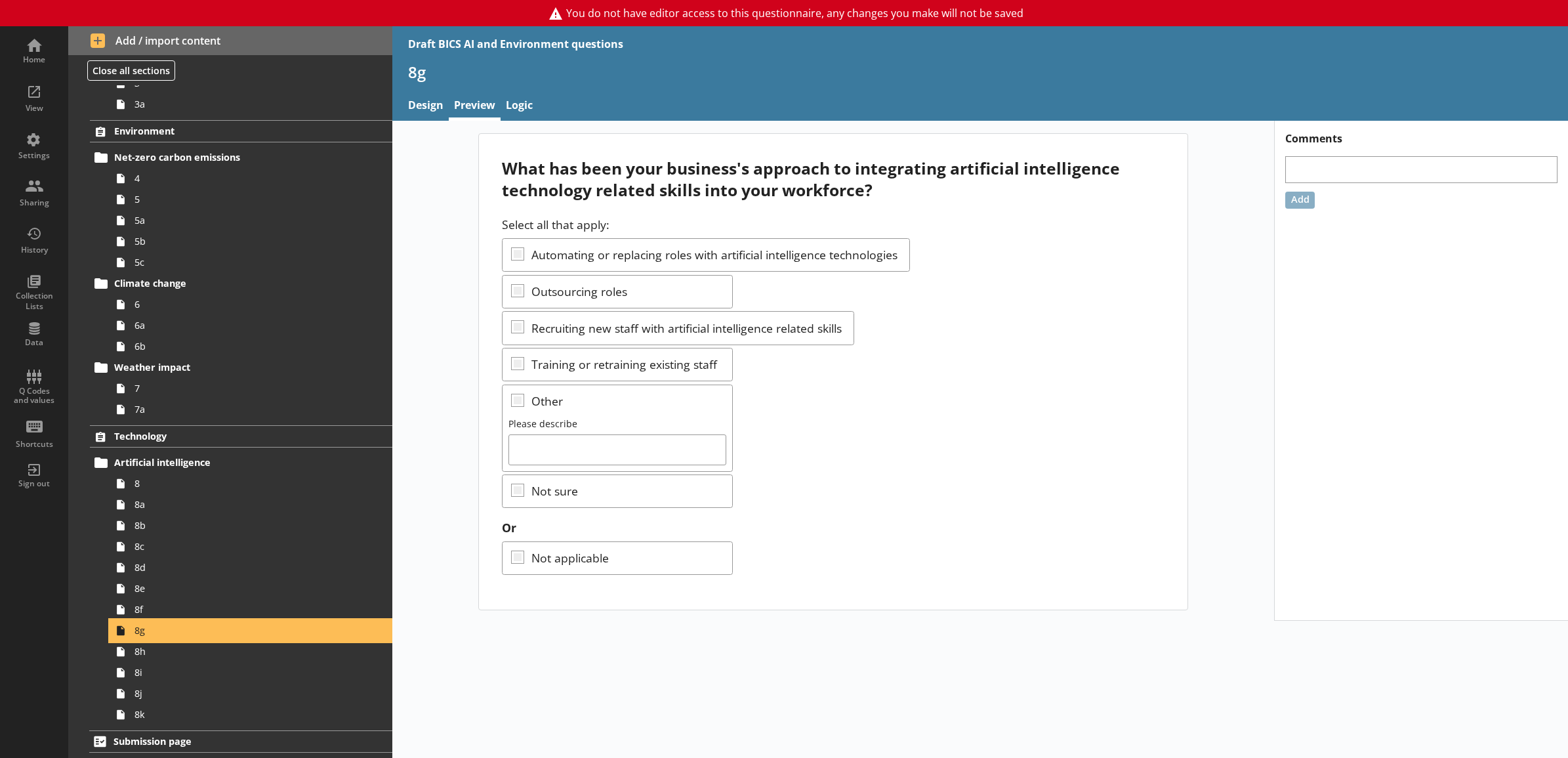
click at [198, 623] on link "8g" at bounding box center [251, 631] width 282 height 21
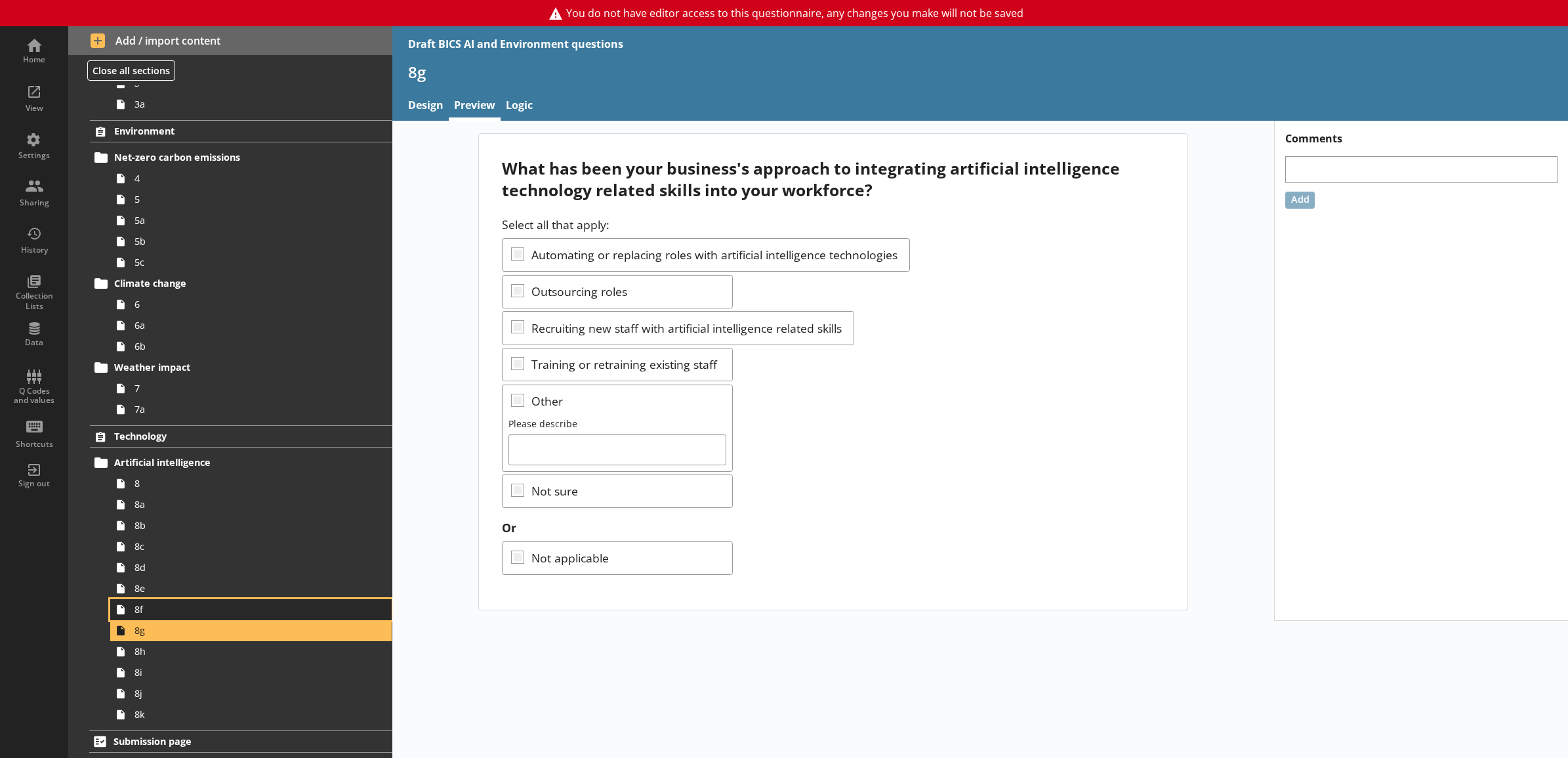
click at [198, 600] on link "8f" at bounding box center [251, 610] width 282 height 21
